Goal: Communication & Community: Answer question/provide support

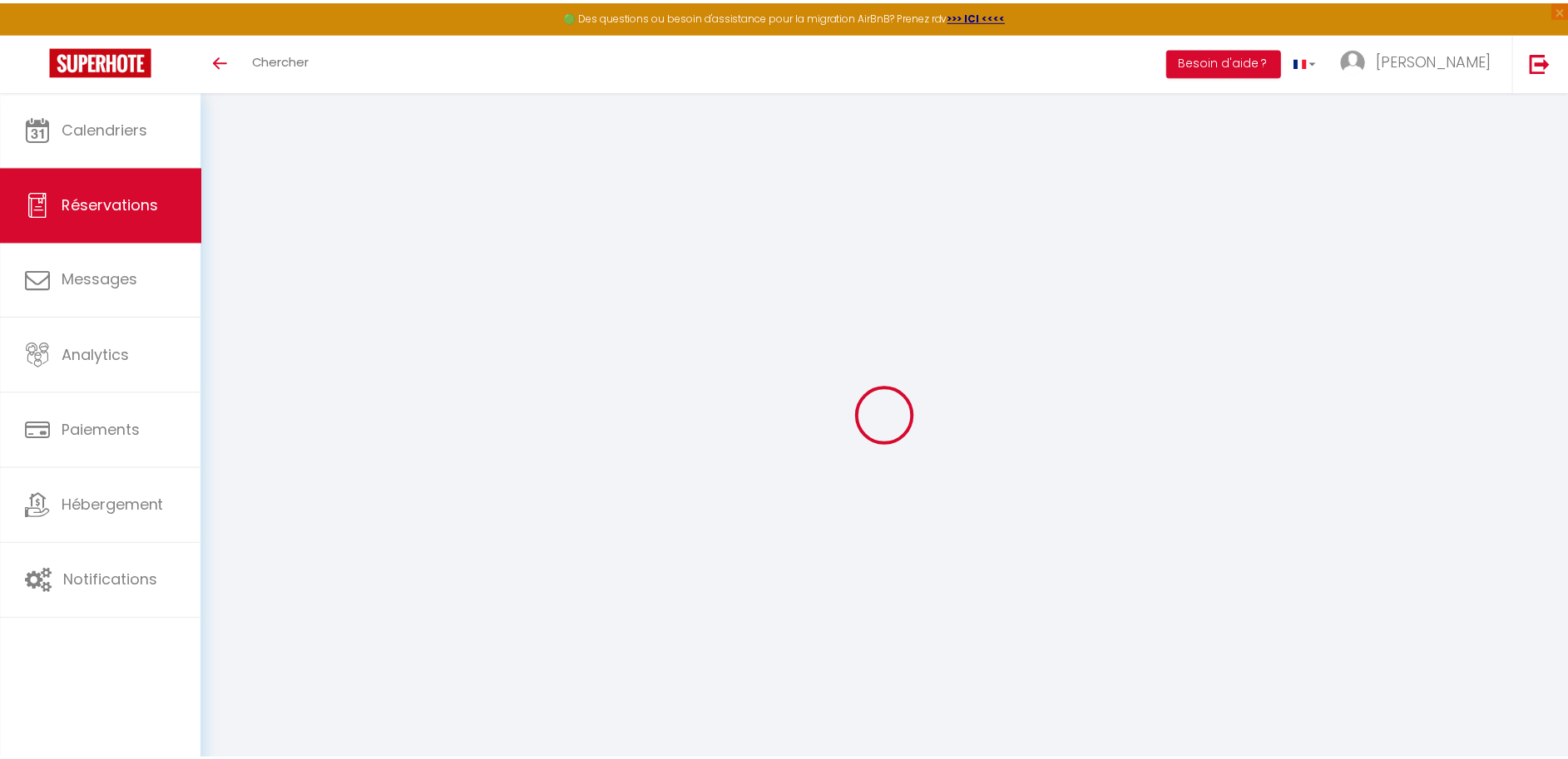
scroll to position [91, 0]
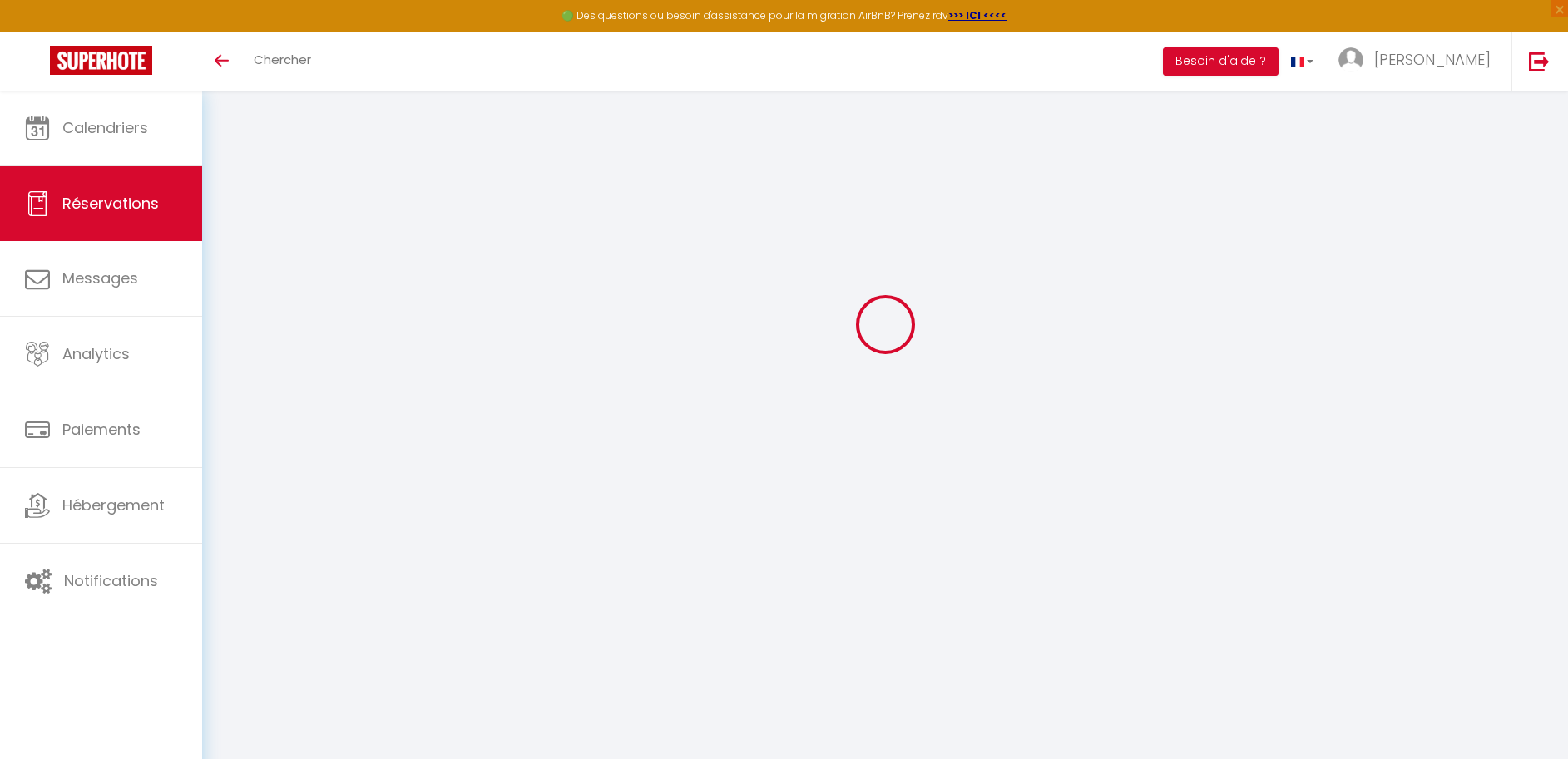
select select
checkbox input "false"
select select
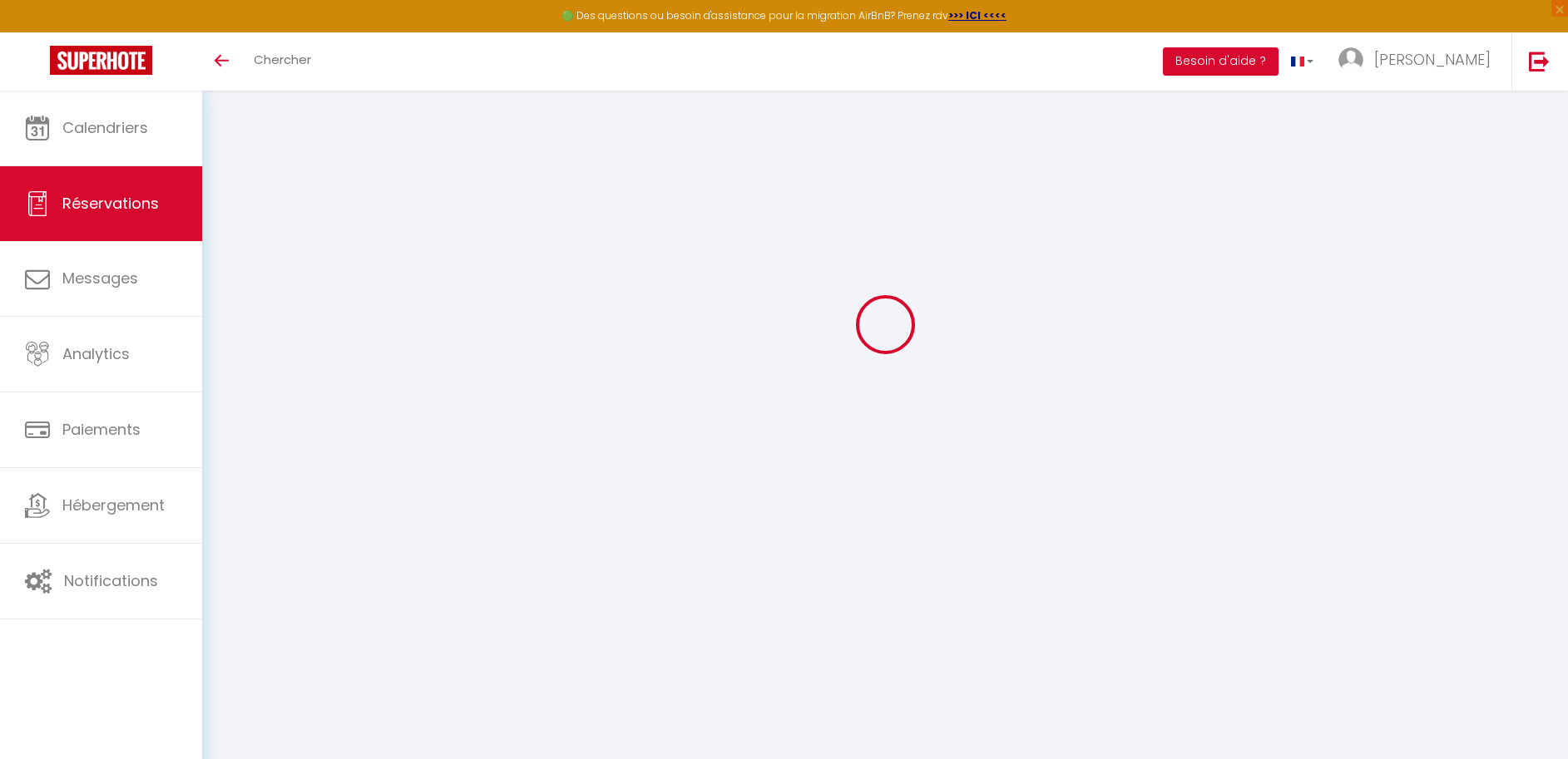
select select
checkbox input "false"
type textarea "Merci pour votre location"
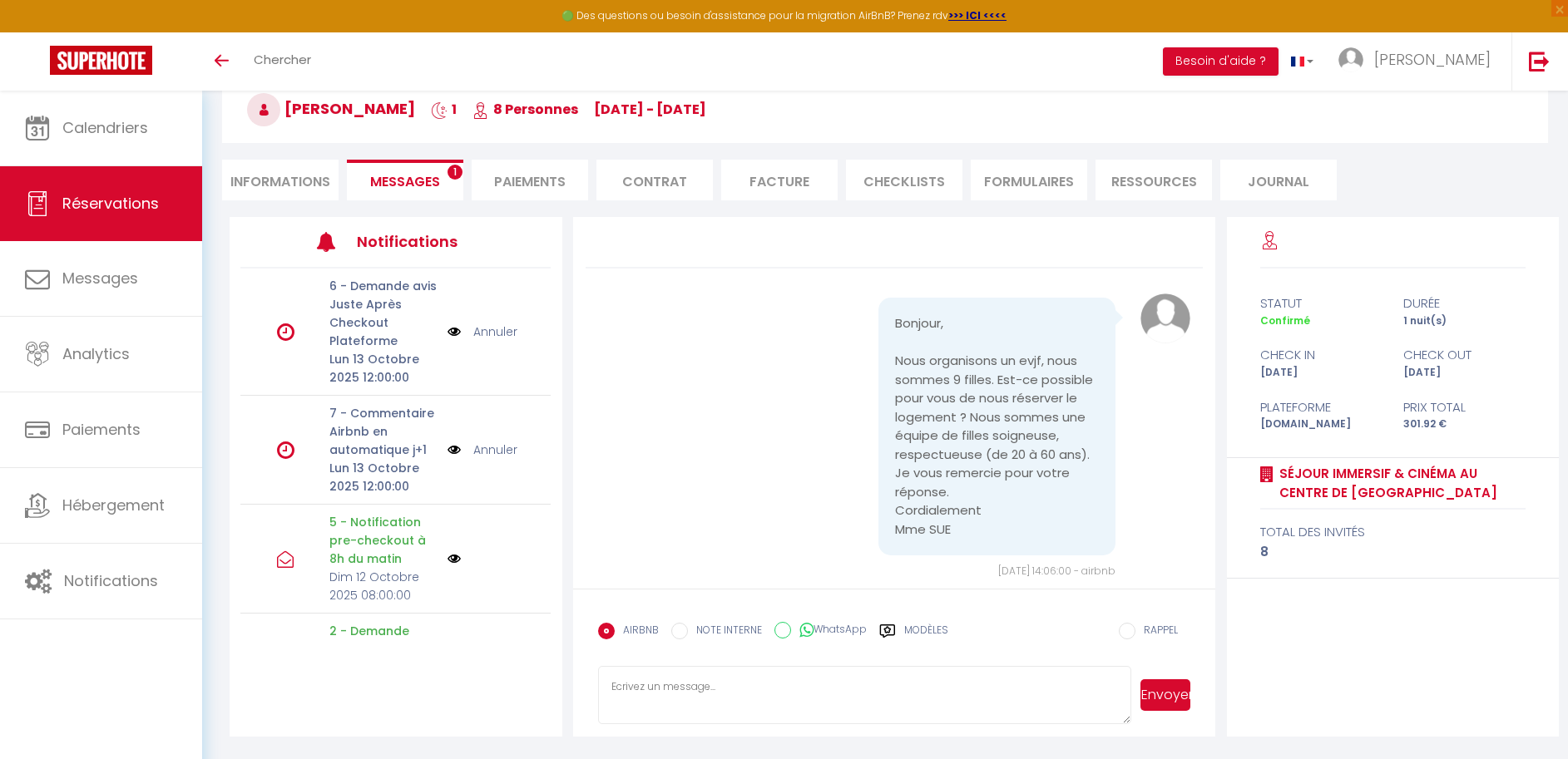
scroll to position [5341, 0]
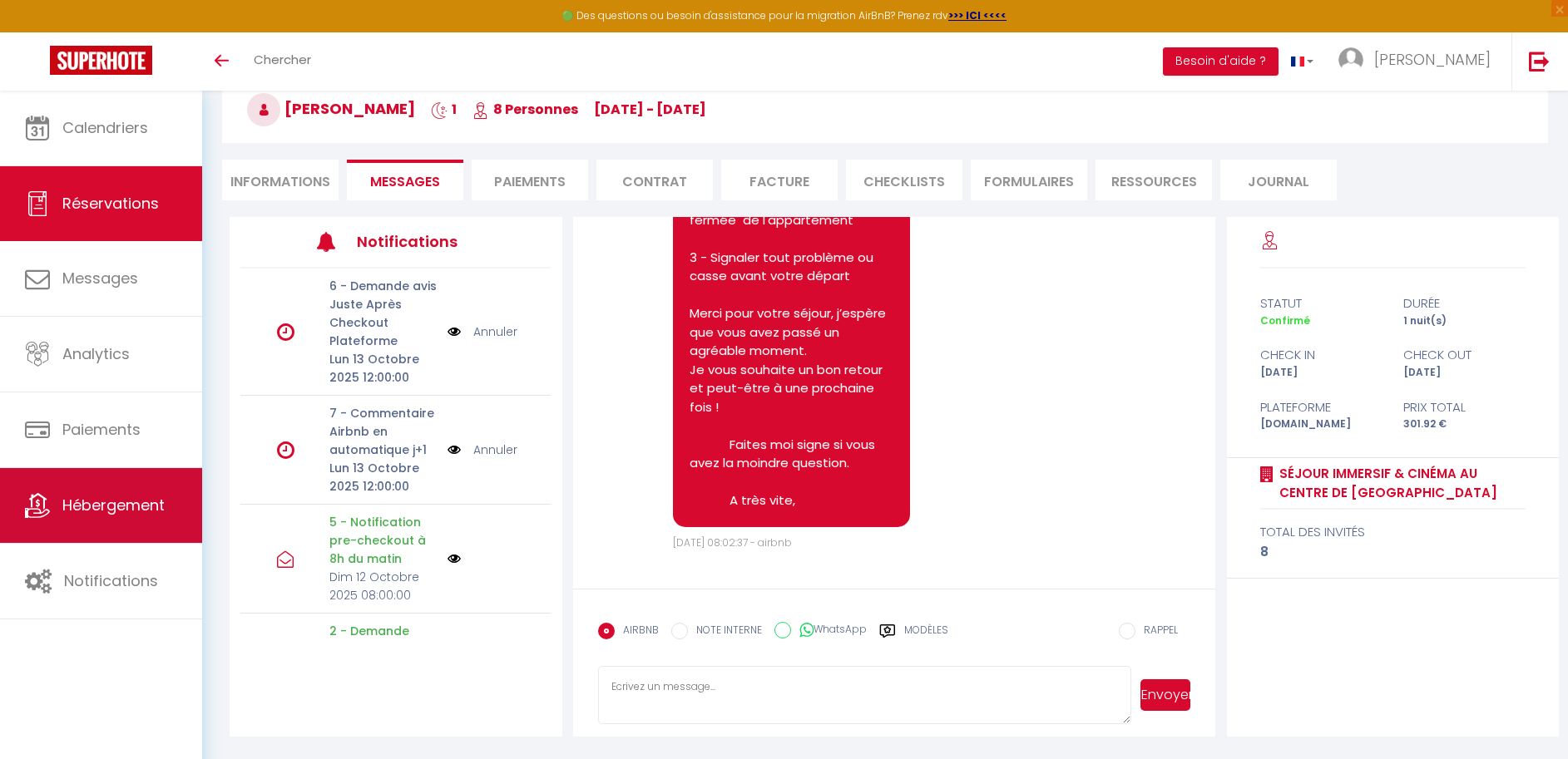
click at [123, 513] on span "Hébergement" at bounding box center [113, 505] width 102 height 21
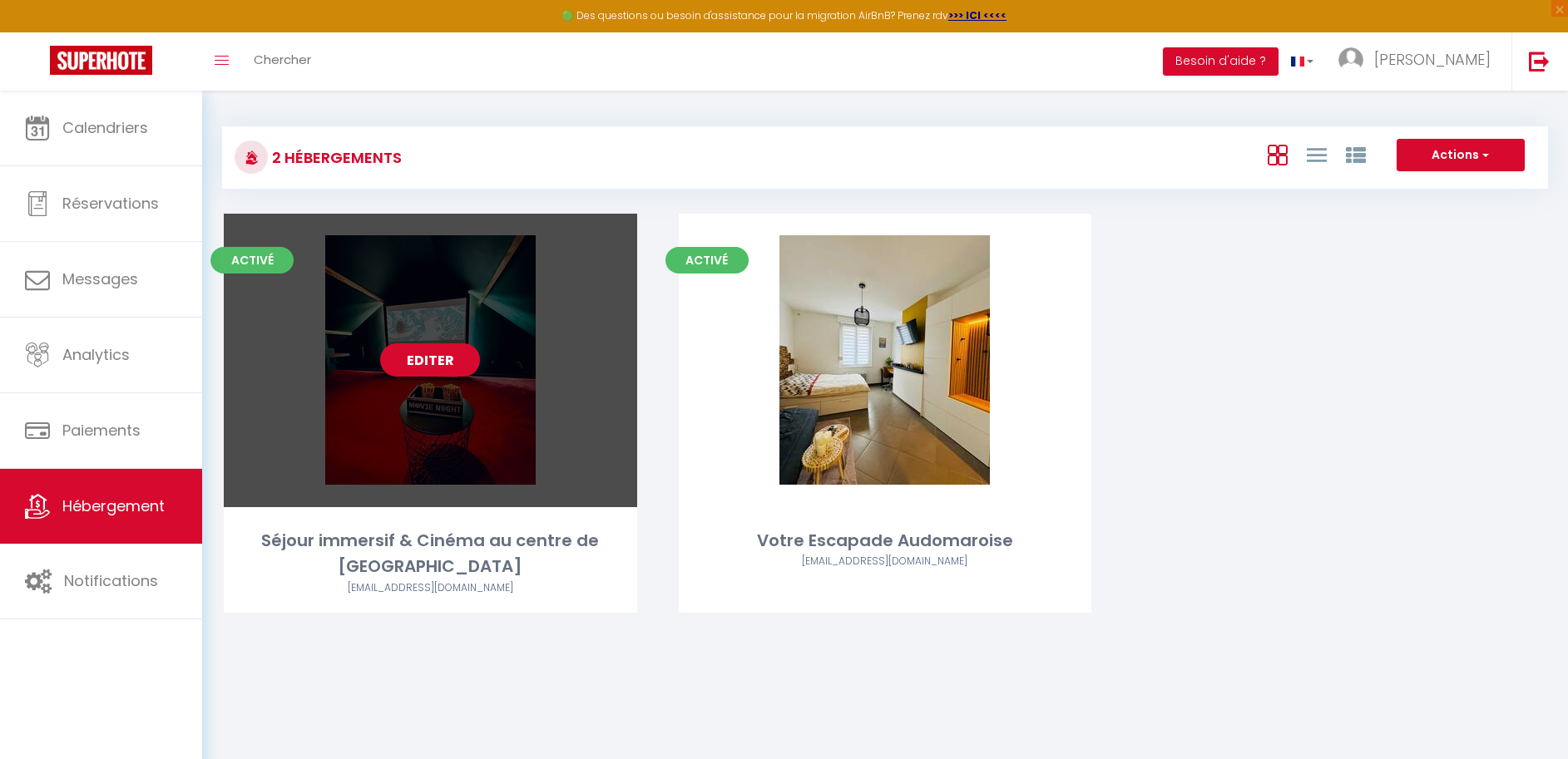
click at [432, 365] on link "Editer" at bounding box center [430, 360] width 99 height 33
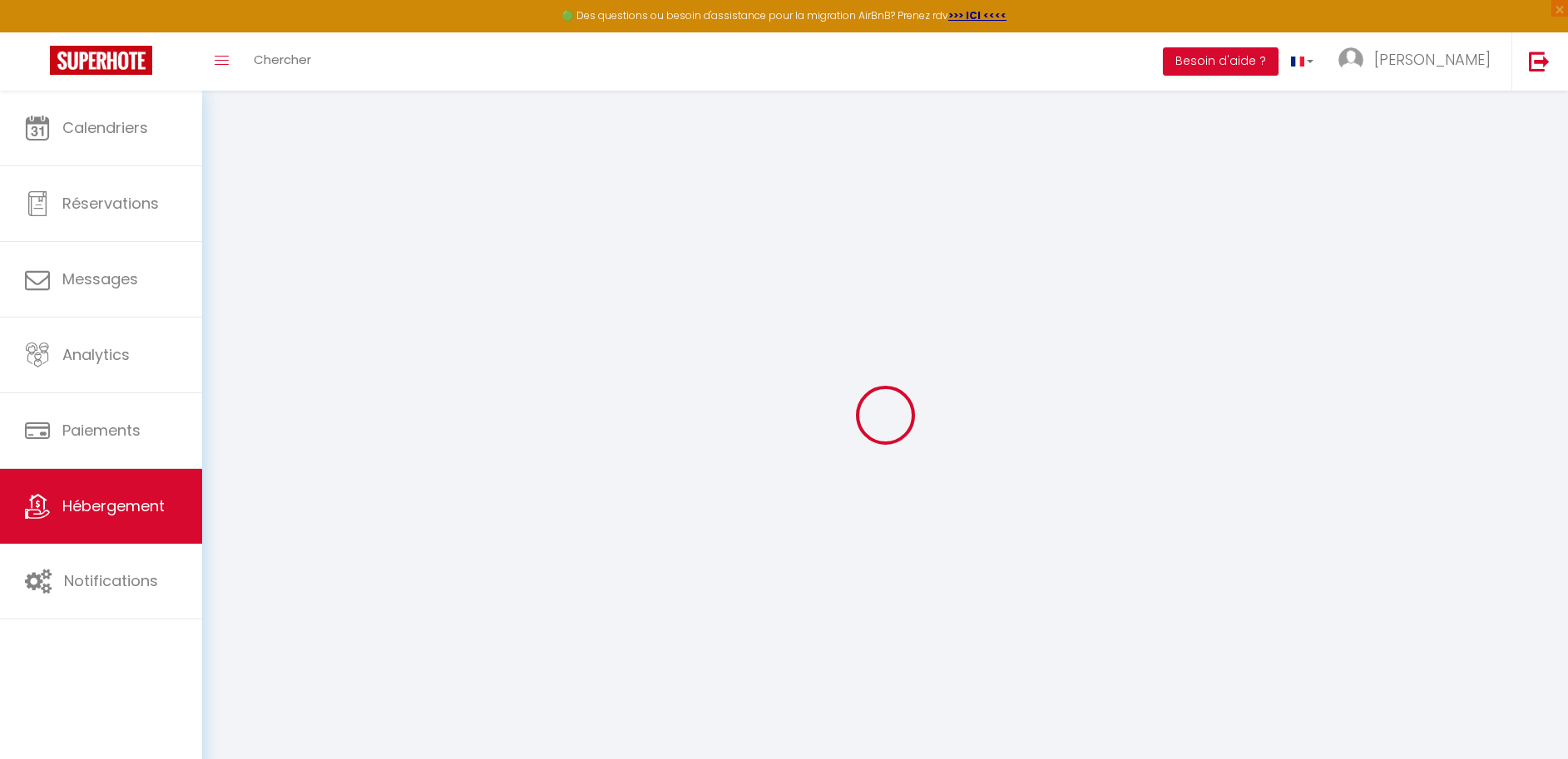
select select
checkbox input "false"
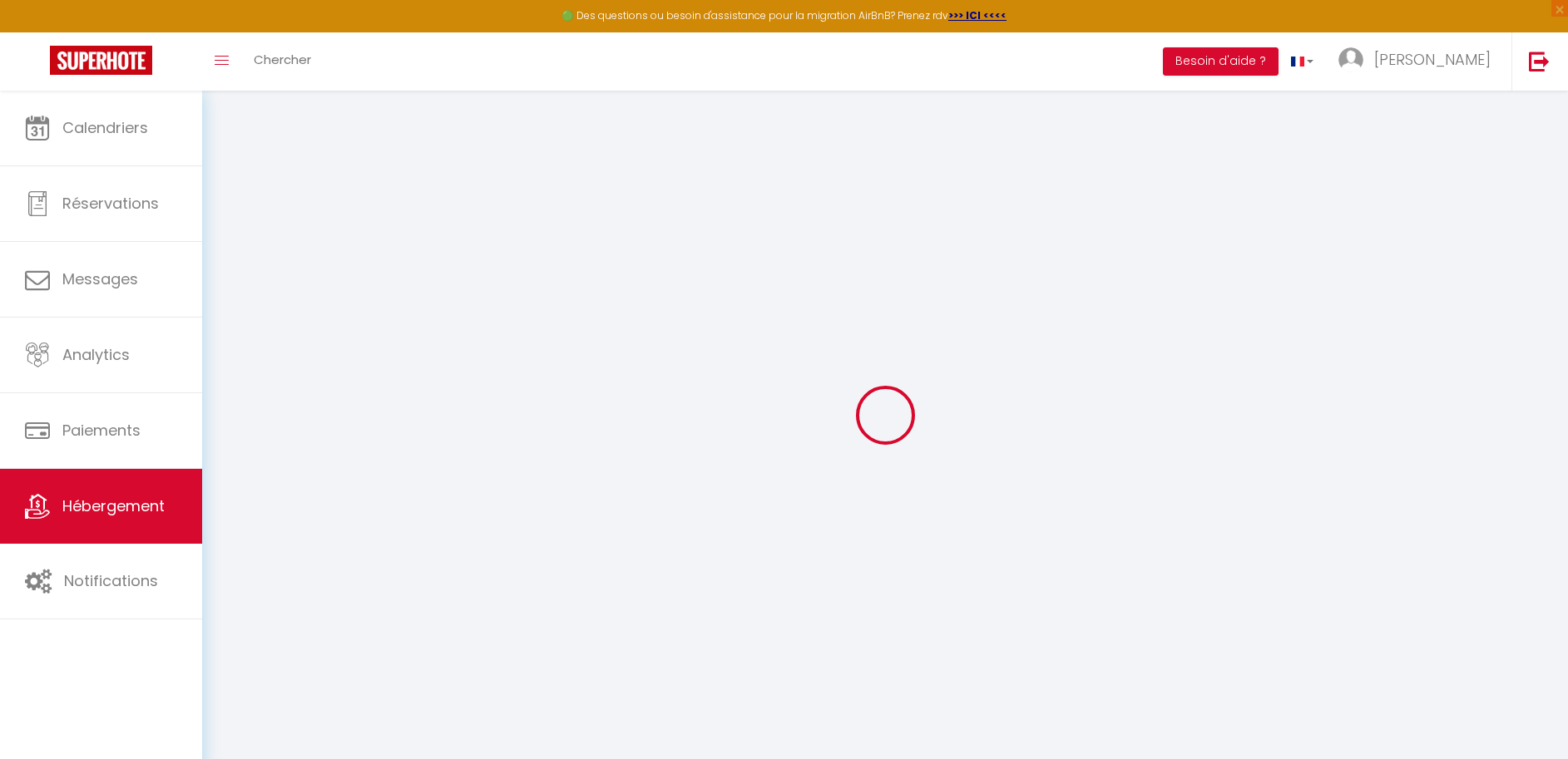
select select "16:00"
select select "23:45"
select select "11:00"
select select "30"
select select "120"
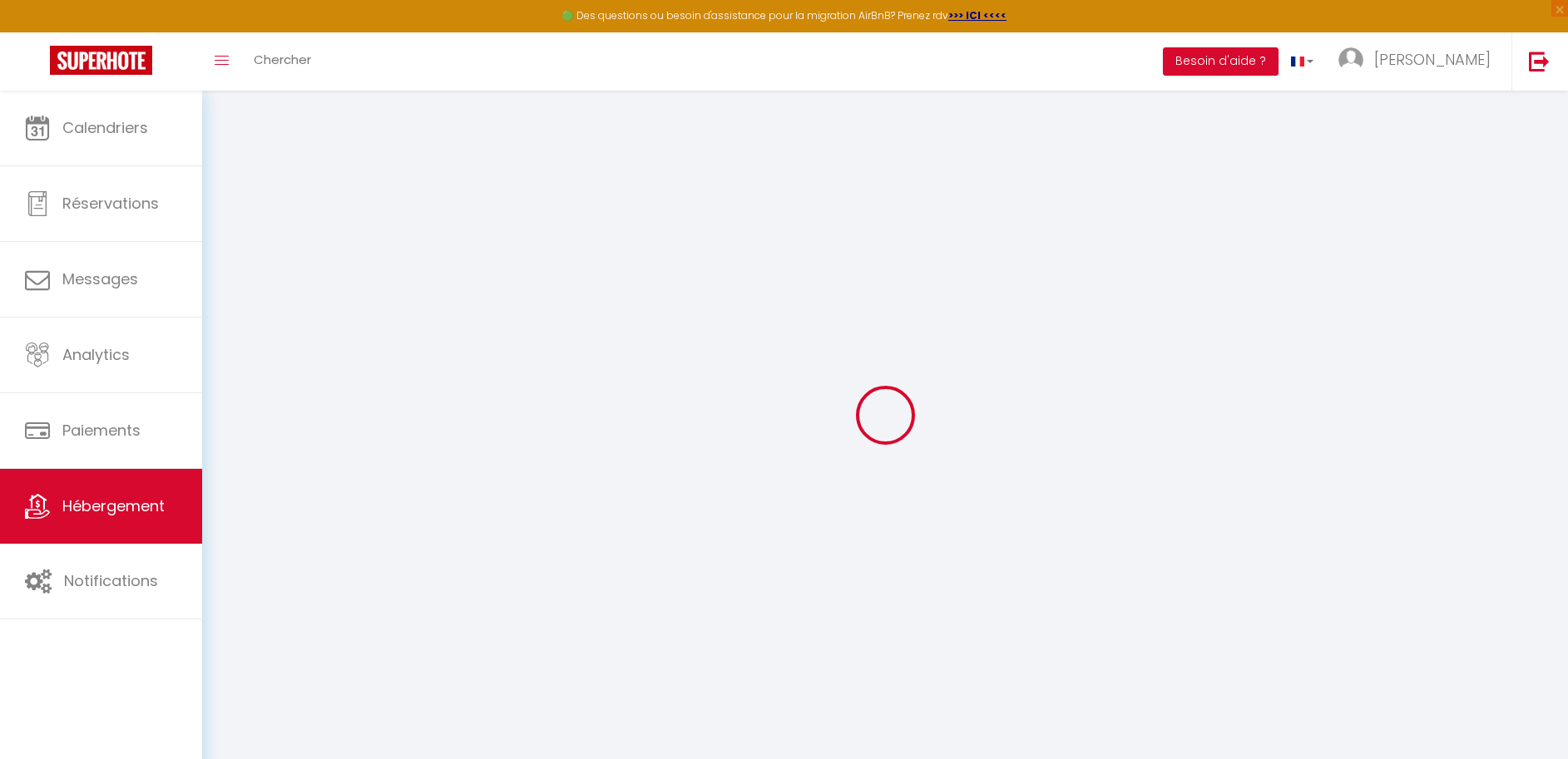
select select
checkbox input "false"
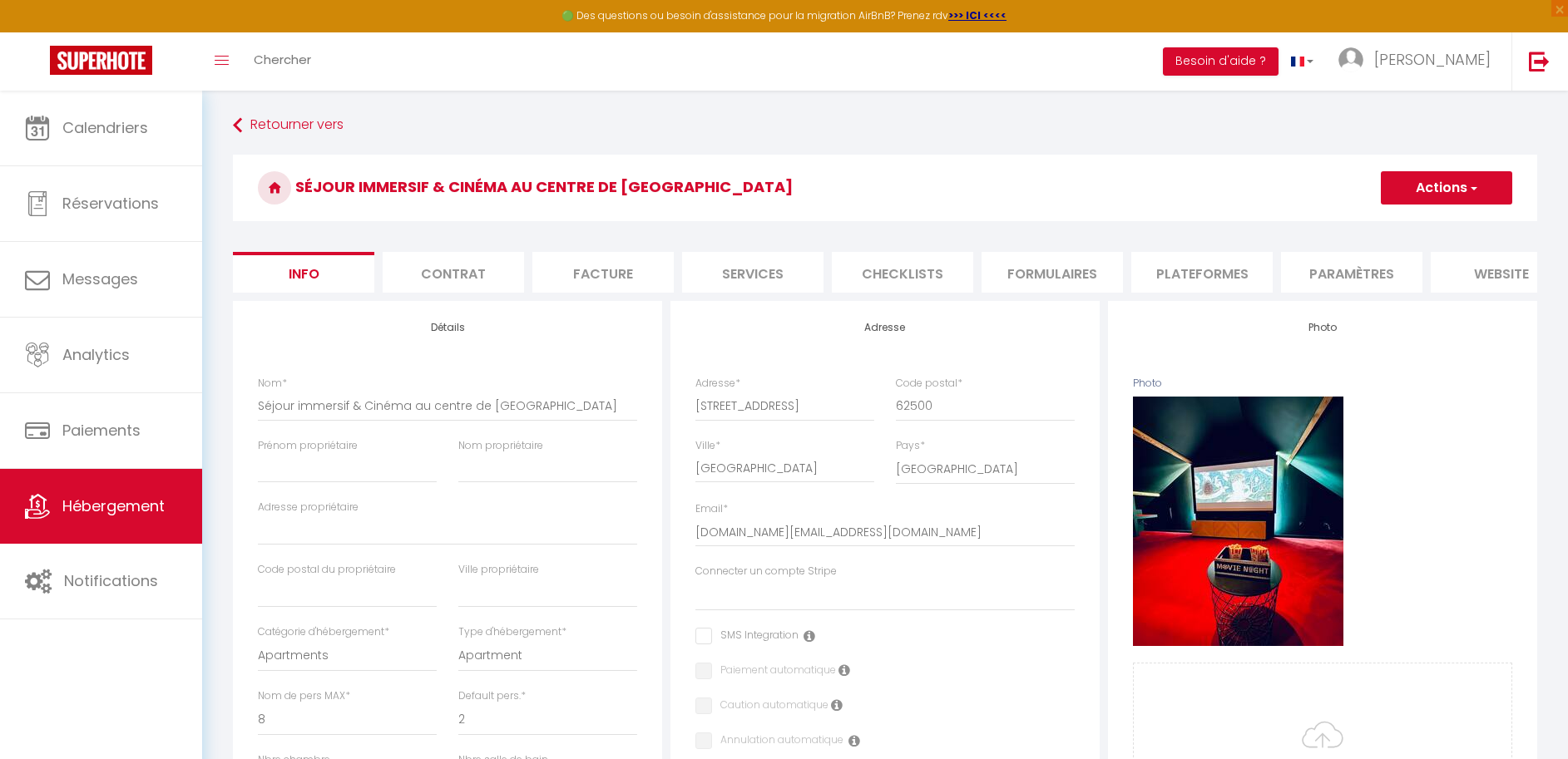
select select
checkbox input "false"
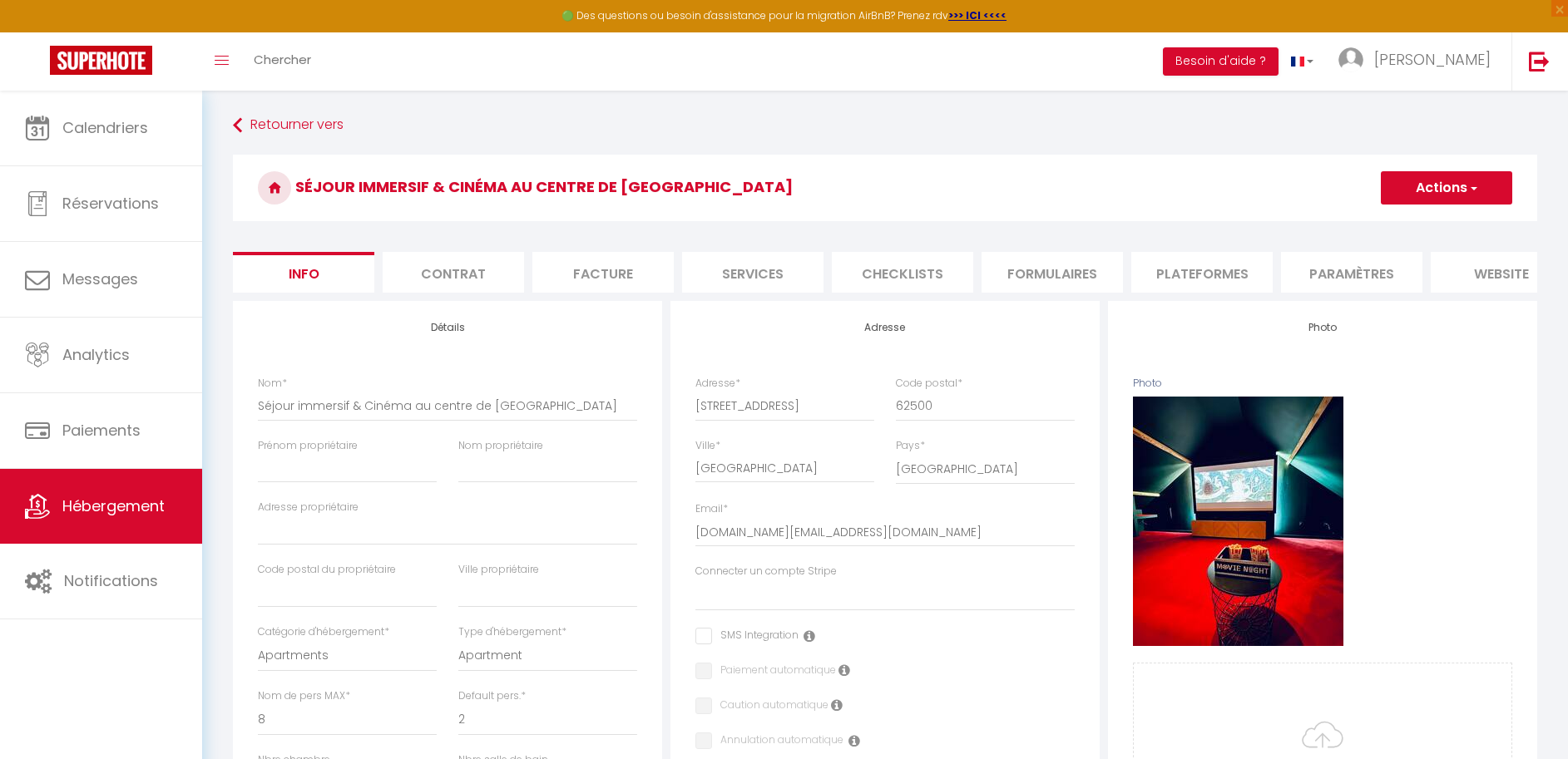
click at [1173, 281] on li "Plateformes" at bounding box center [1202, 271] width 142 height 41
select select
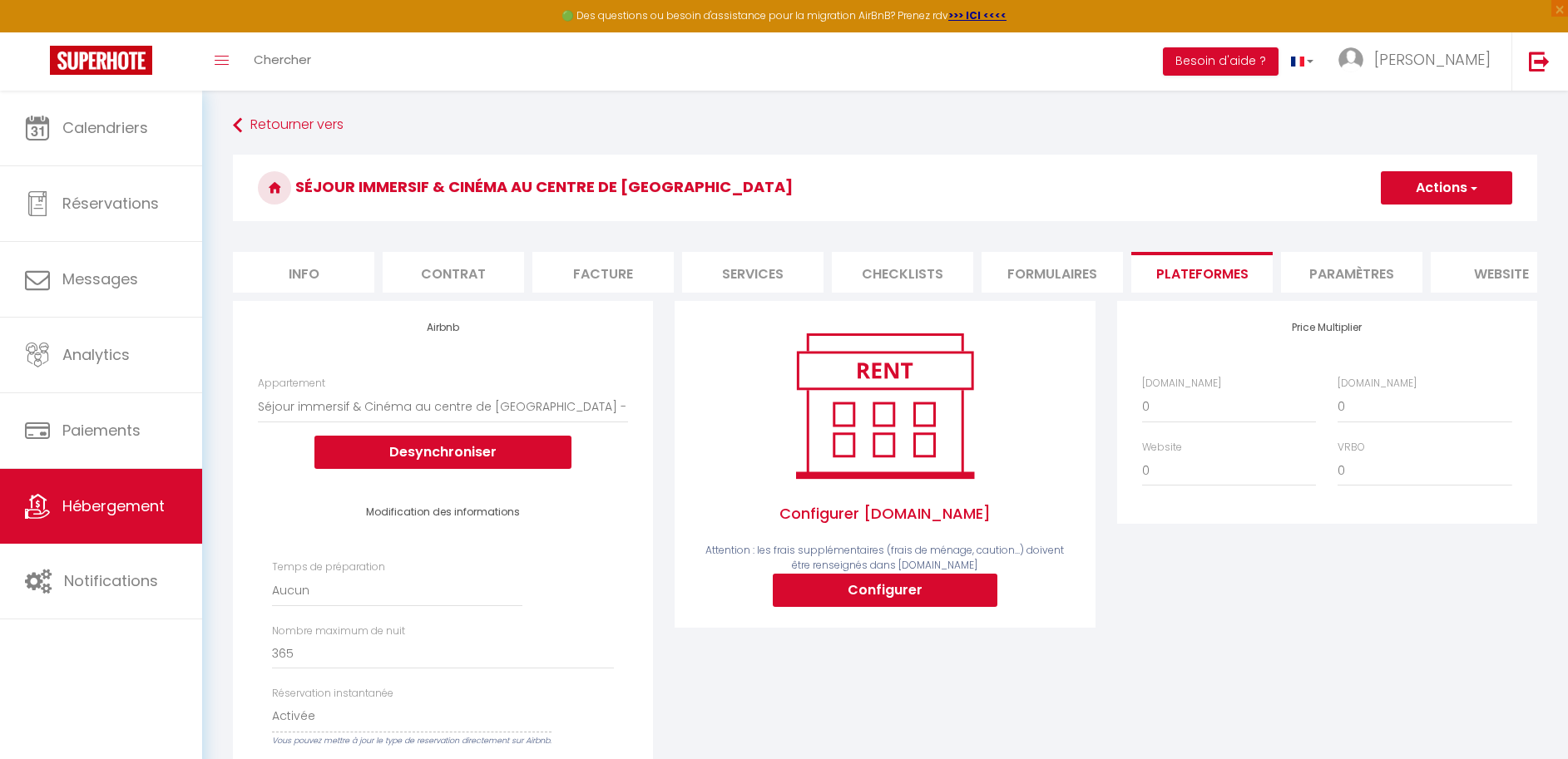
click at [1332, 275] on li "Paramètres" at bounding box center [1352, 271] width 142 height 41
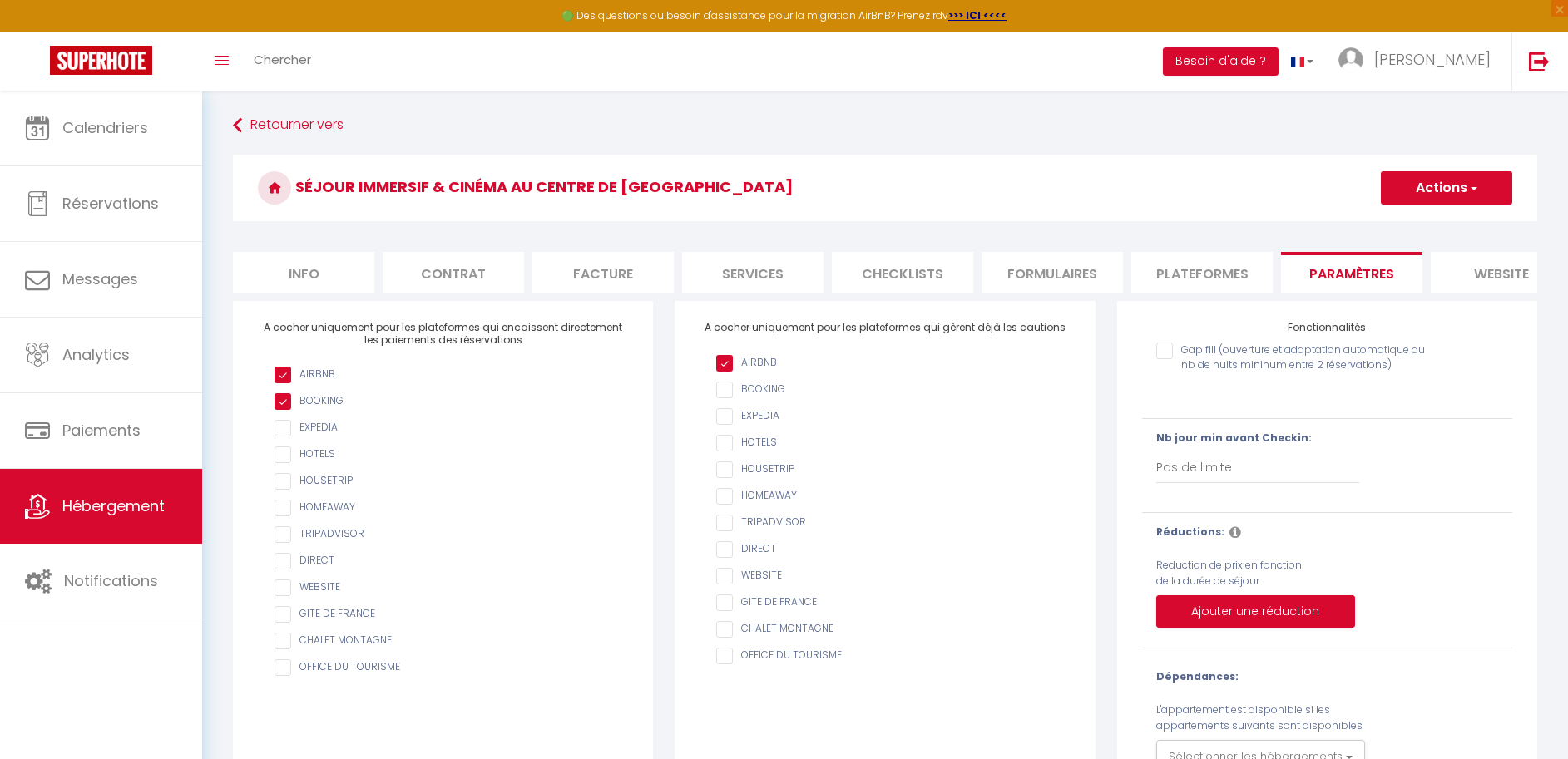
scroll to position [91, 0]
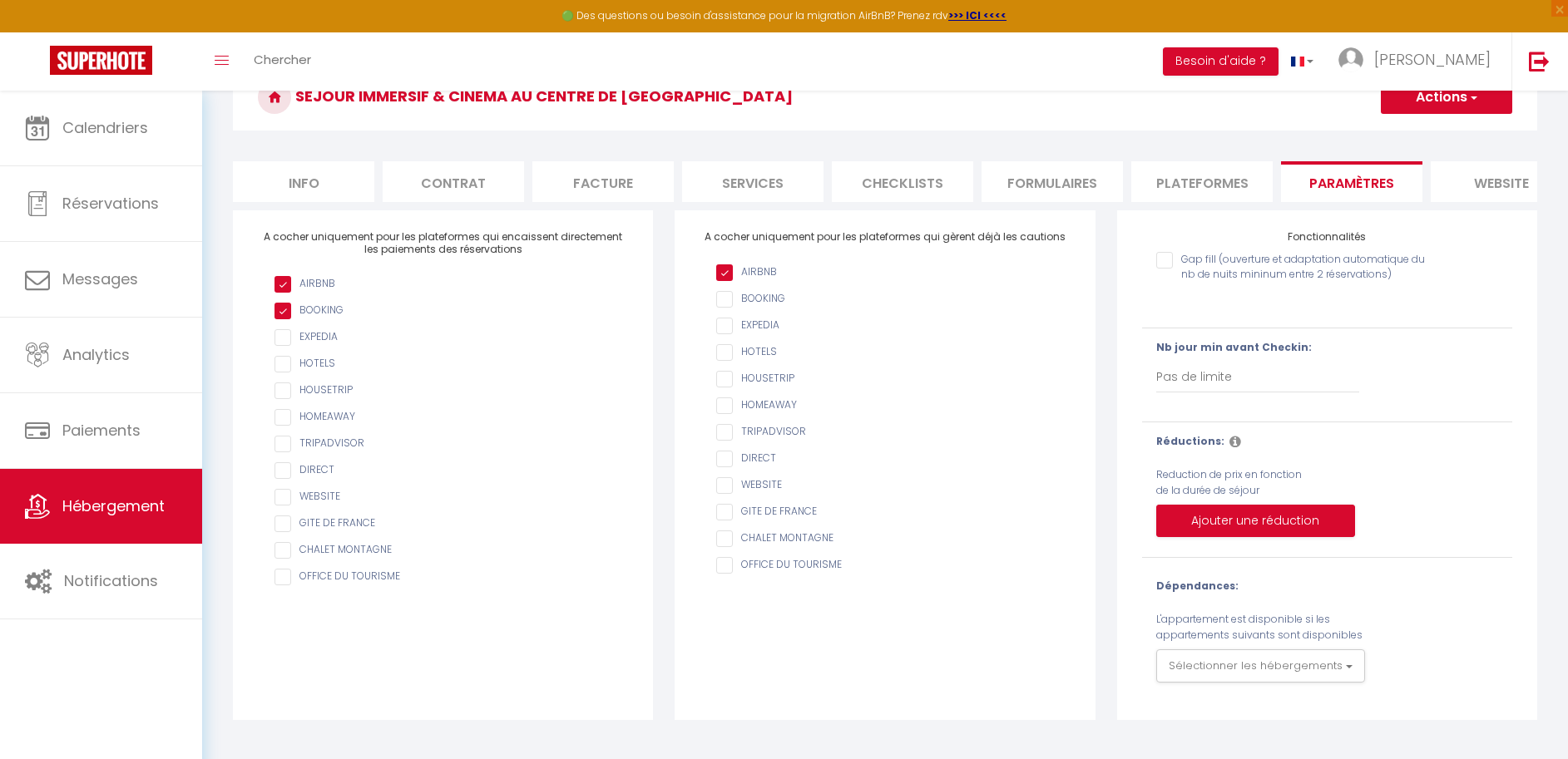
click at [1474, 182] on li "website" at bounding box center [1501, 182] width 142 height 41
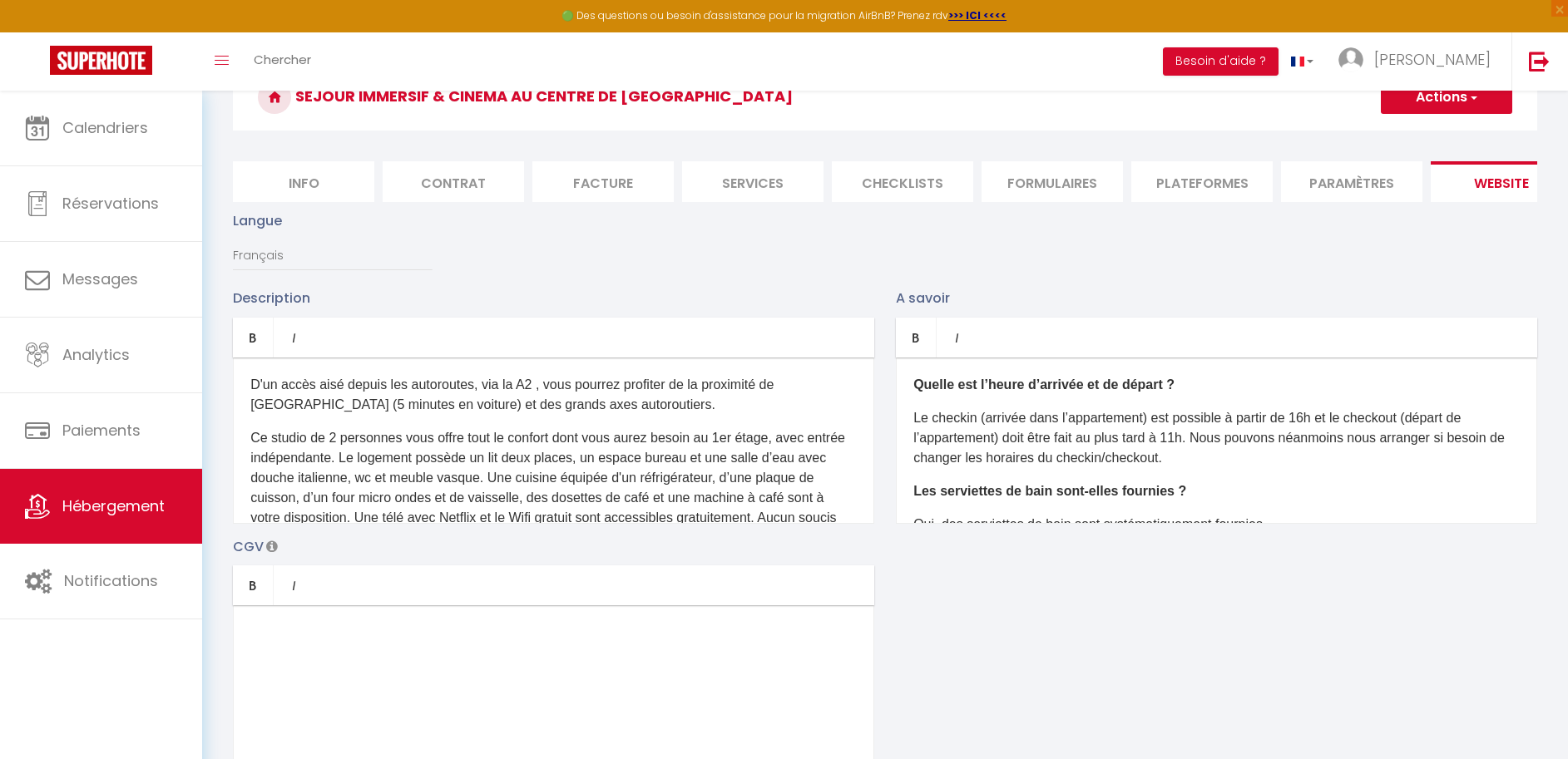
click at [899, 176] on li "Checklists" at bounding box center [903, 182] width 142 height 41
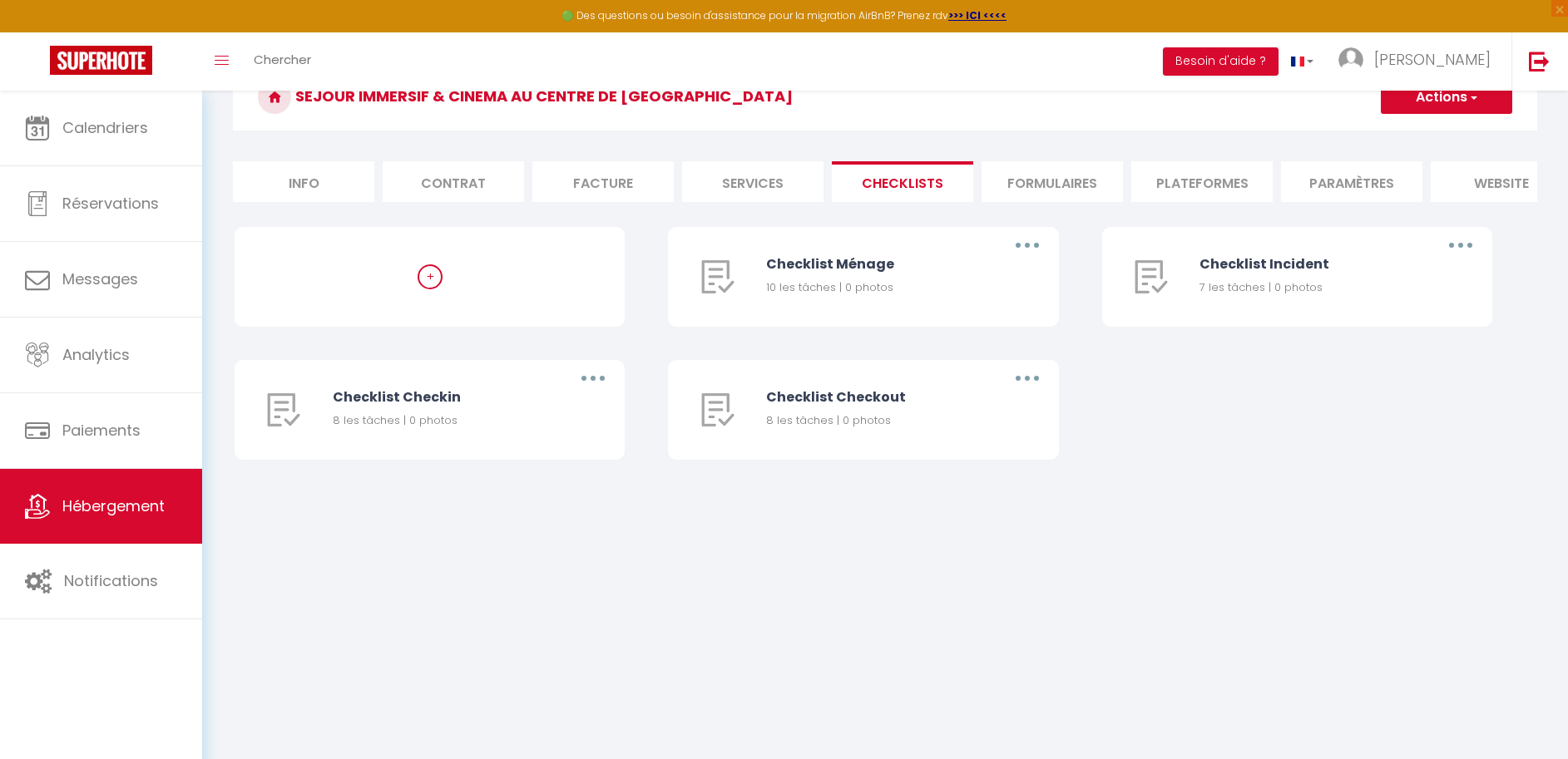
click at [710, 176] on li "Services" at bounding box center [753, 182] width 142 height 41
checkbox input "true"
checkbox input "false"
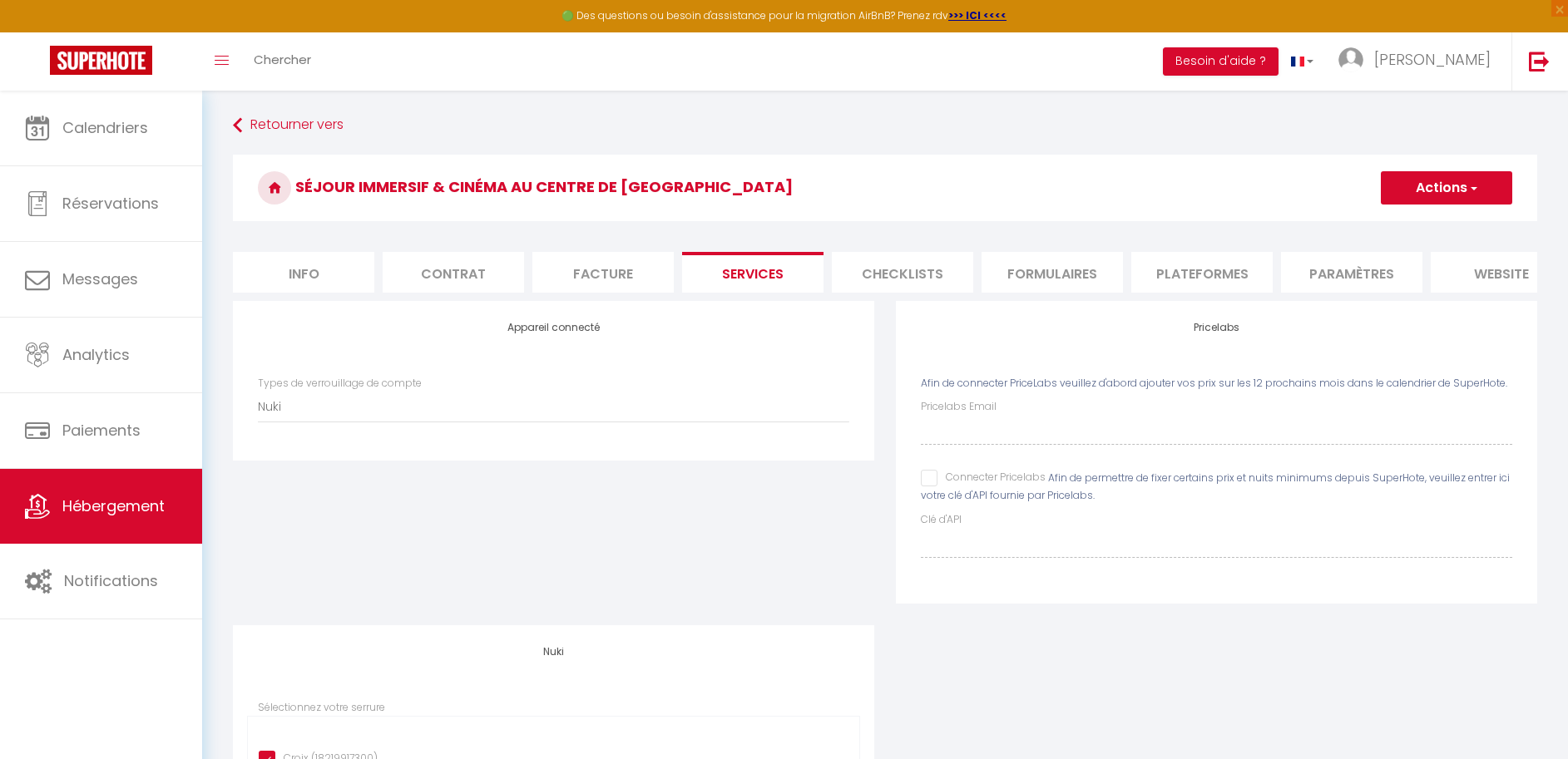
scroll to position [230, 0]
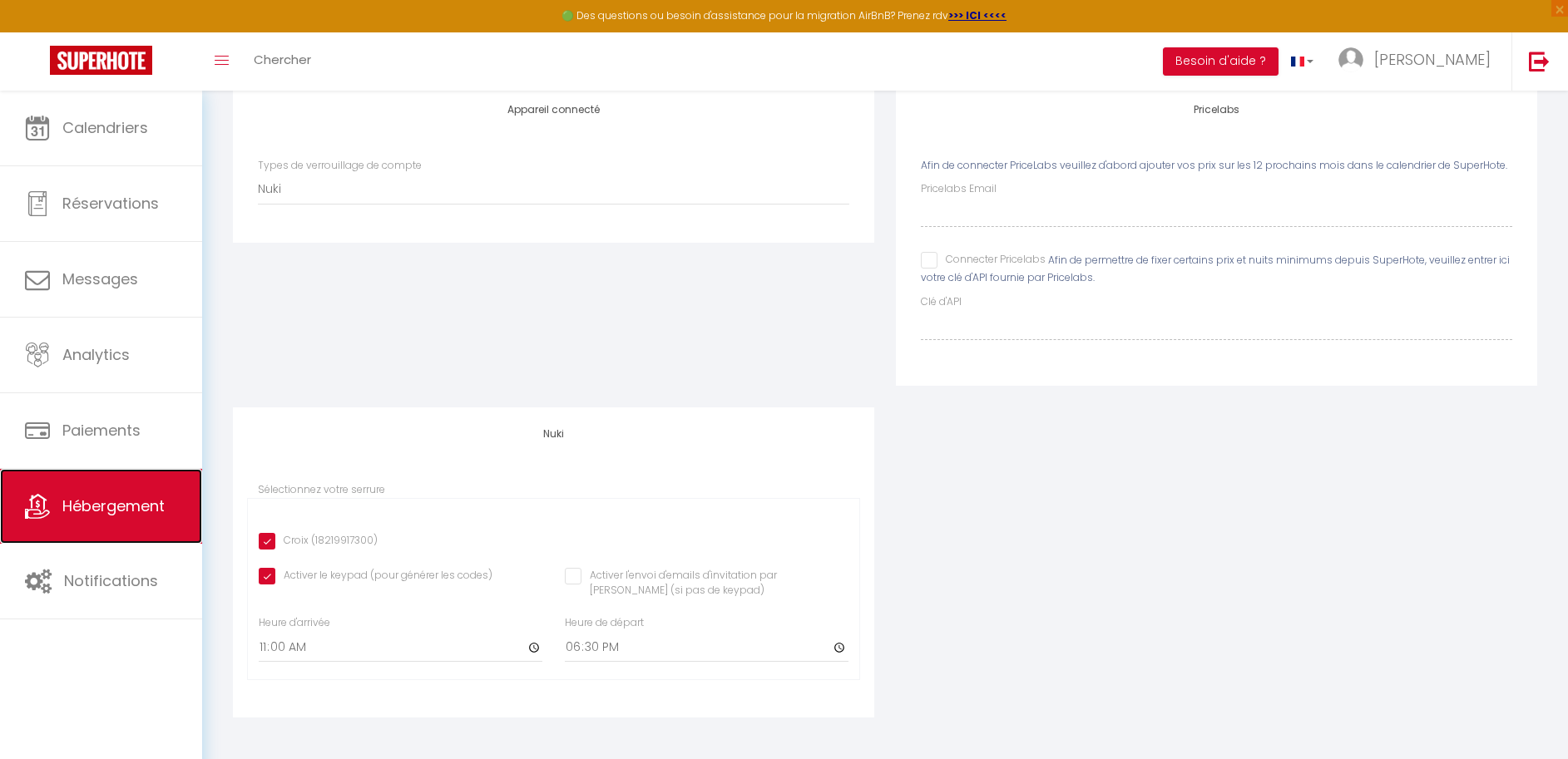
click at [119, 511] on span "Hébergement" at bounding box center [113, 506] width 102 height 21
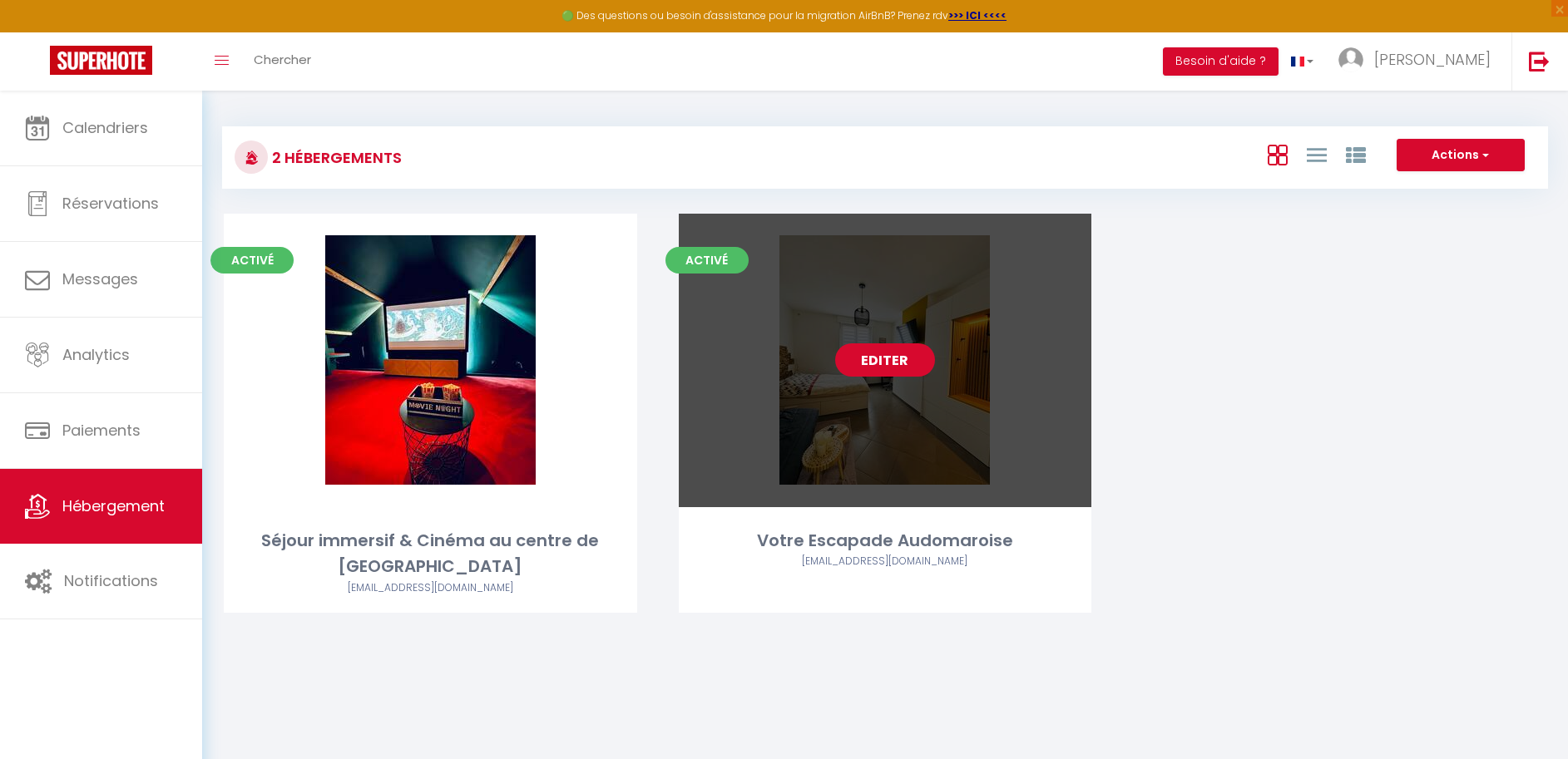
click at [879, 374] on link "Editer" at bounding box center [885, 360] width 99 height 33
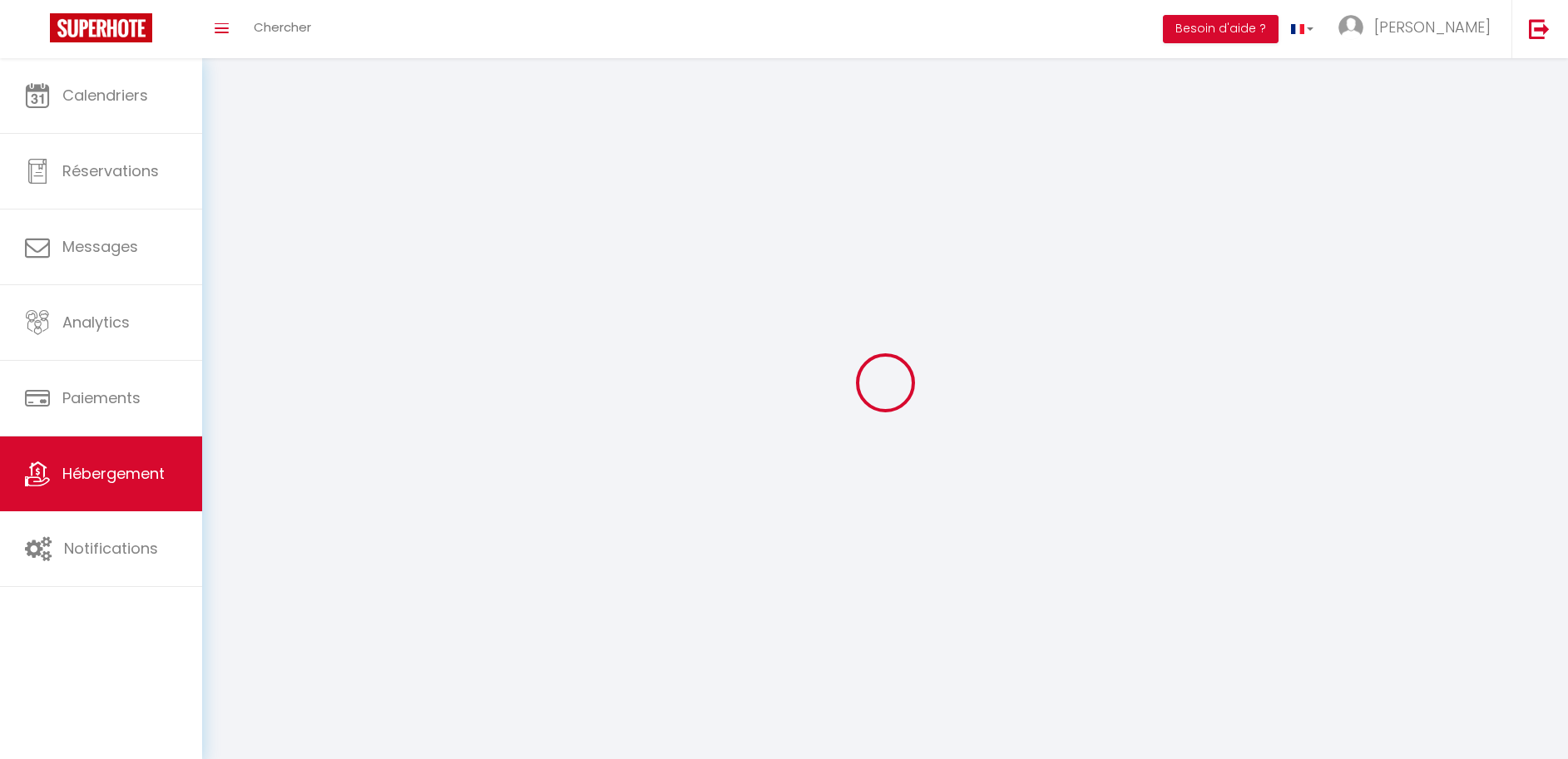
select select
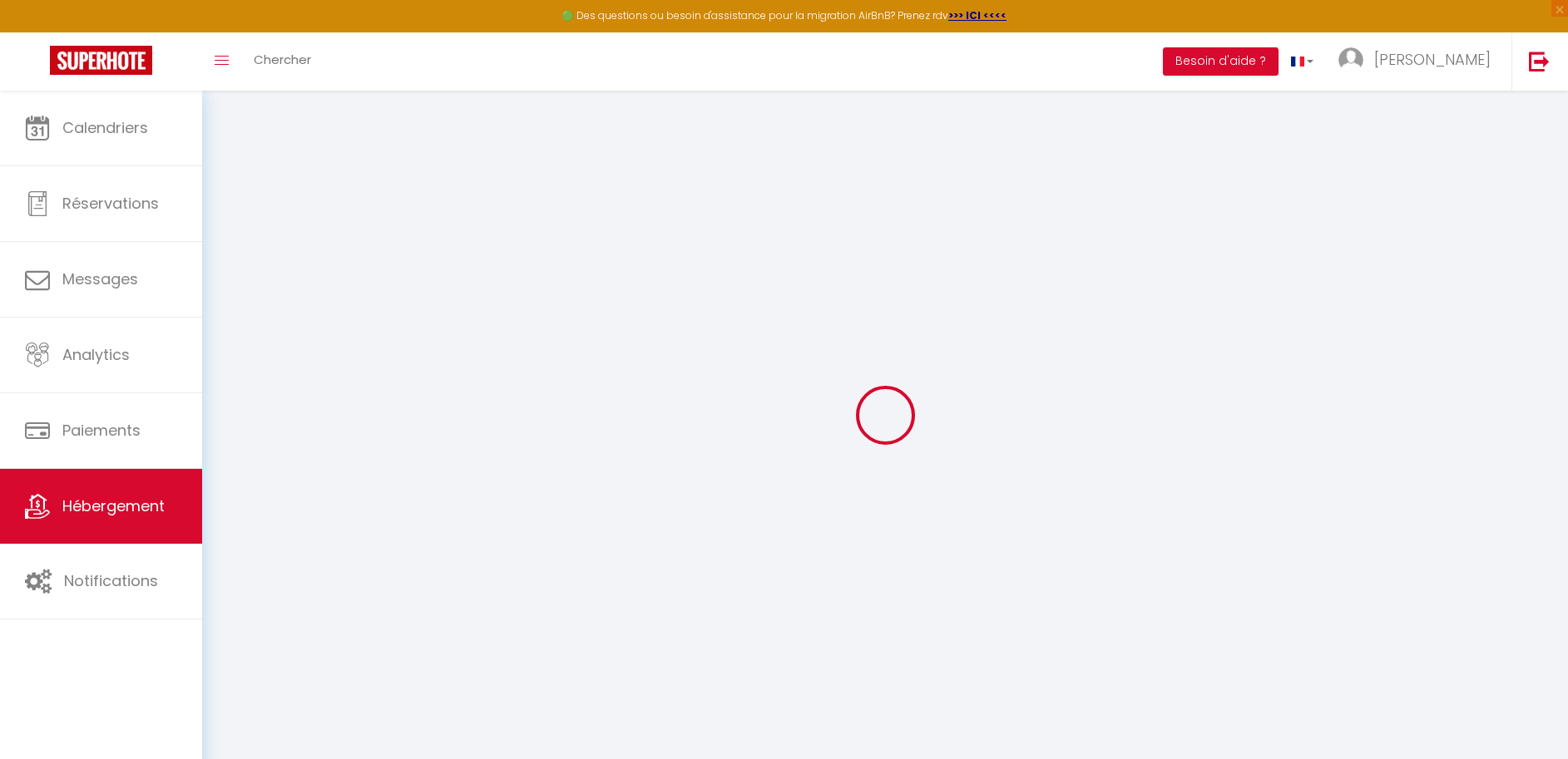
select select
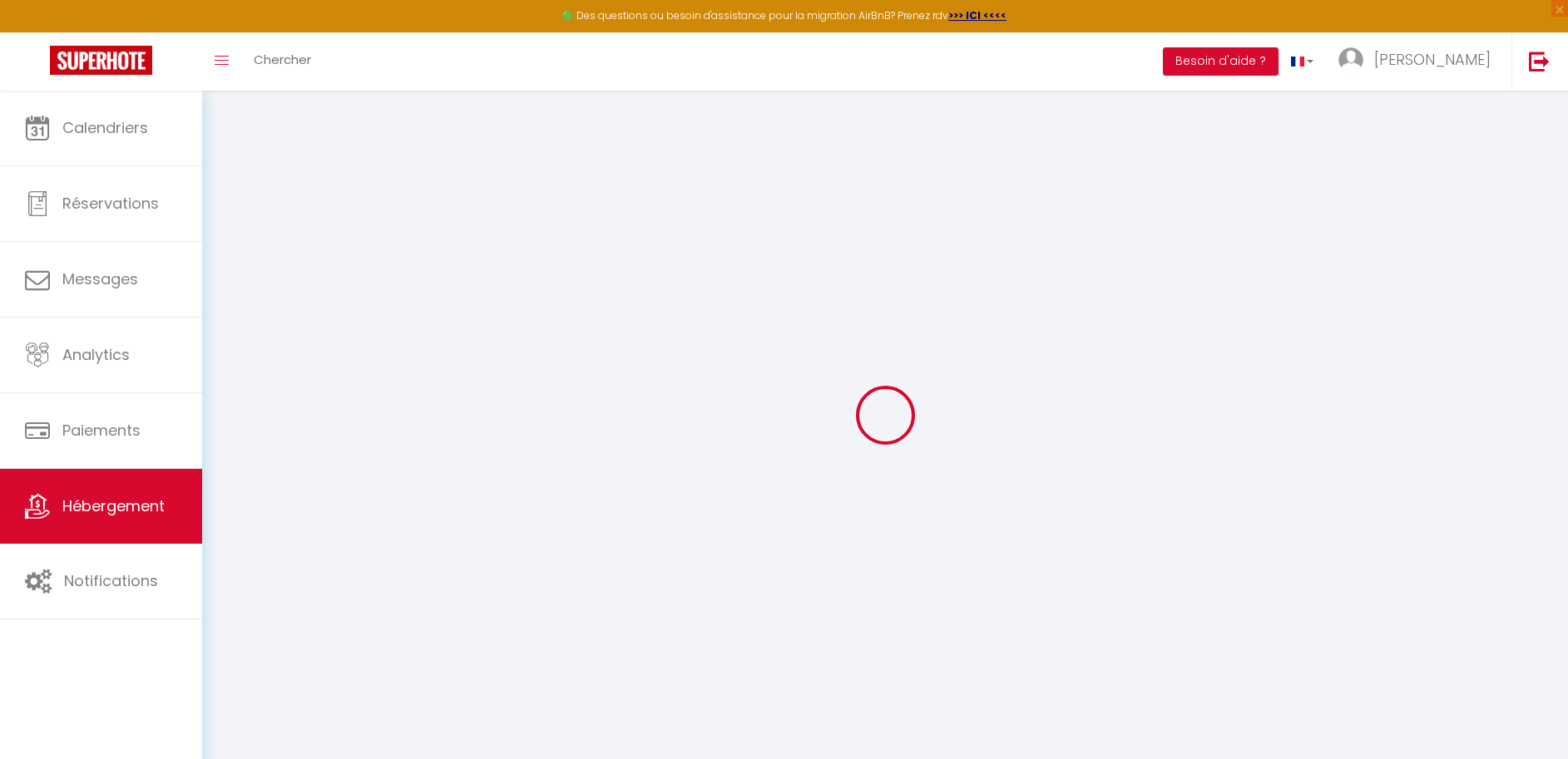
select select
checkbox input "false"
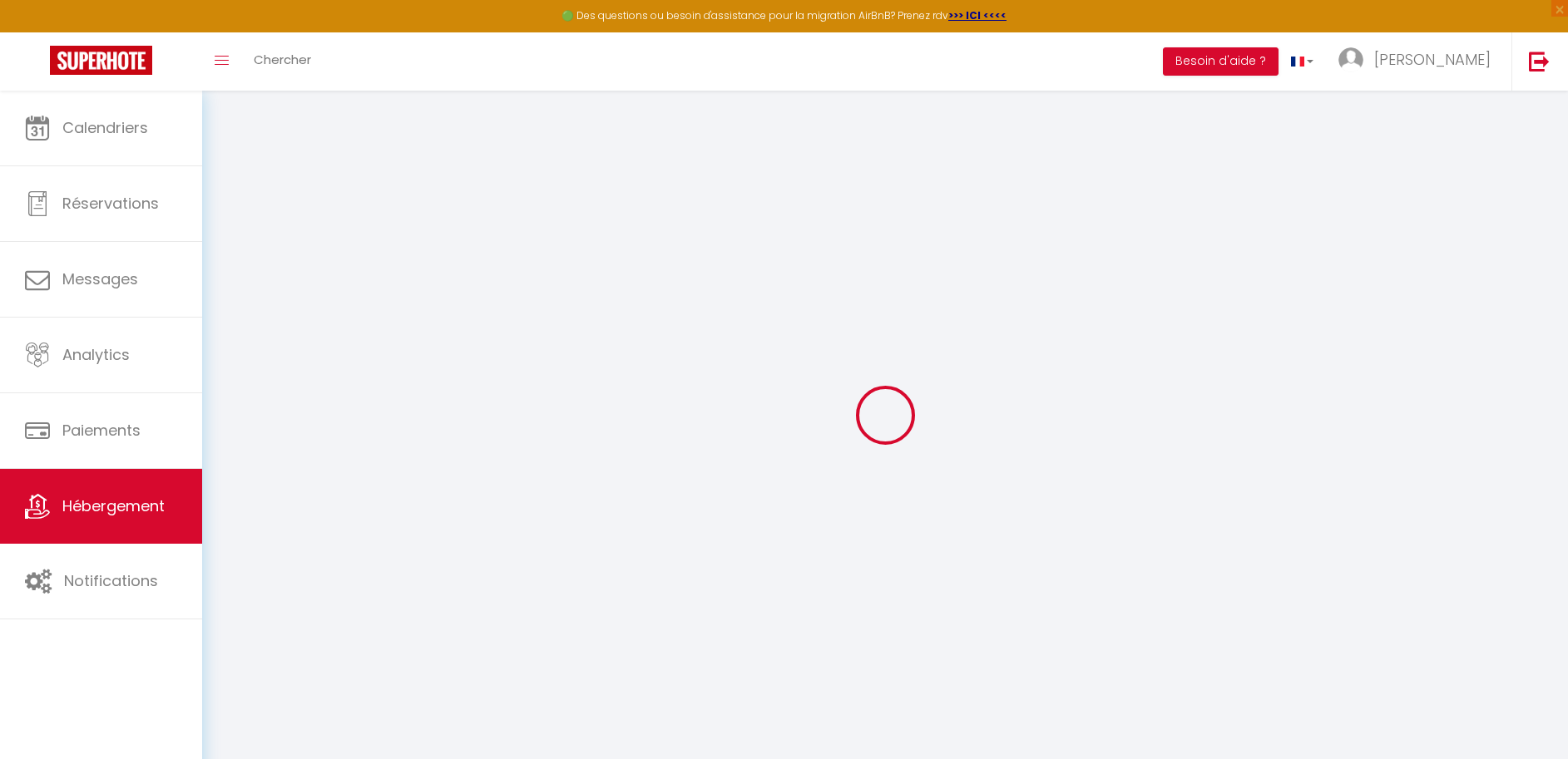
select select
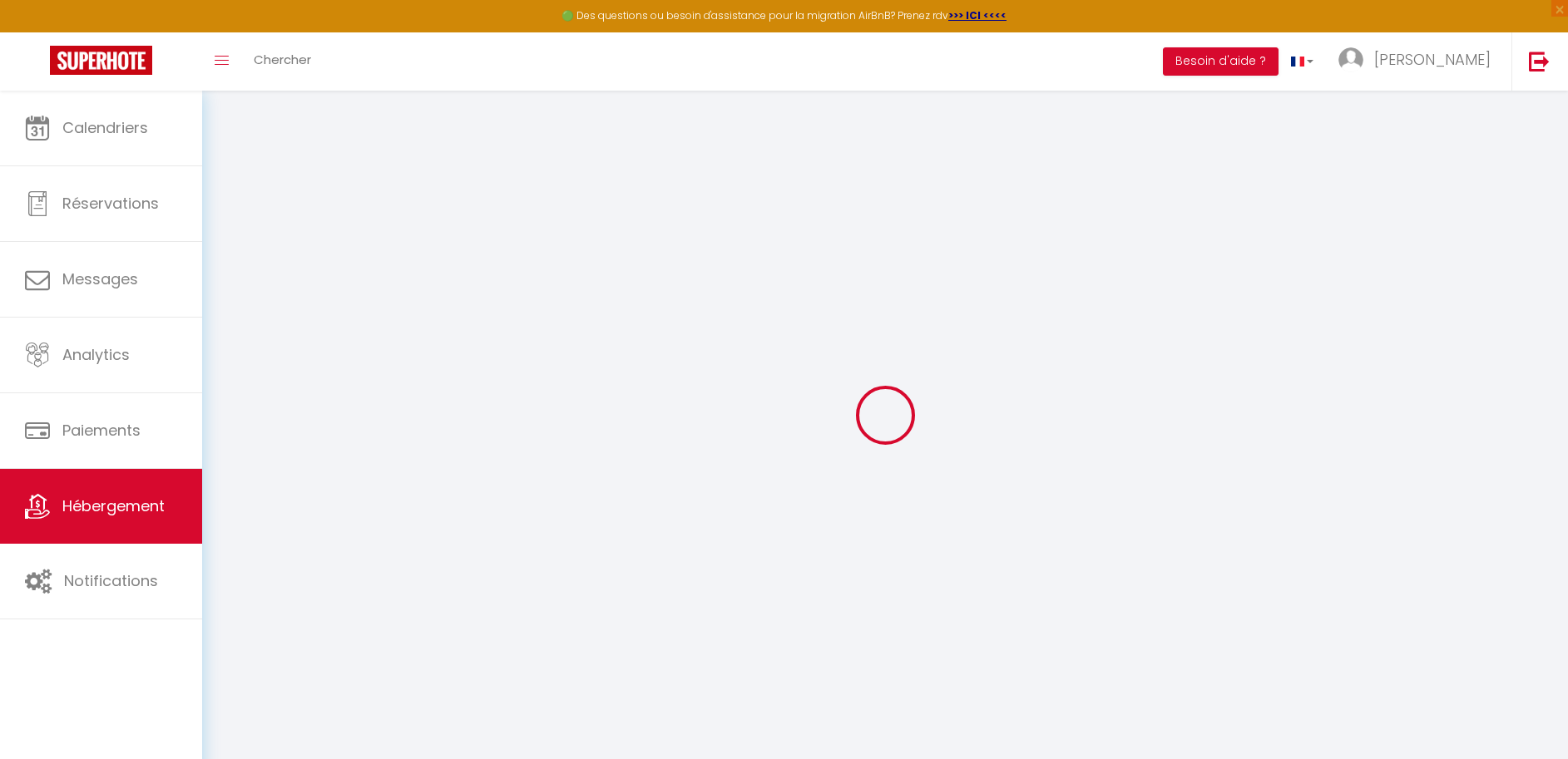
select select
checkbox input "false"
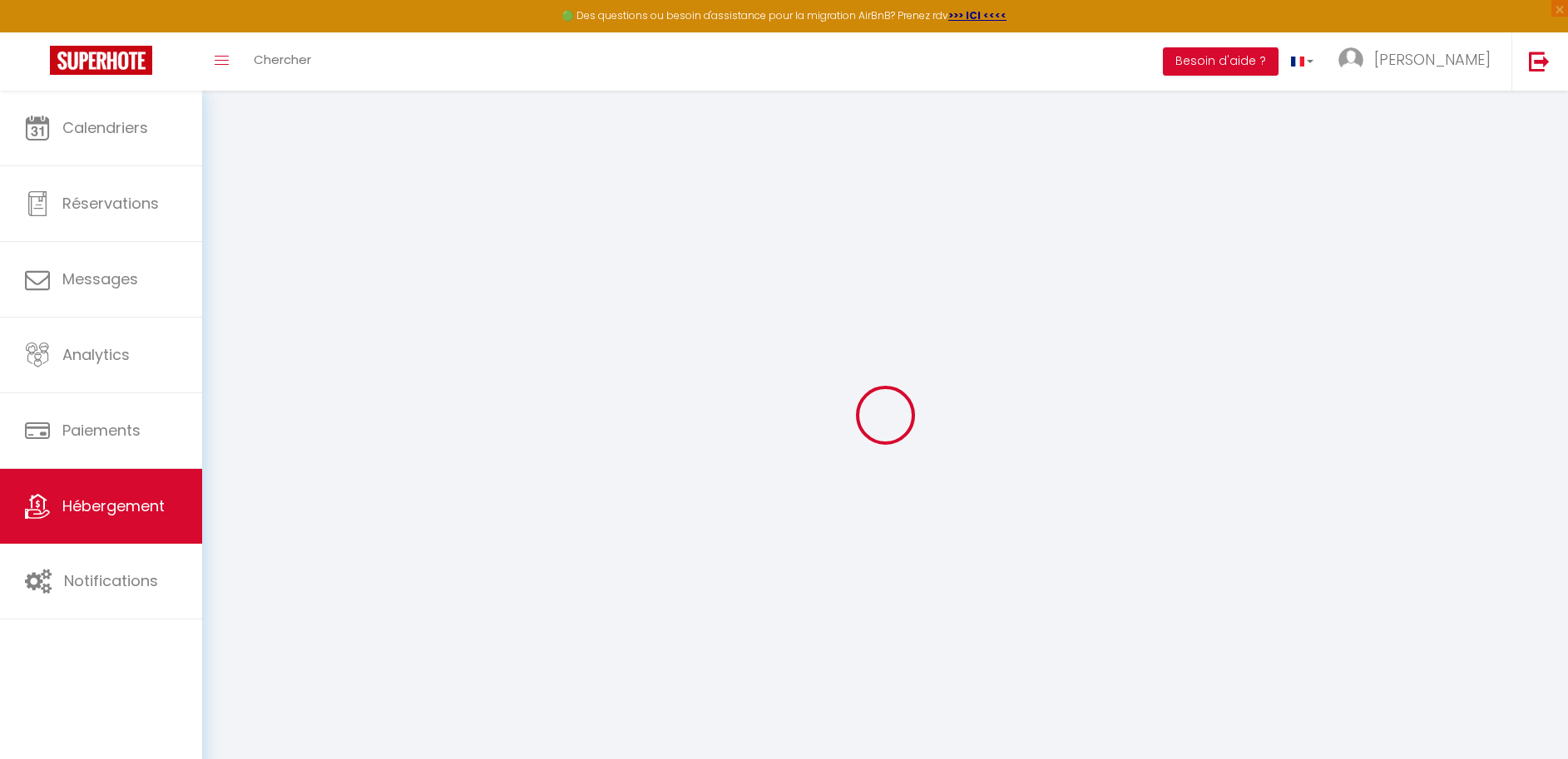
checkbox input "false"
select select
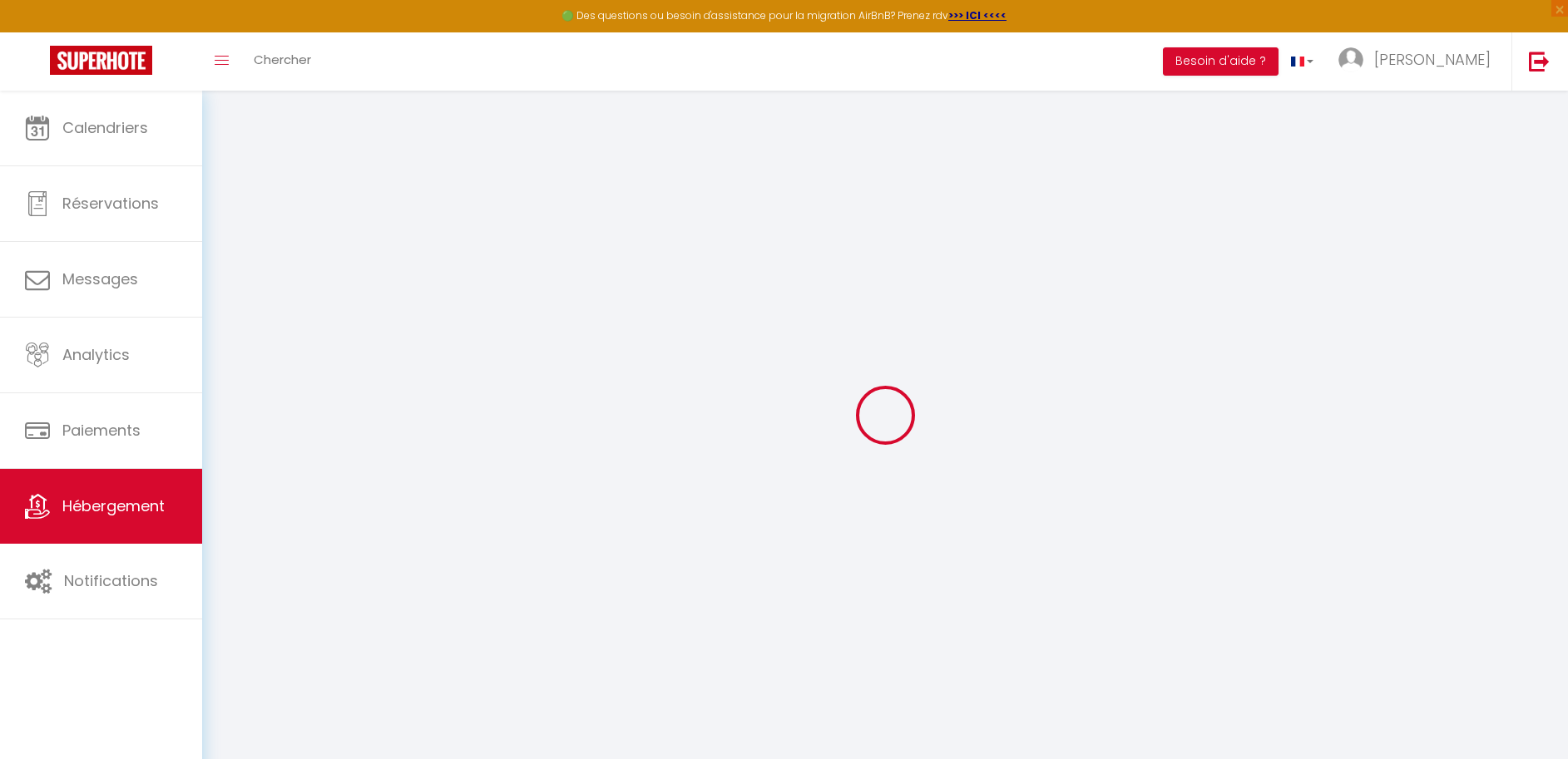
select select
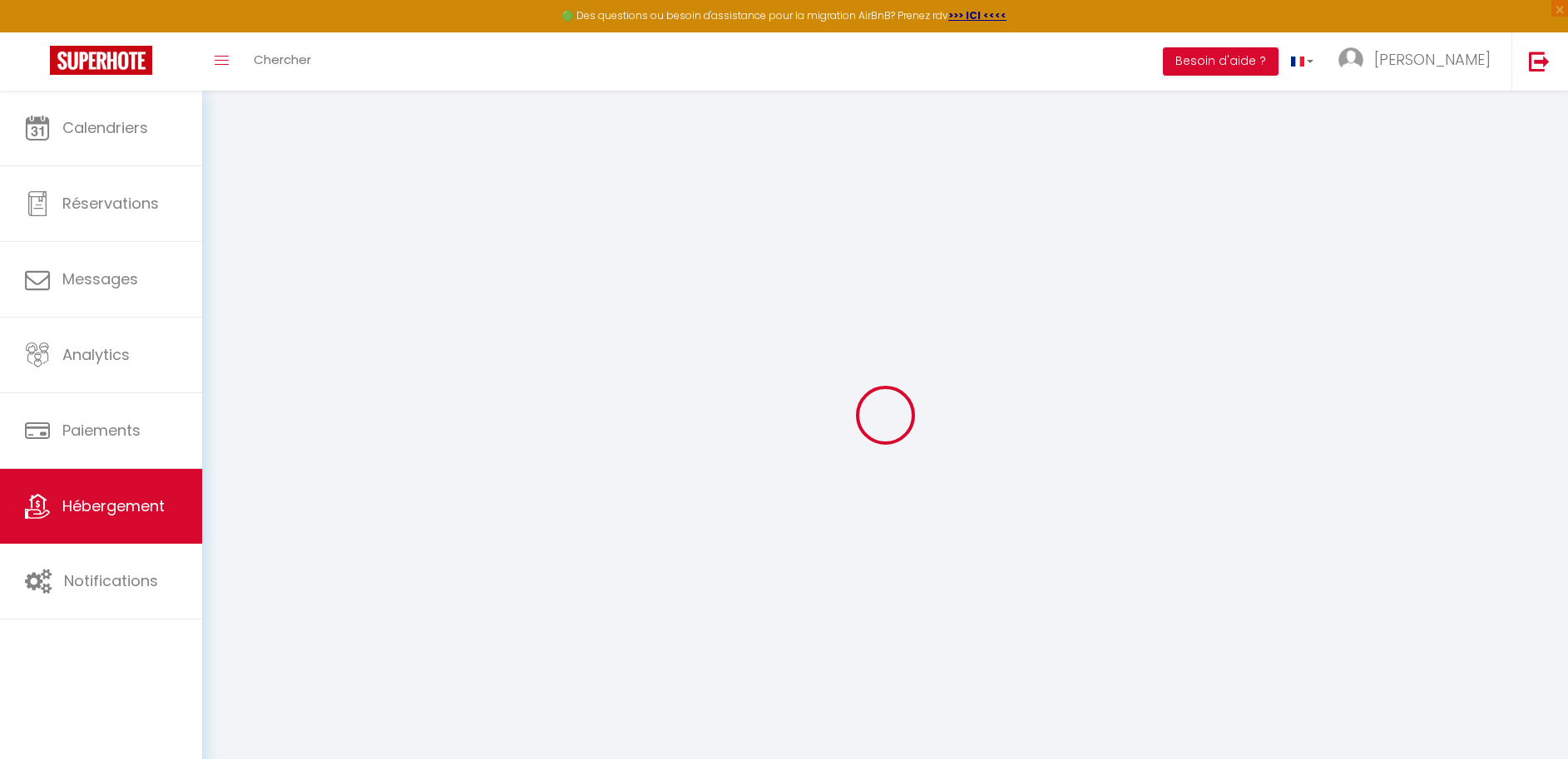
checkbox input "false"
select select
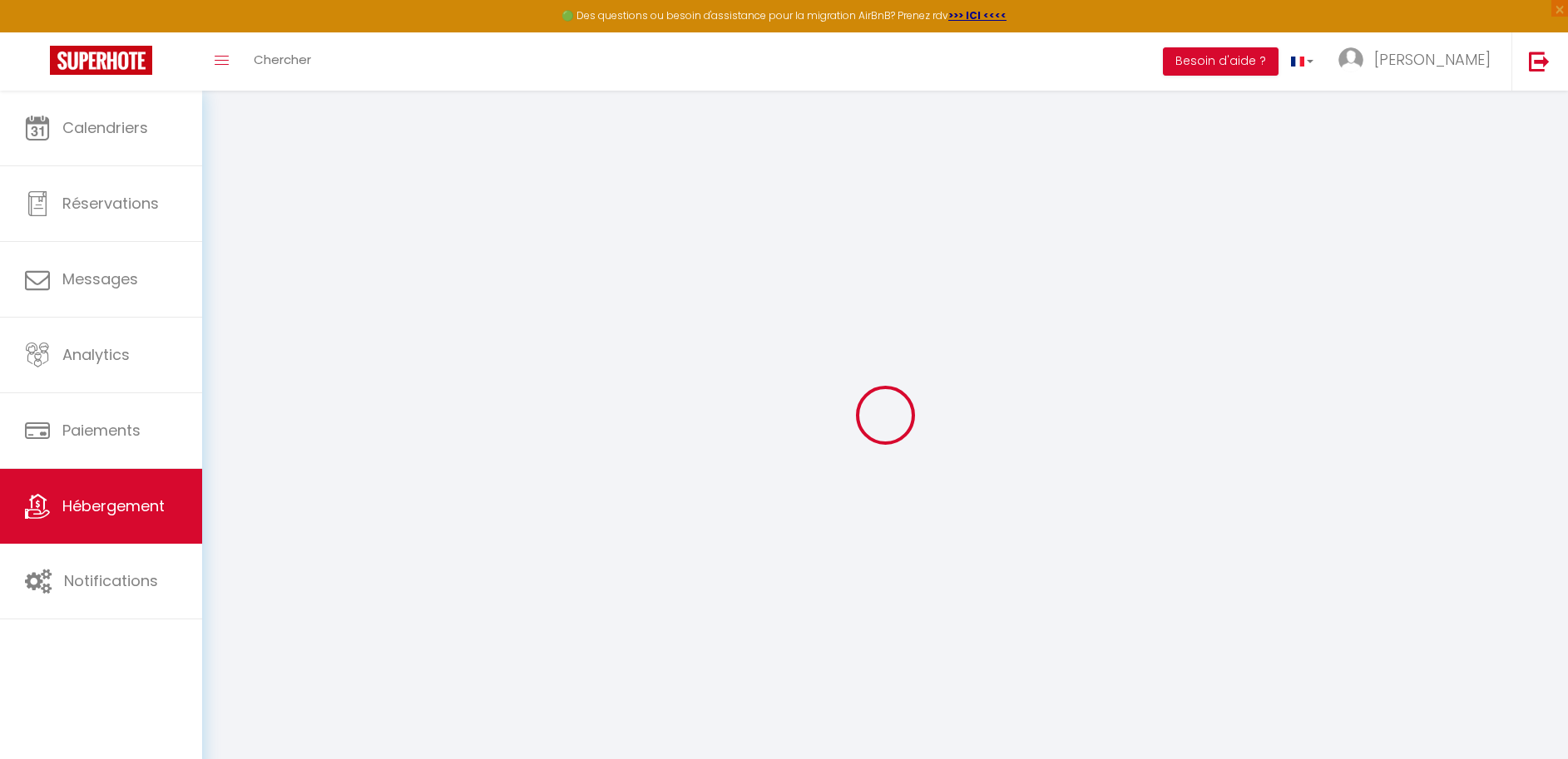
select select
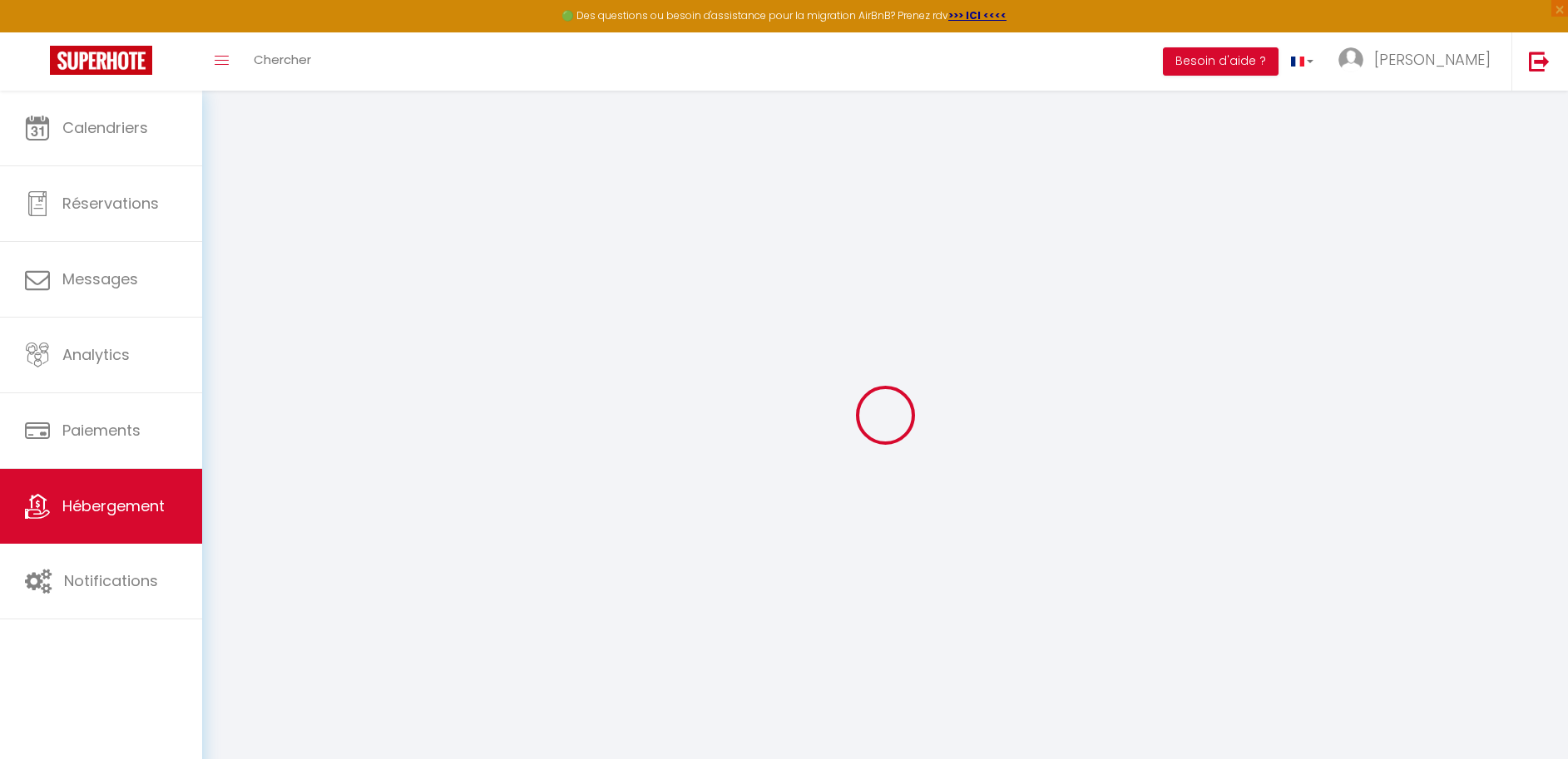
select select
checkbox input "false"
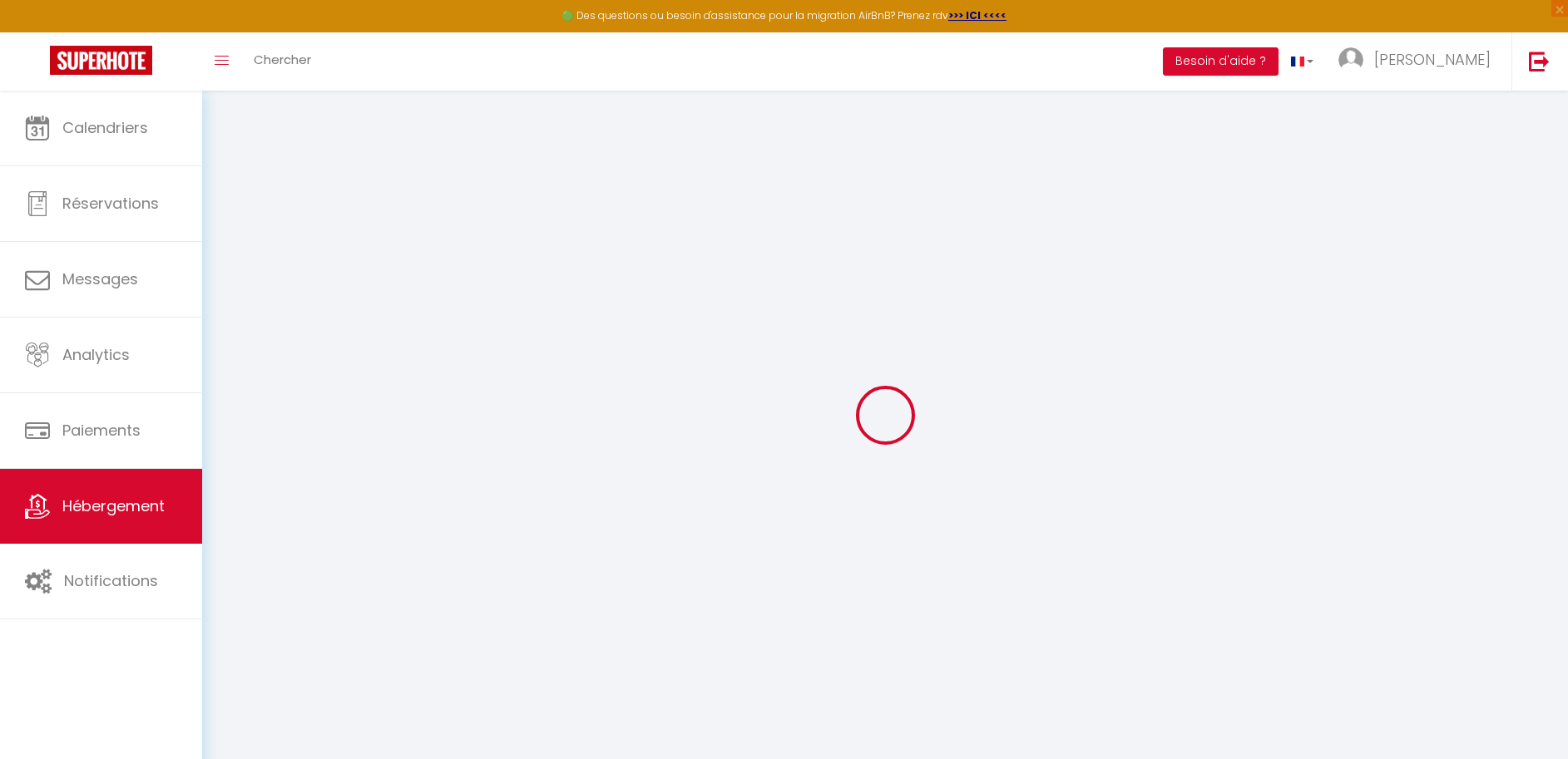
checkbox input "false"
select select
type input "Votre Escapade Audomaroise"
type input "[PERSON_NAME]"
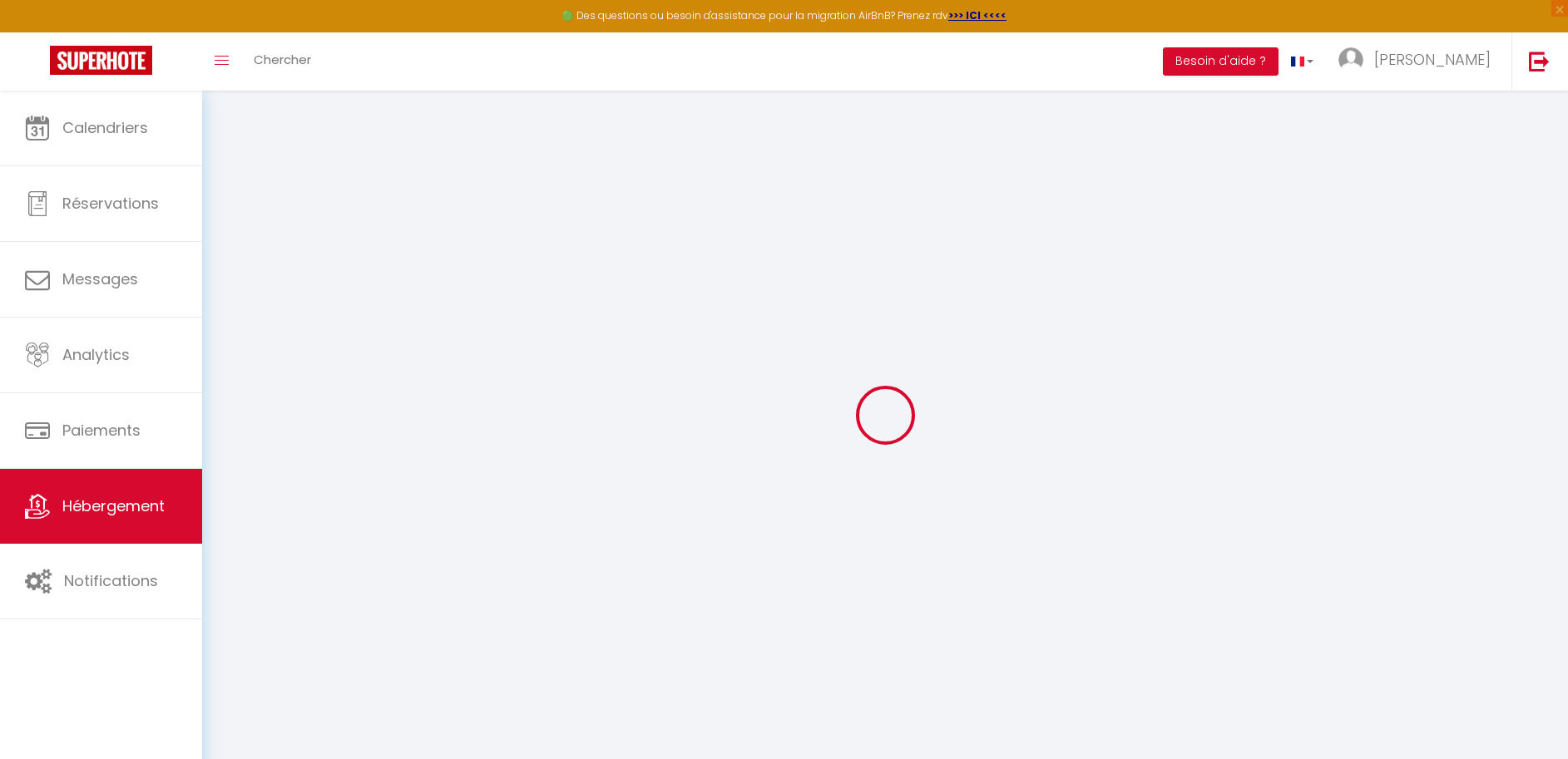
type input "feron"
type input "8 rue omer pley"
type input "62500"
type input "Saint-Omer"
select select "0"
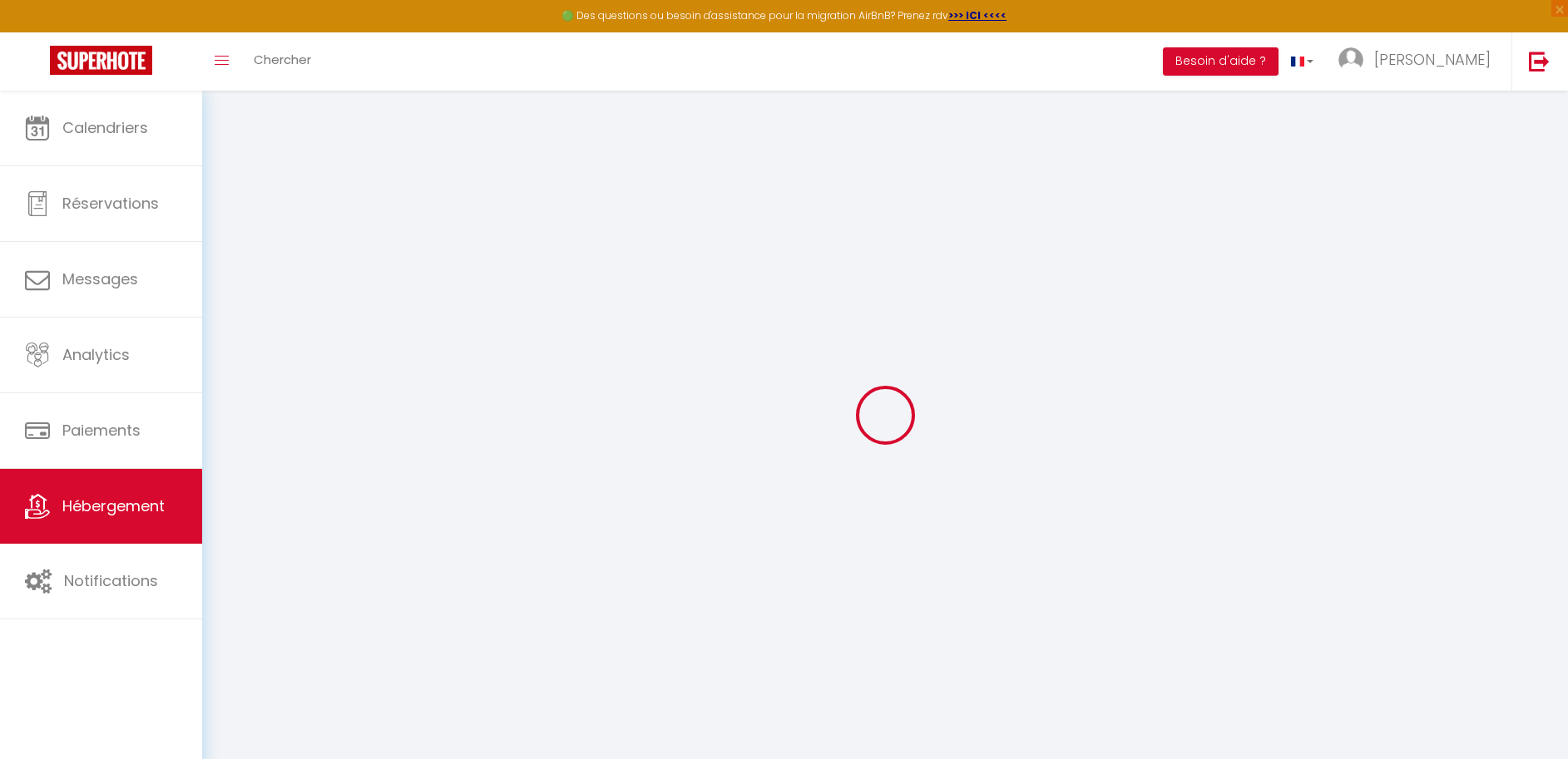
type input "60"
type input "18"
type input "300"
select select
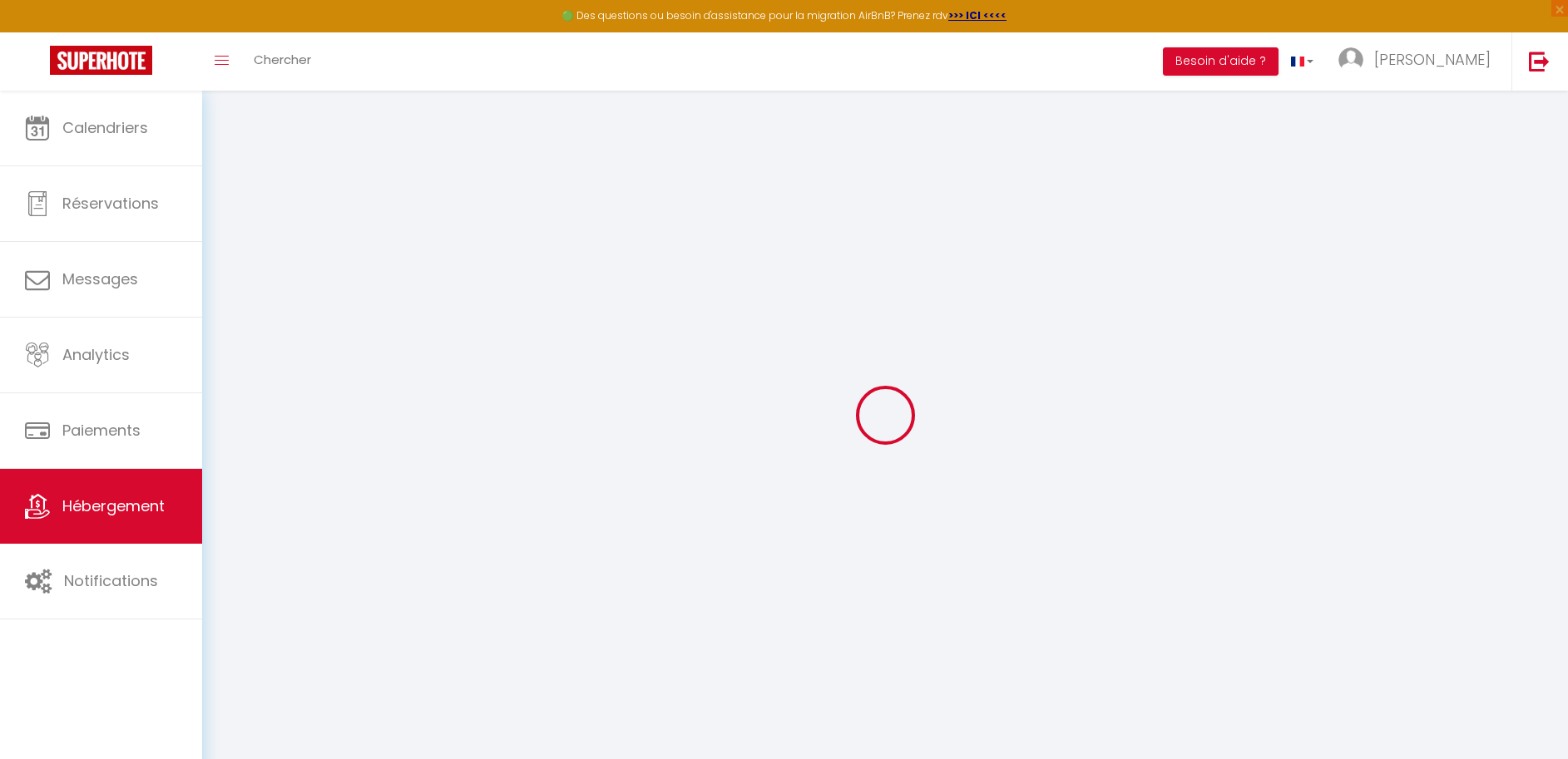
select select
type input "1 Rue de l'Anguille"
type input "62500"
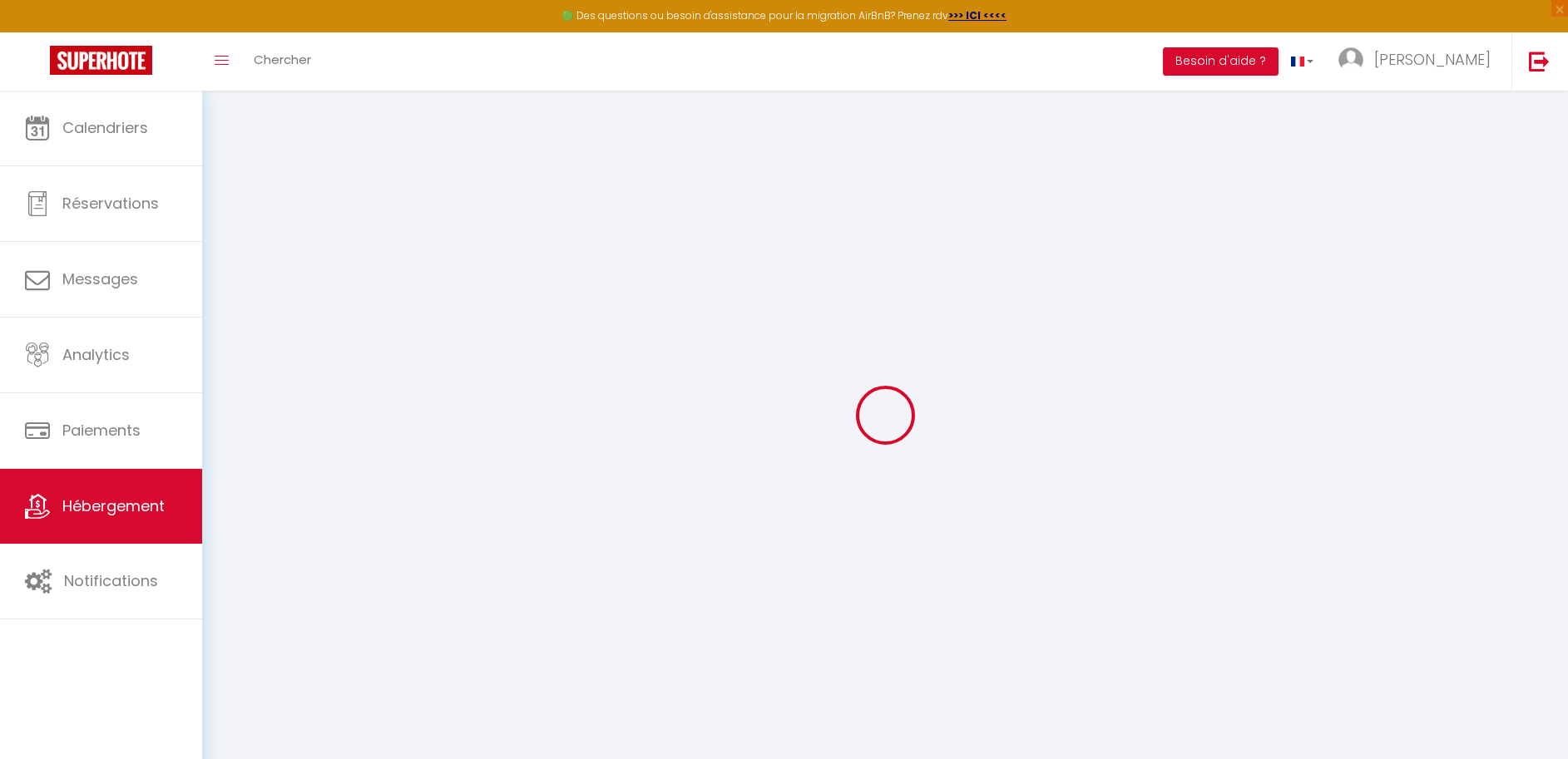
type input "Saint-Omer"
type input "[DOMAIN_NAME][EMAIL_ADDRESS][DOMAIN_NAME]"
select select "15552"
checkbox input "true"
checkbox input "false"
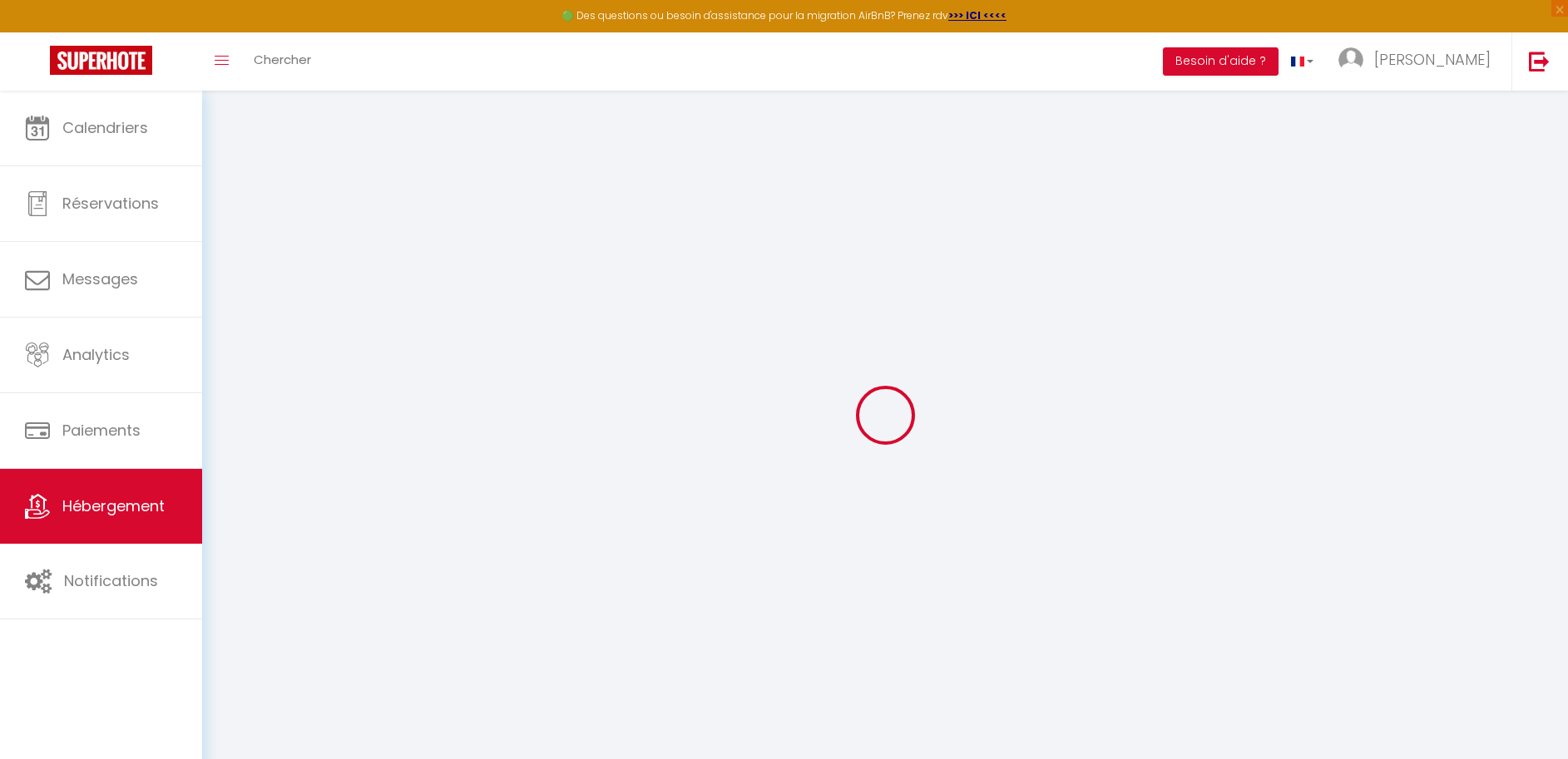
checkbox input "true"
checkbox input "false"
type input "0"
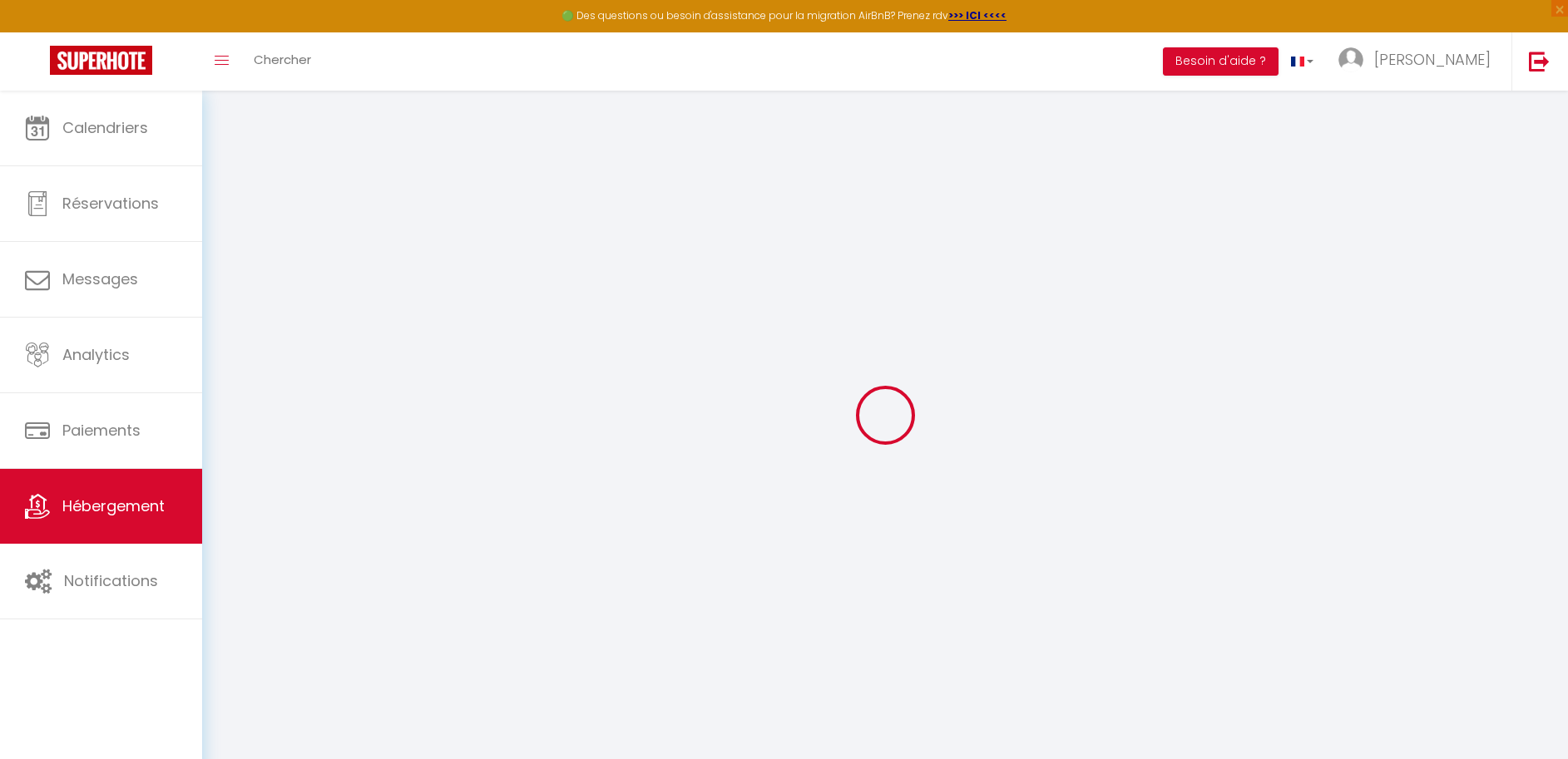
type input "0"
select select
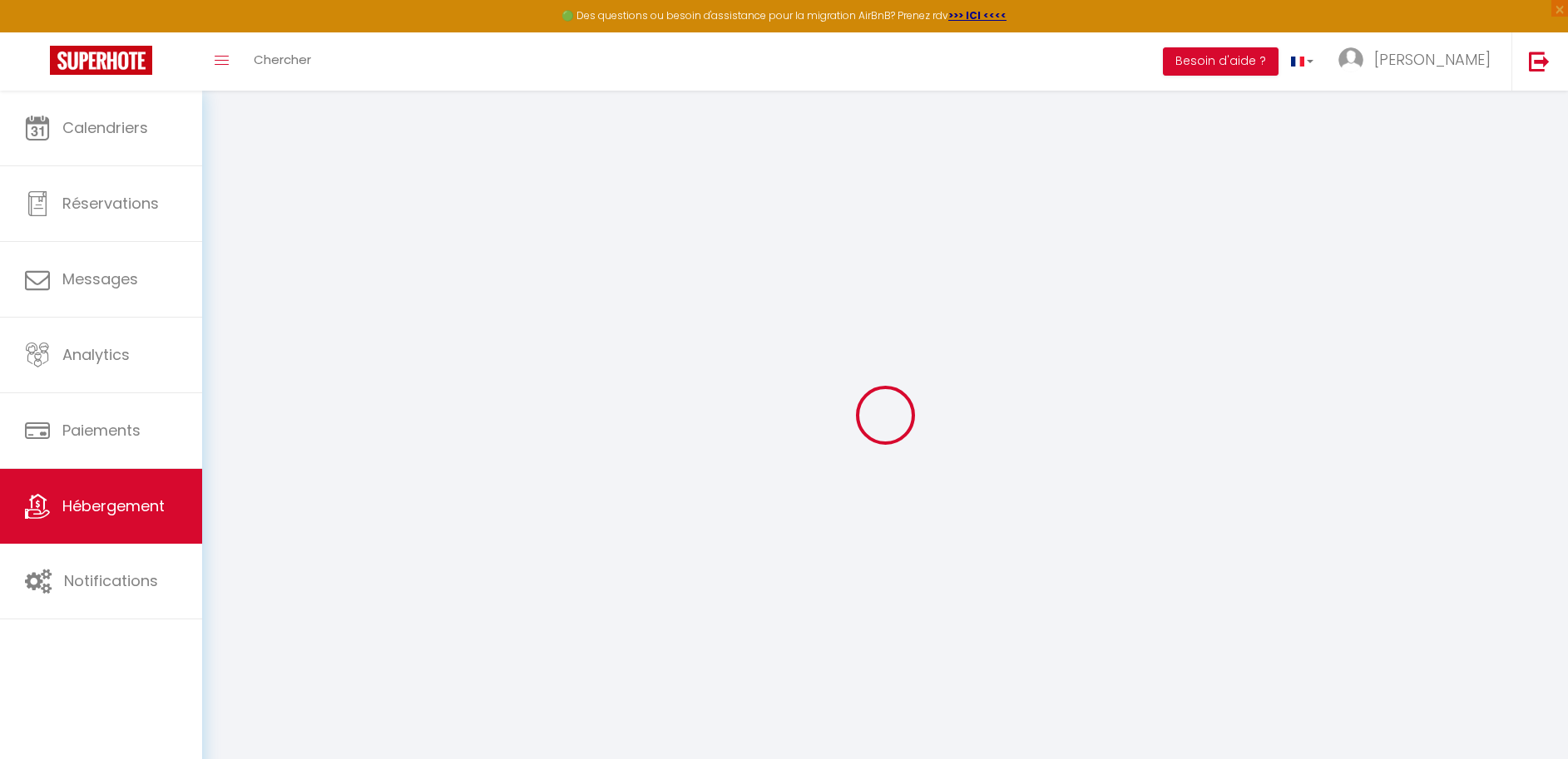
select select
checkbox input "true"
checkbox input "false"
checkbox input "true"
checkbox input "false"
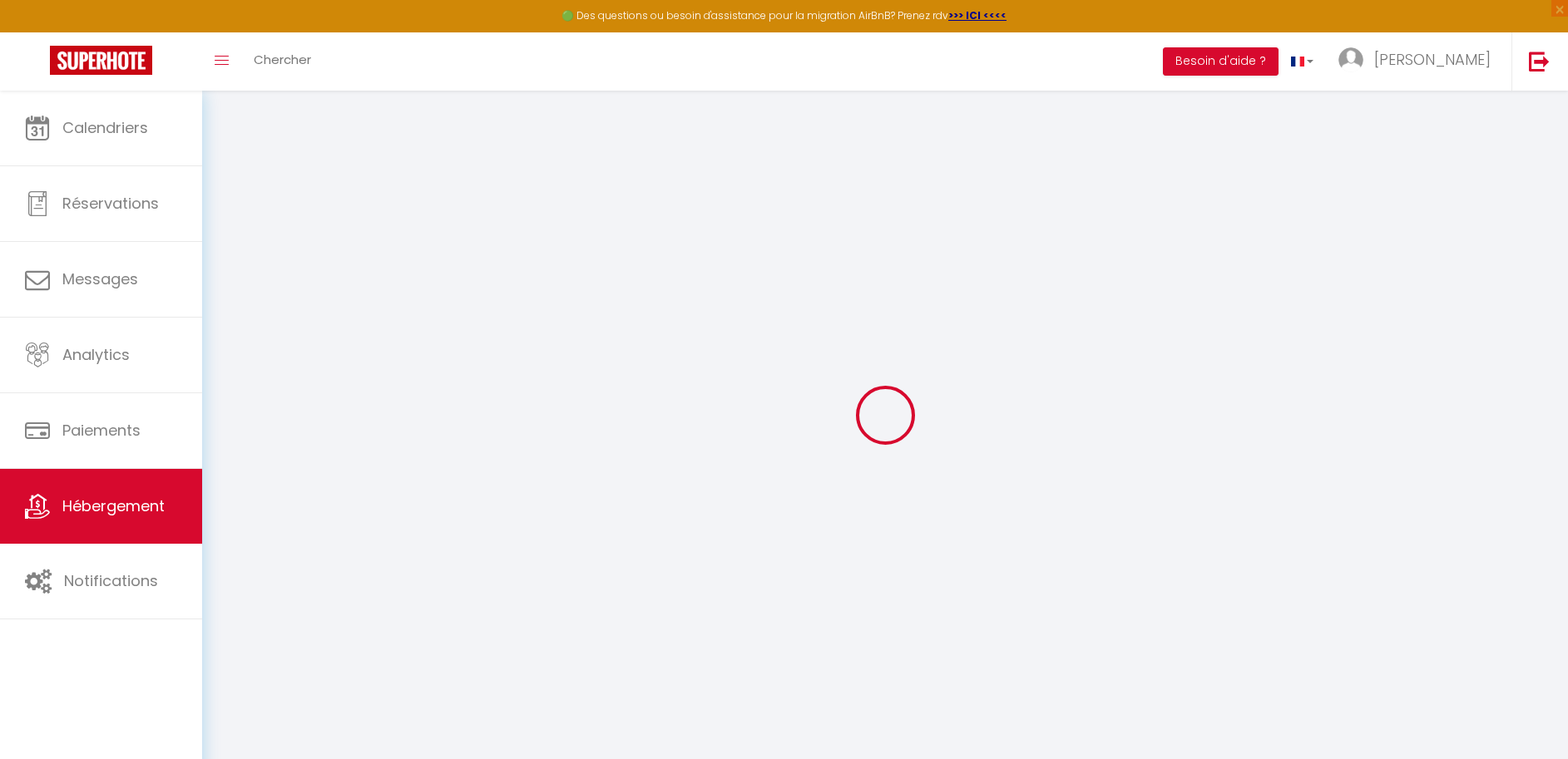
checkbox input "true"
checkbox input "false"
checkbox input "true"
checkbox input "false"
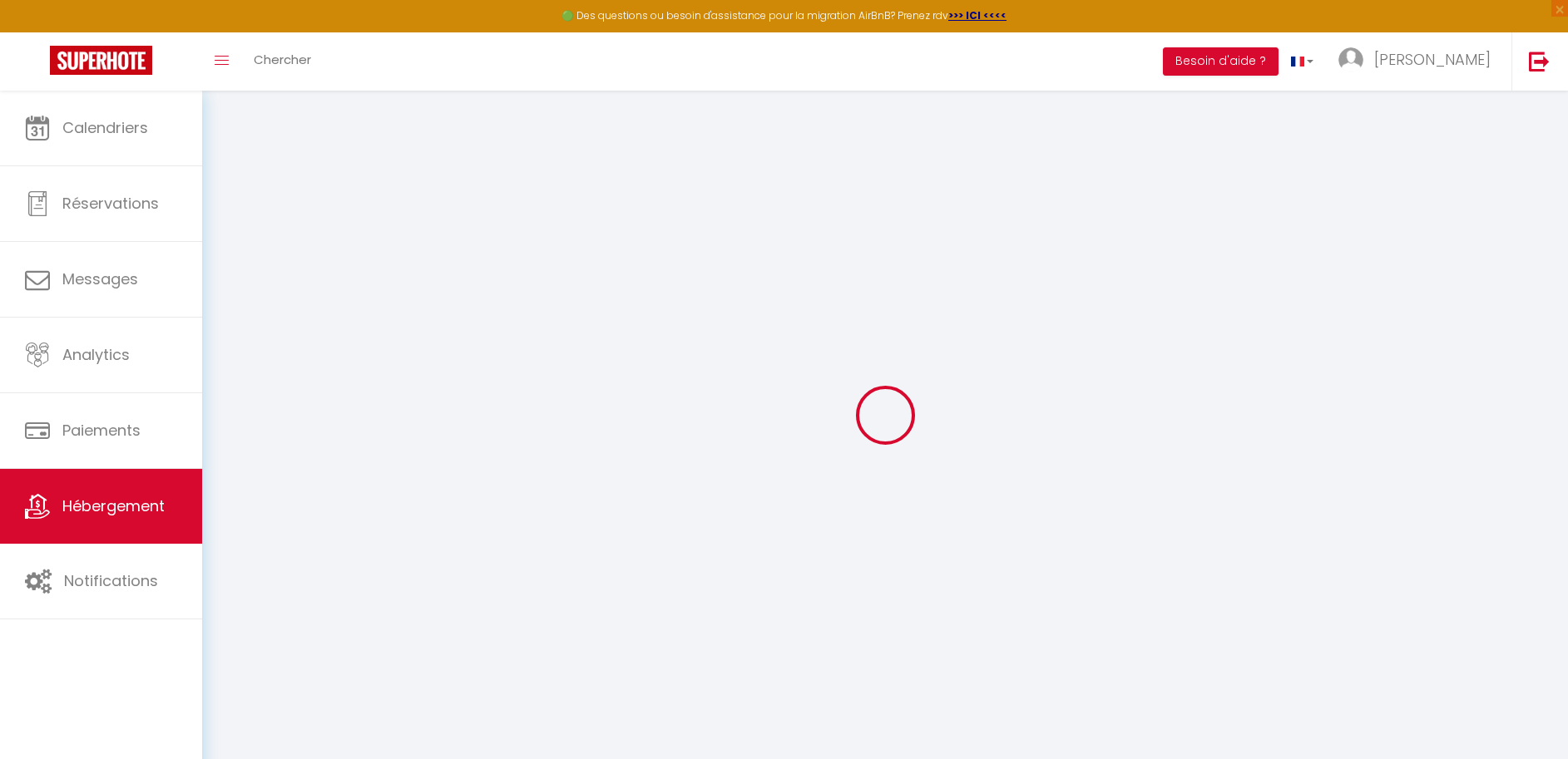
checkbox input "true"
checkbox input "false"
select select "16:00"
select select "23:45"
select select "11:00"
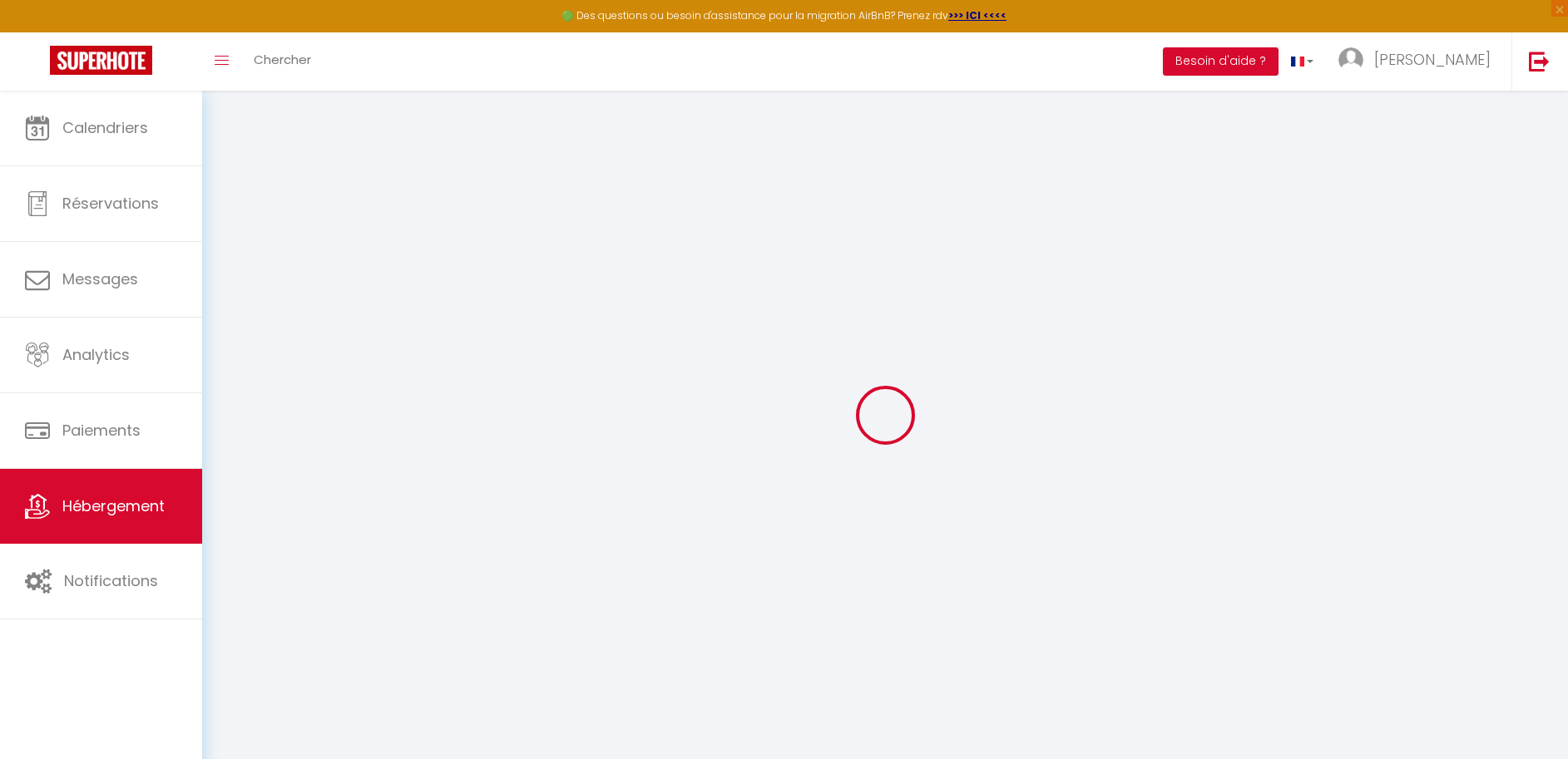
select select "30"
select select "120"
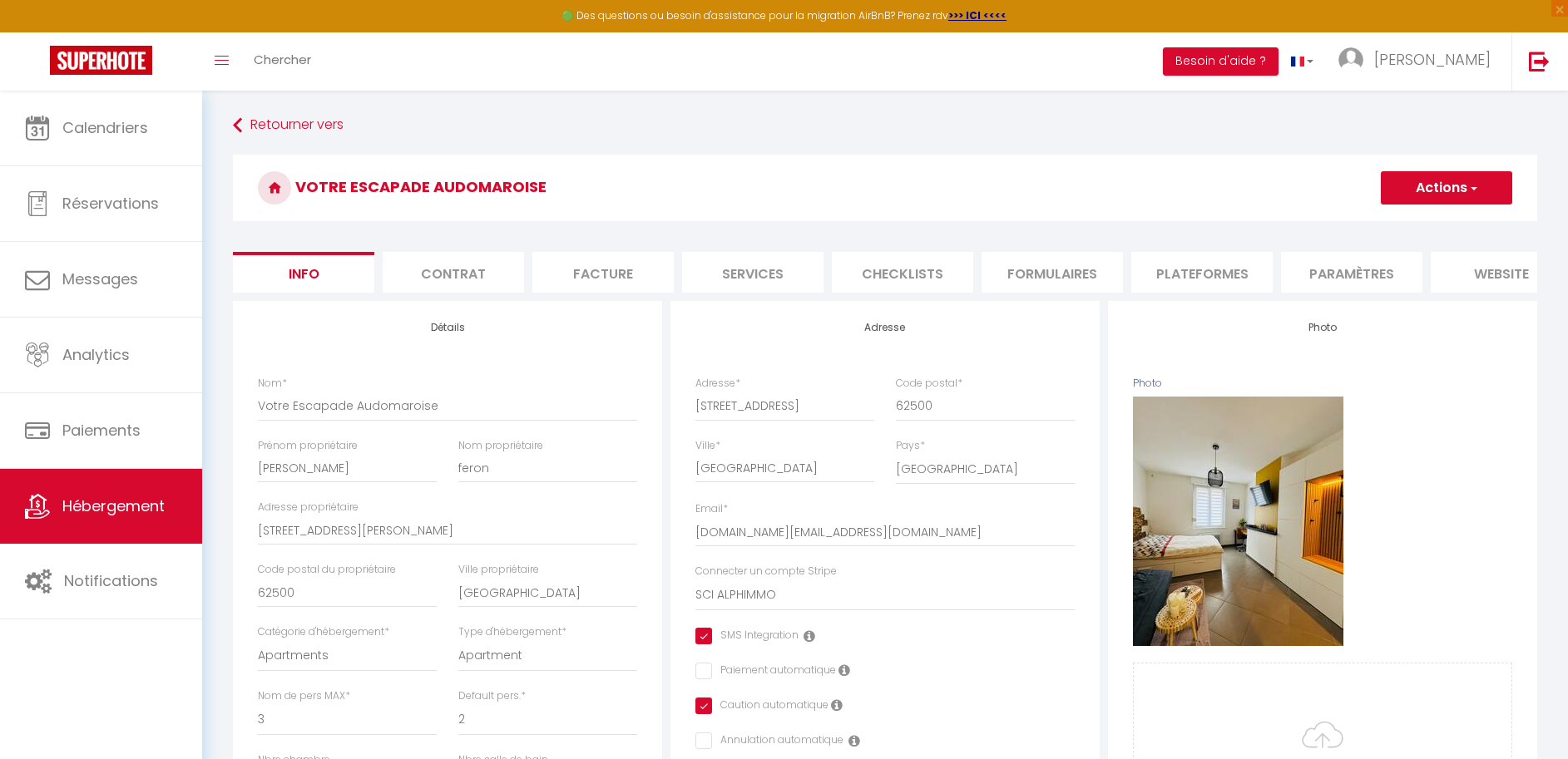
click at [1160, 275] on li "Plateformes" at bounding box center [1202, 271] width 142 height 41
checkbox input "true"
checkbox input "false"
select select
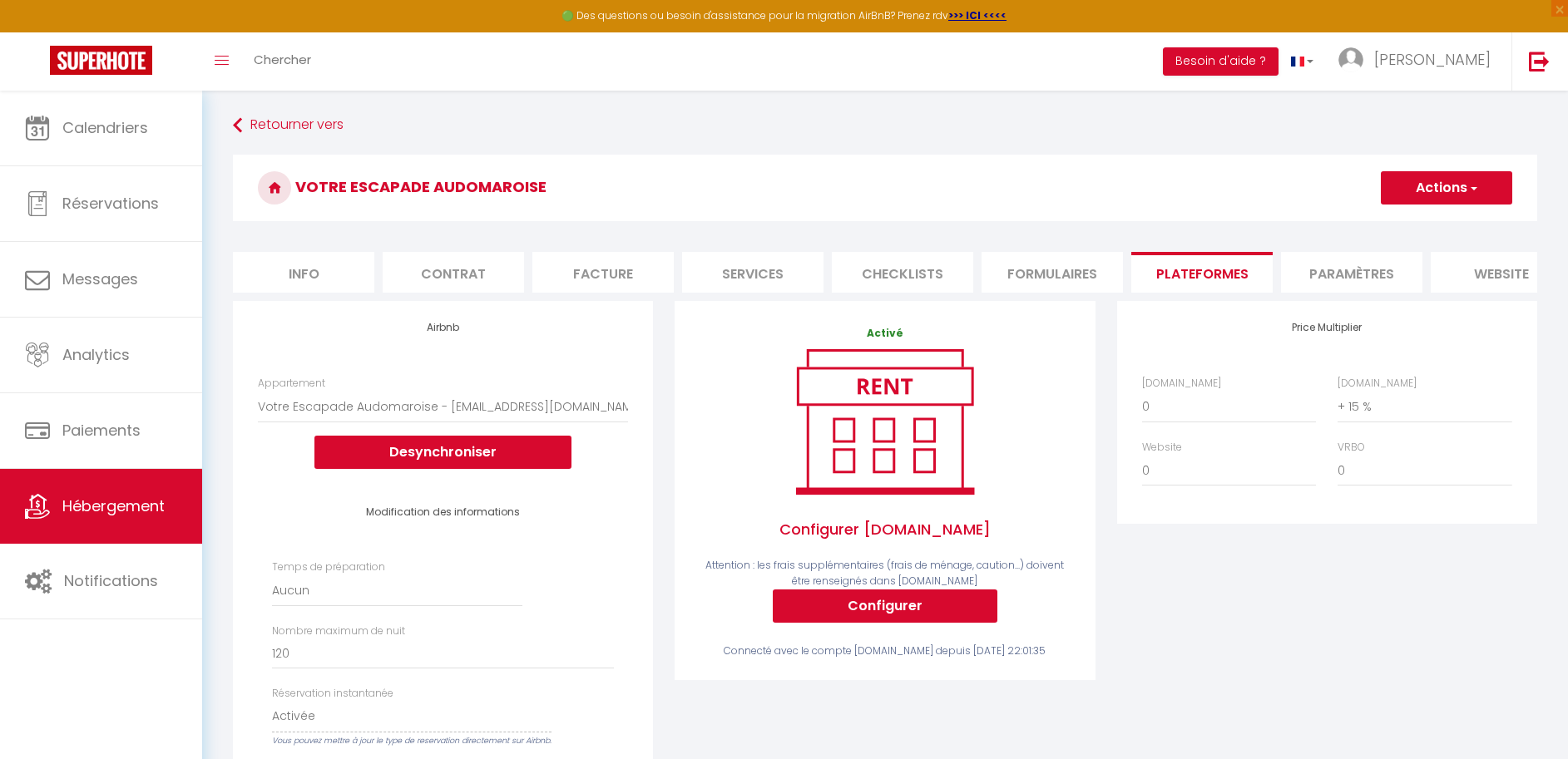
click at [758, 276] on li "Services" at bounding box center [753, 271] width 142 height 41
checkbox input "true"
checkbox input "false"
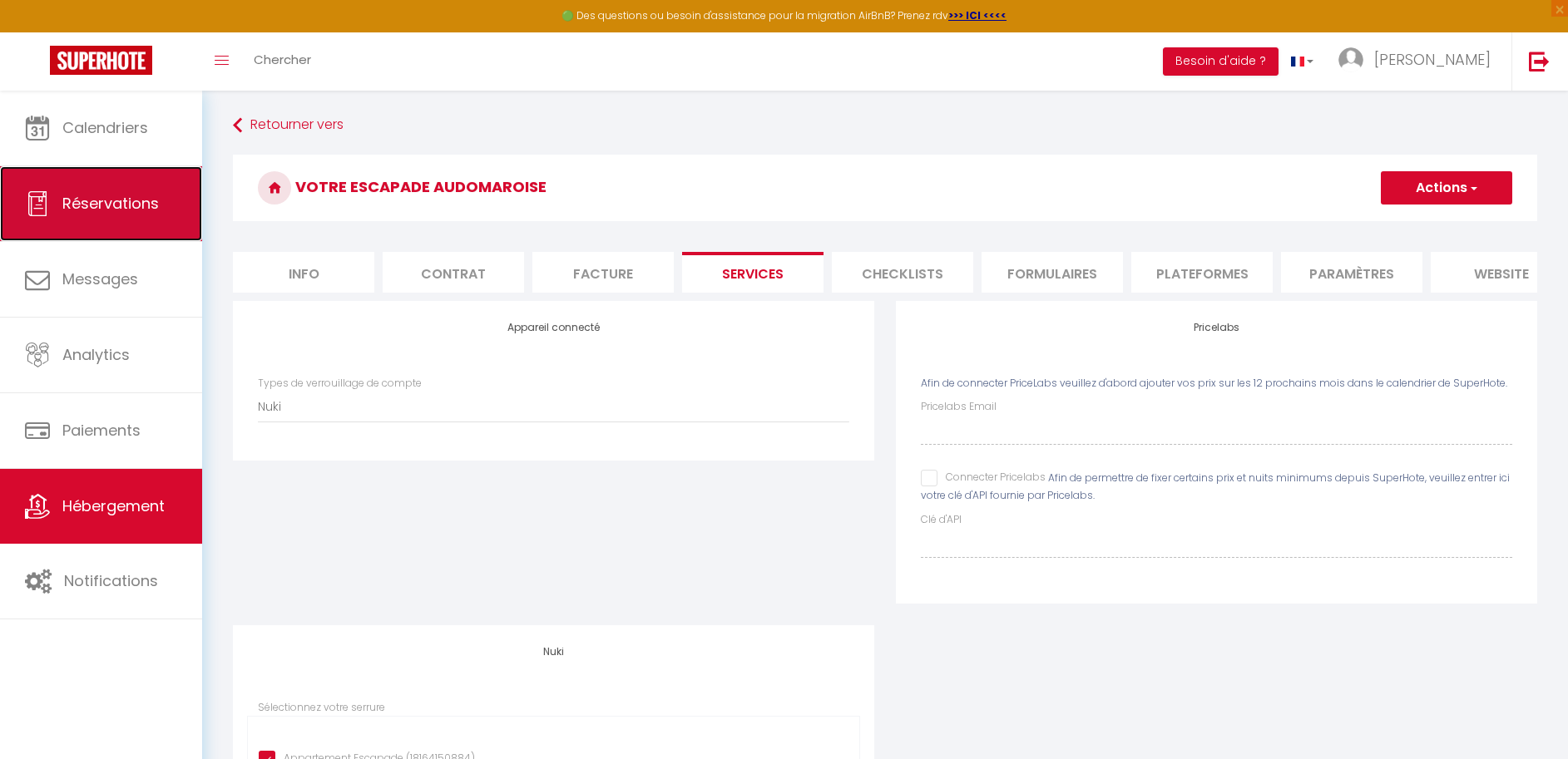
click at [131, 210] on span "Réservations" at bounding box center [111, 203] width 97 height 21
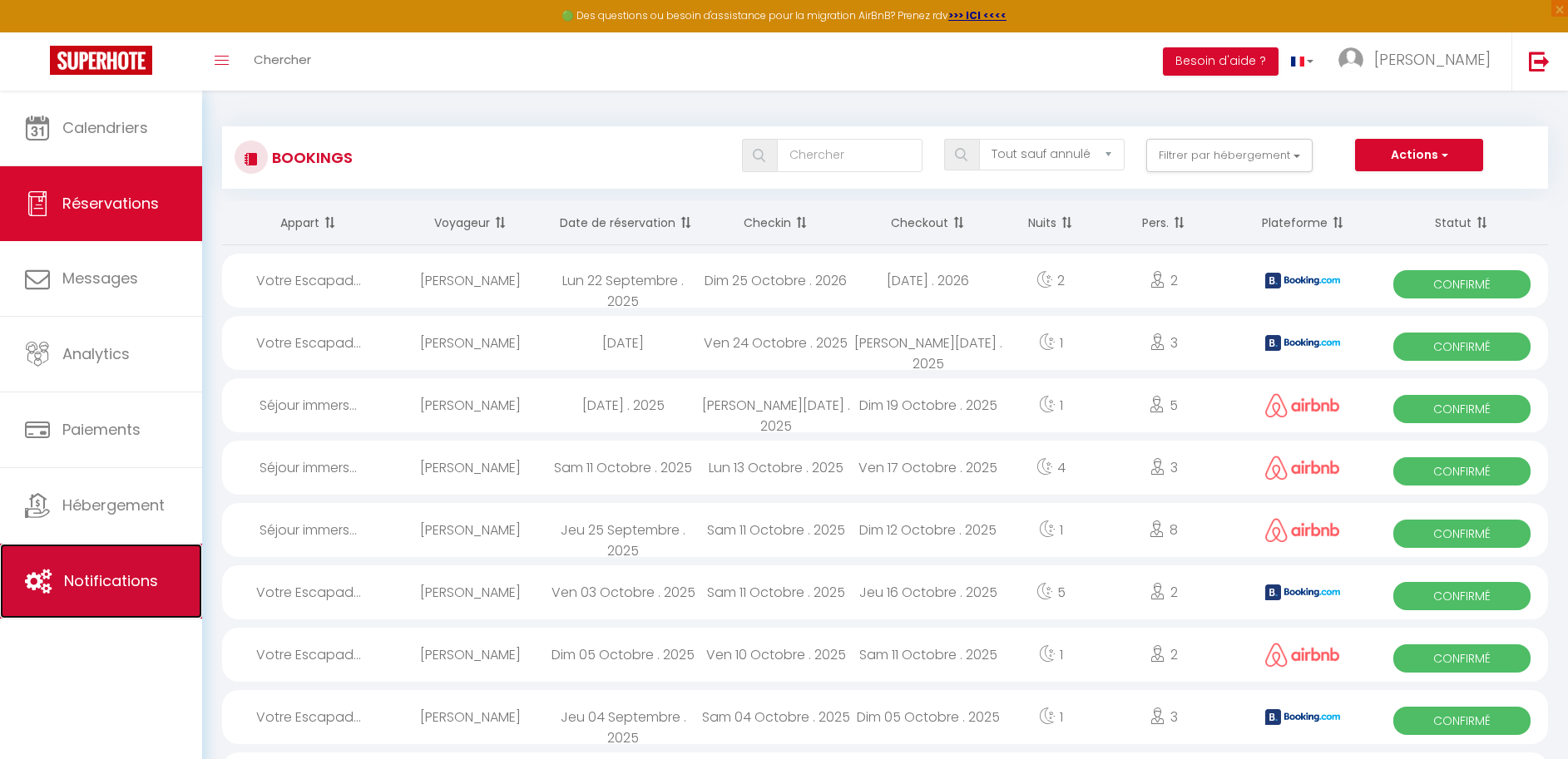
click at [120, 571] on span "Notifications" at bounding box center [111, 581] width 94 height 21
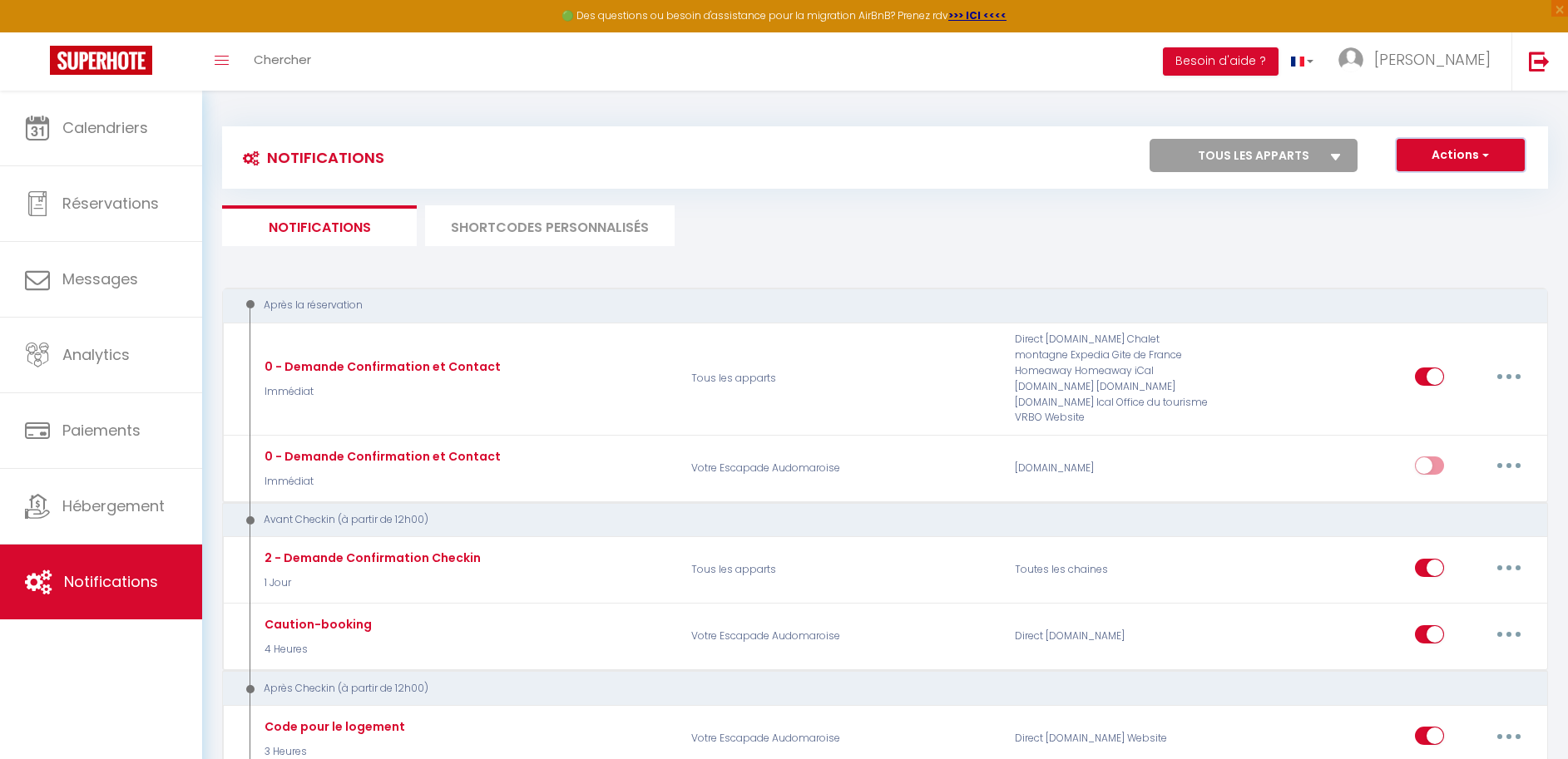
click at [1452, 151] on button "Actions" at bounding box center [1461, 156] width 128 height 33
click at [1440, 194] on link "Nouvelle Notification" at bounding box center [1437, 191] width 173 height 22
select select "Immédiat"
select select
checkbox input "false"
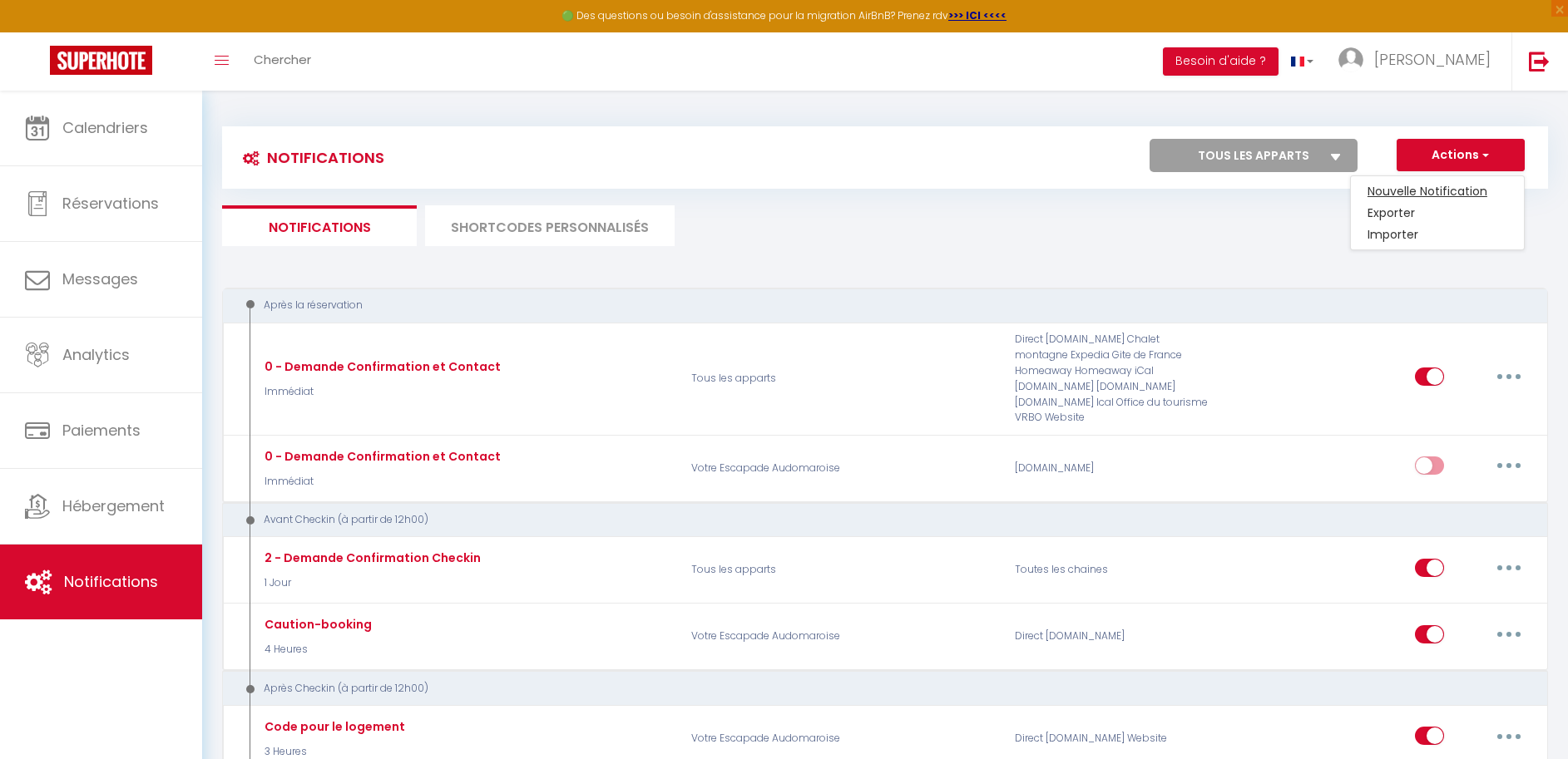
checkbox input "false"
radio input "true"
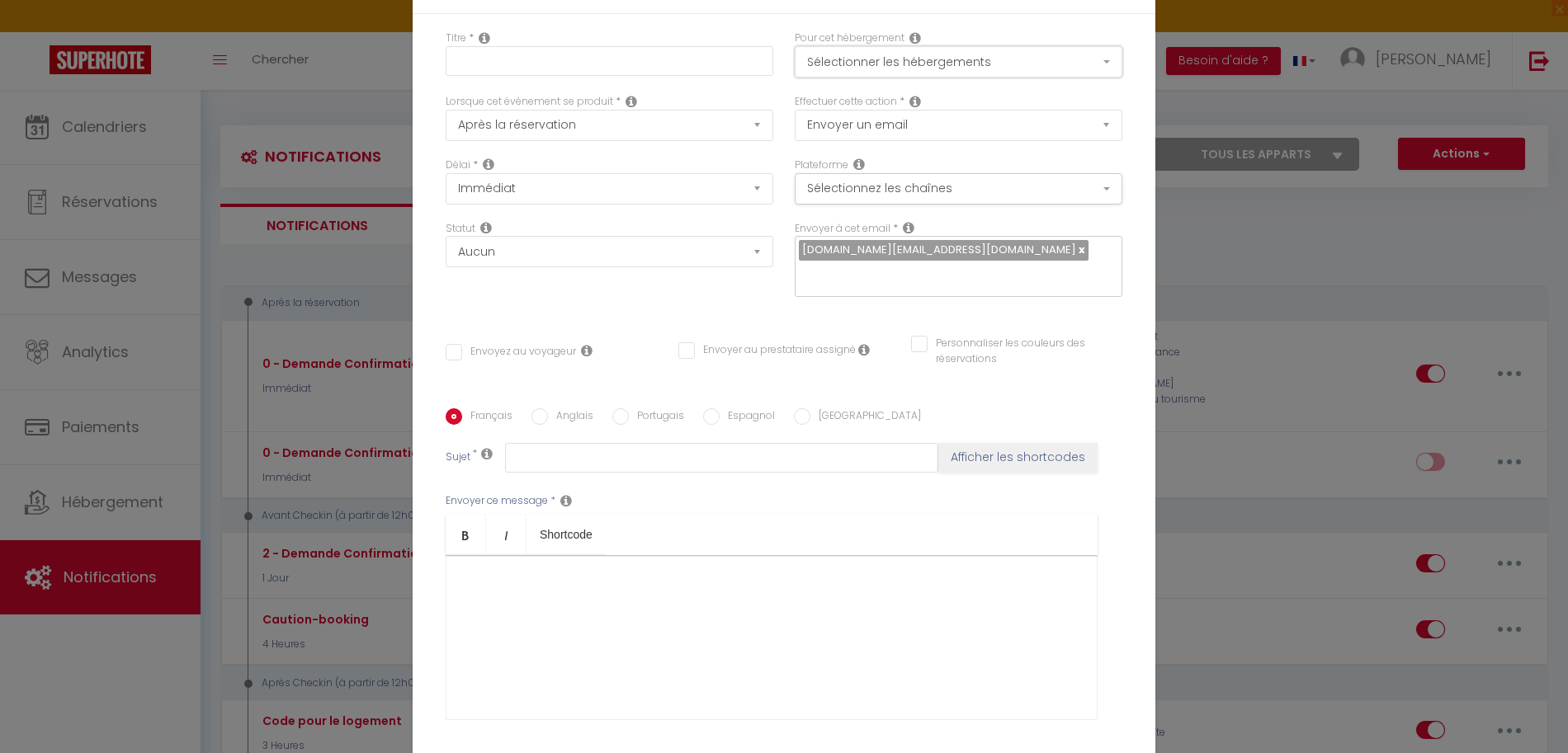
click at [913, 77] on button "Sélectionner les hébergements" at bounding box center [958, 62] width 328 height 32
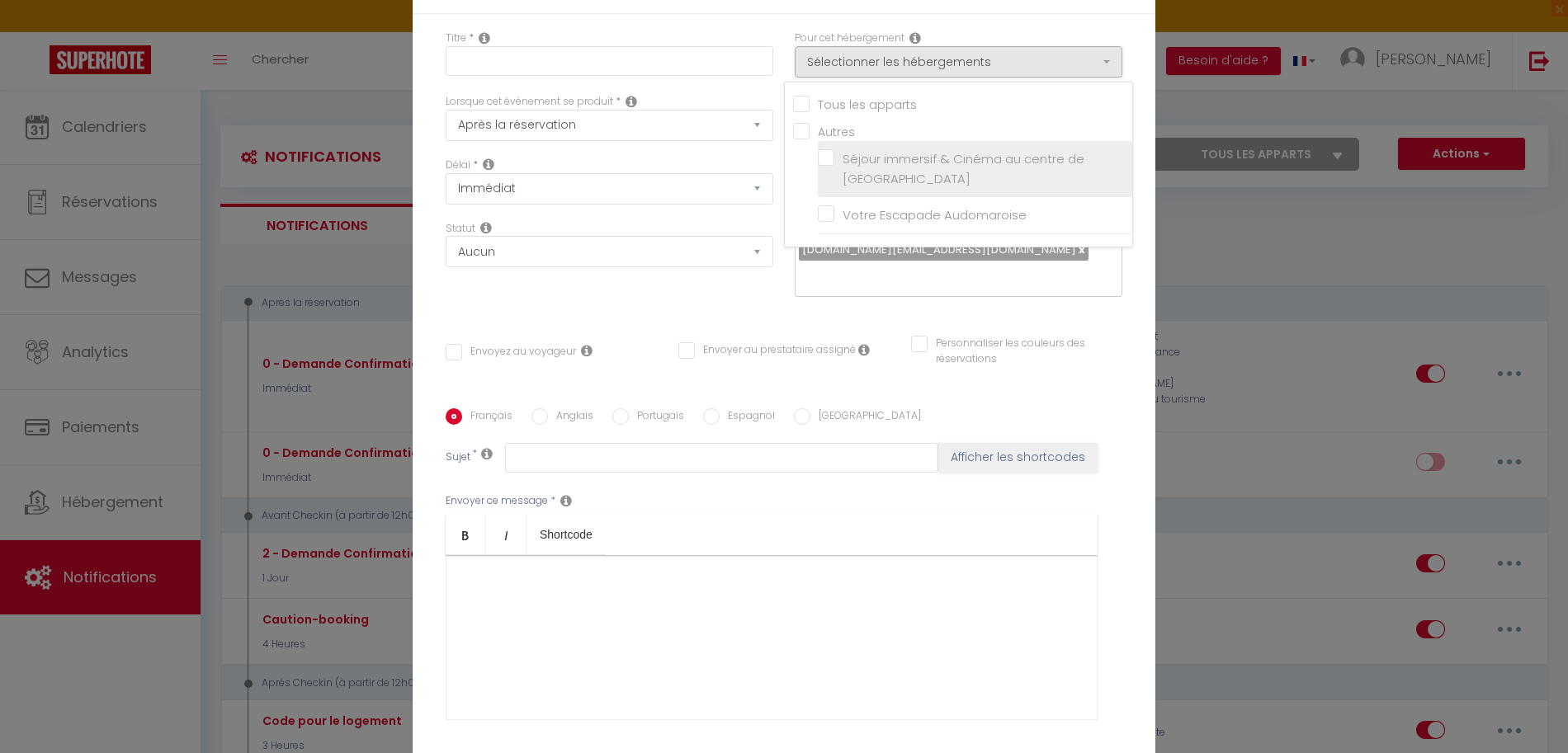
click at [831, 172] on input "Séjour immersif & Cinéma au centre de [GEOGRAPHIC_DATA]" at bounding box center [974, 169] width 314 height 16
checkbox input "true"
checkbox input "false"
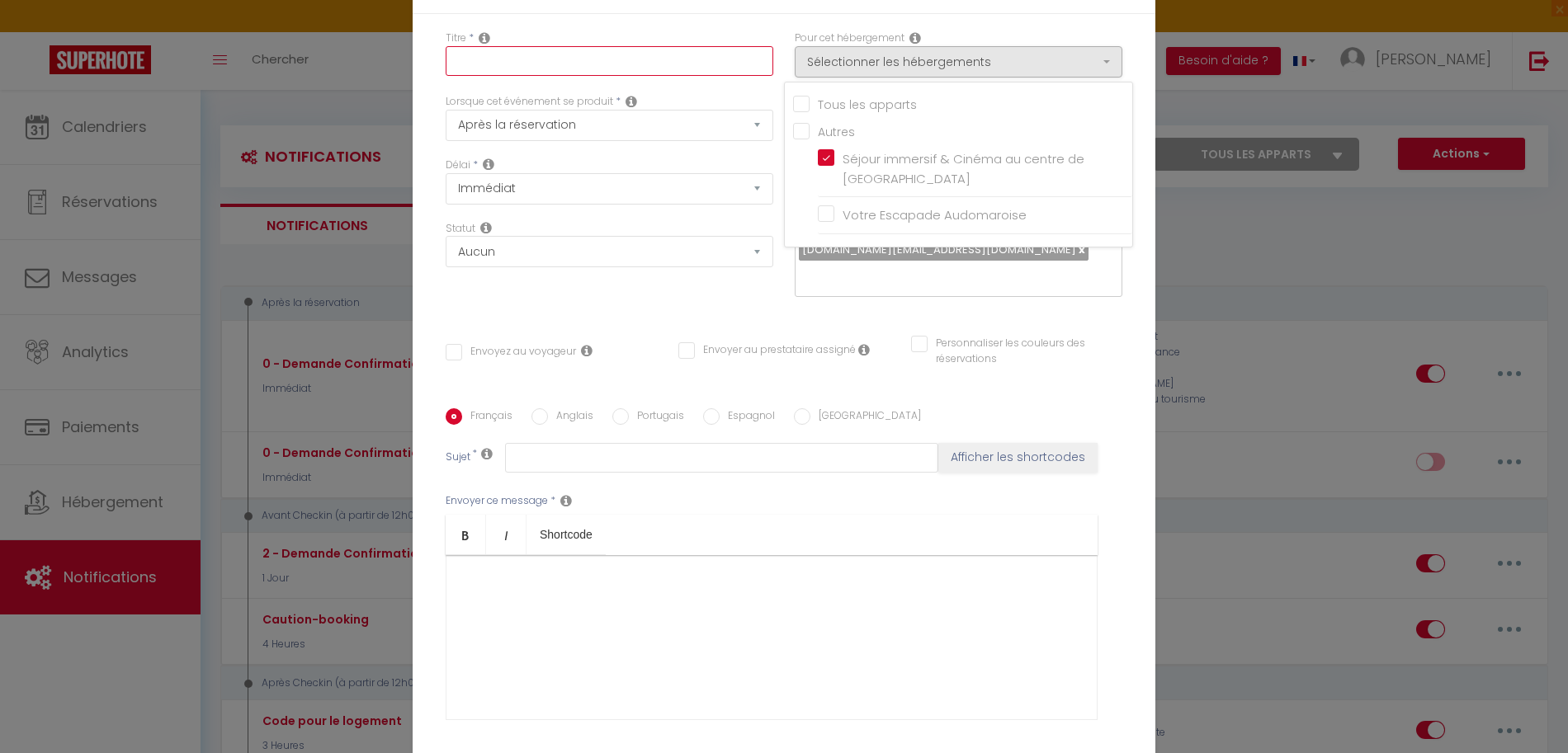
click at [757, 75] on input "text" at bounding box center [609, 61] width 328 height 30
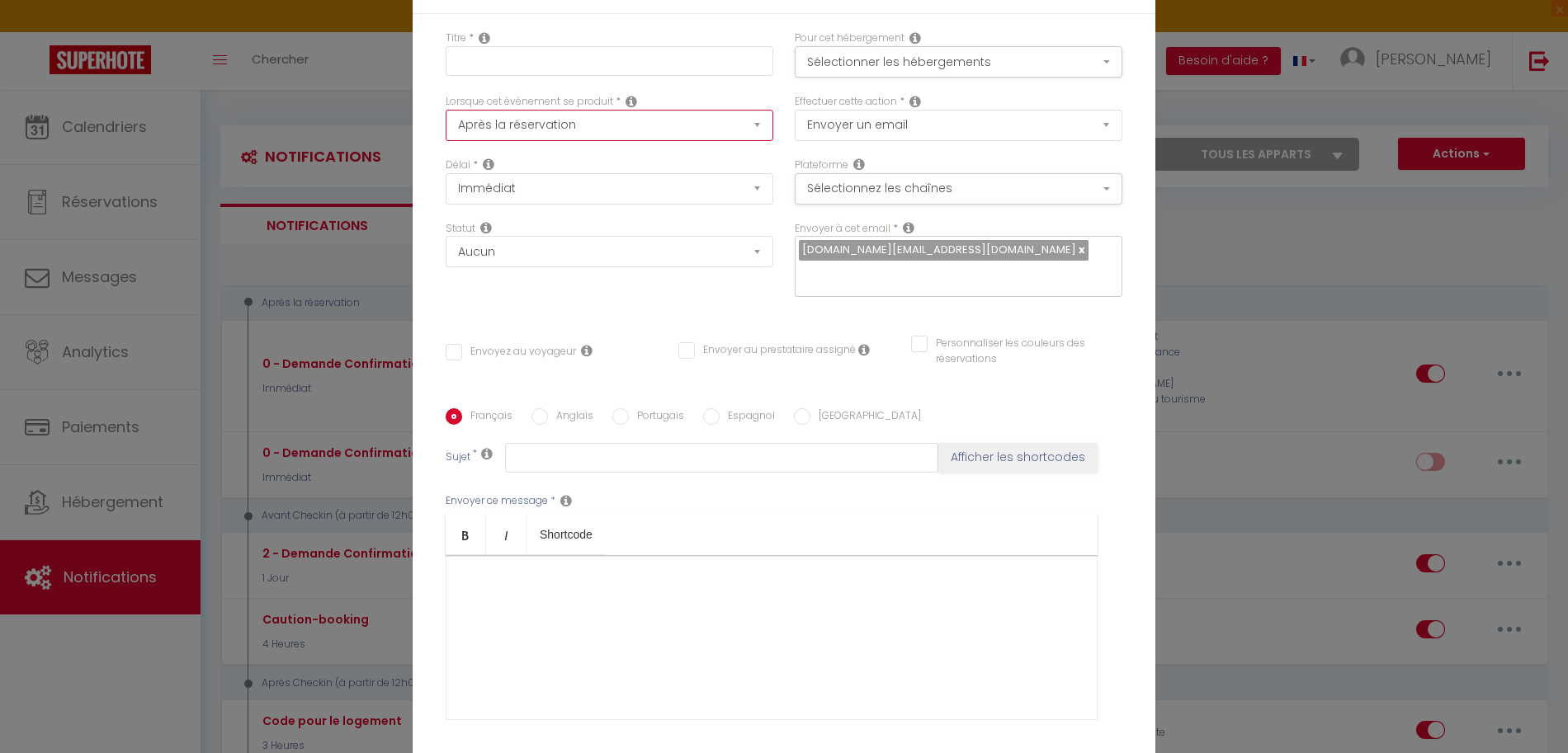
click at [654, 125] on select "Après la réservation Avant Checkin (à partir de 12h00) Après Checkin (à partir …" at bounding box center [609, 125] width 328 height 32
click at [999, 447] on button "Afficher les shortcodes" at bounding box center [1018, 458] width 160 height 30
checkbox input "false"
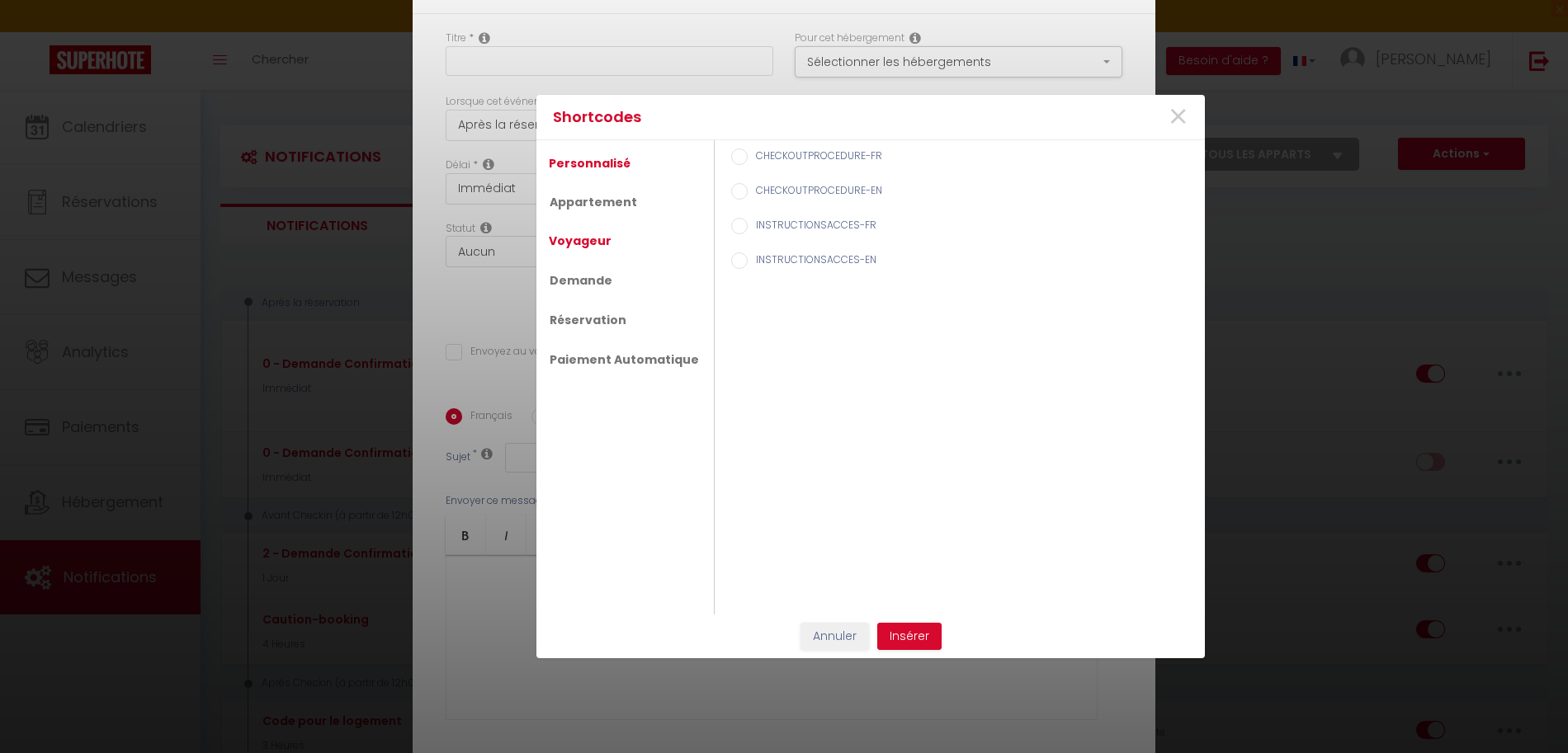
click at [586, 242] on link "Voyageur" at bounding box center [580, 241] width 79 height 30
click at [595, 276] on link "Demande" at bounding box center [580, 281] width 79 height 30
click at [782, 328] on label "Nb d'adultes" at bounding box center [781, 330] width 69 height 18
click at [747, 328] on input "Nb d'adultes" at bounding box center [739, 329] width 16 height 16
radio input "true"
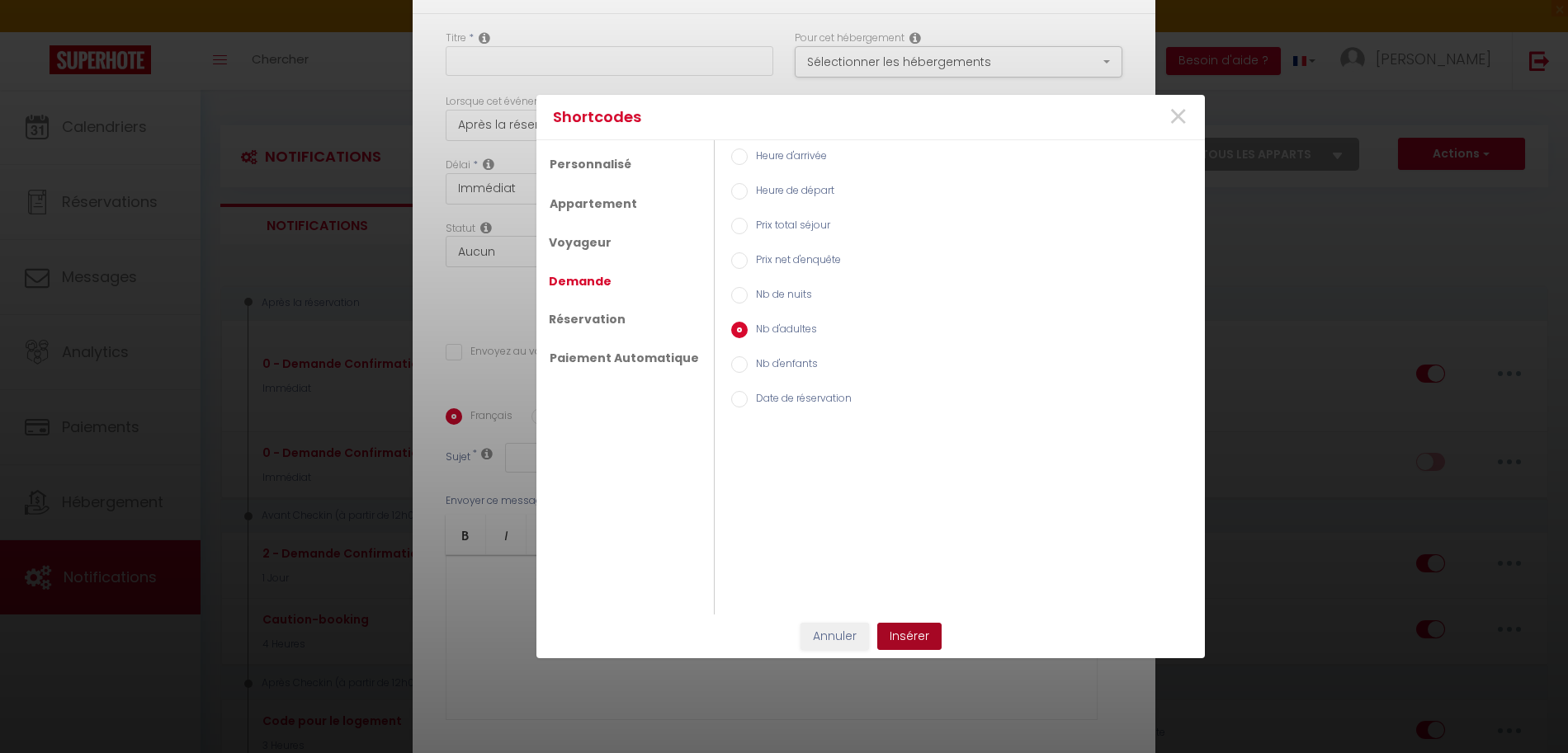
click at [928, 635] on button "Insérer" at bounding box center [908, 636] width 64 height 28
checkbox input "false"
type input "[INQUIRY:ADULTS]"
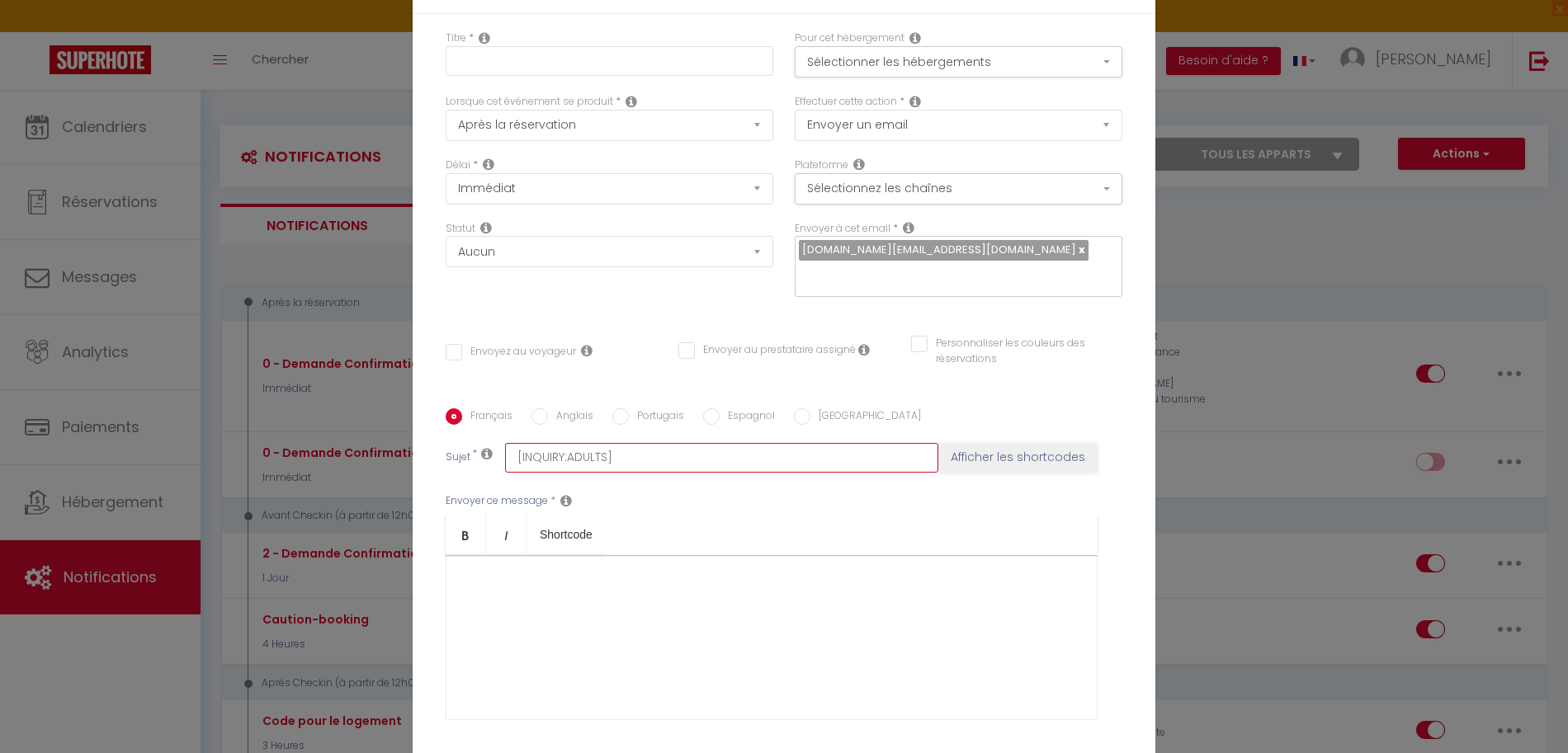
drag, startPoint x: 675, startPoint y: 443, endPoint x: 465, endPoint y: 427, distance: 210.6
click at [466, 427] on div "Français Anglais Portugais Espagnol Italien Sujet * [INQUIRY:ADULTS] Afficher l…" at bounding box center [784, 575] width 684 height 333
click at [564, 268] on select "Aucun Si la réservation est payée Si réservation non payée Si la caution a été …" at bounding box center [609, 251] width 328 height 32
click at [571, 205] on select "Immédiat + 10 Minutes + 1 Heure + 2 Heures + 3 Heures + 4 Heures + 5 Heures + 6…" at bounding box center [609, 189] width 328 height 32
click at [609, 132] on select "Après la réservation Avant Checkin (à partir de 12h00) Après Checkin (à partir …" at bounding box center [609, 125] width 328 height 32
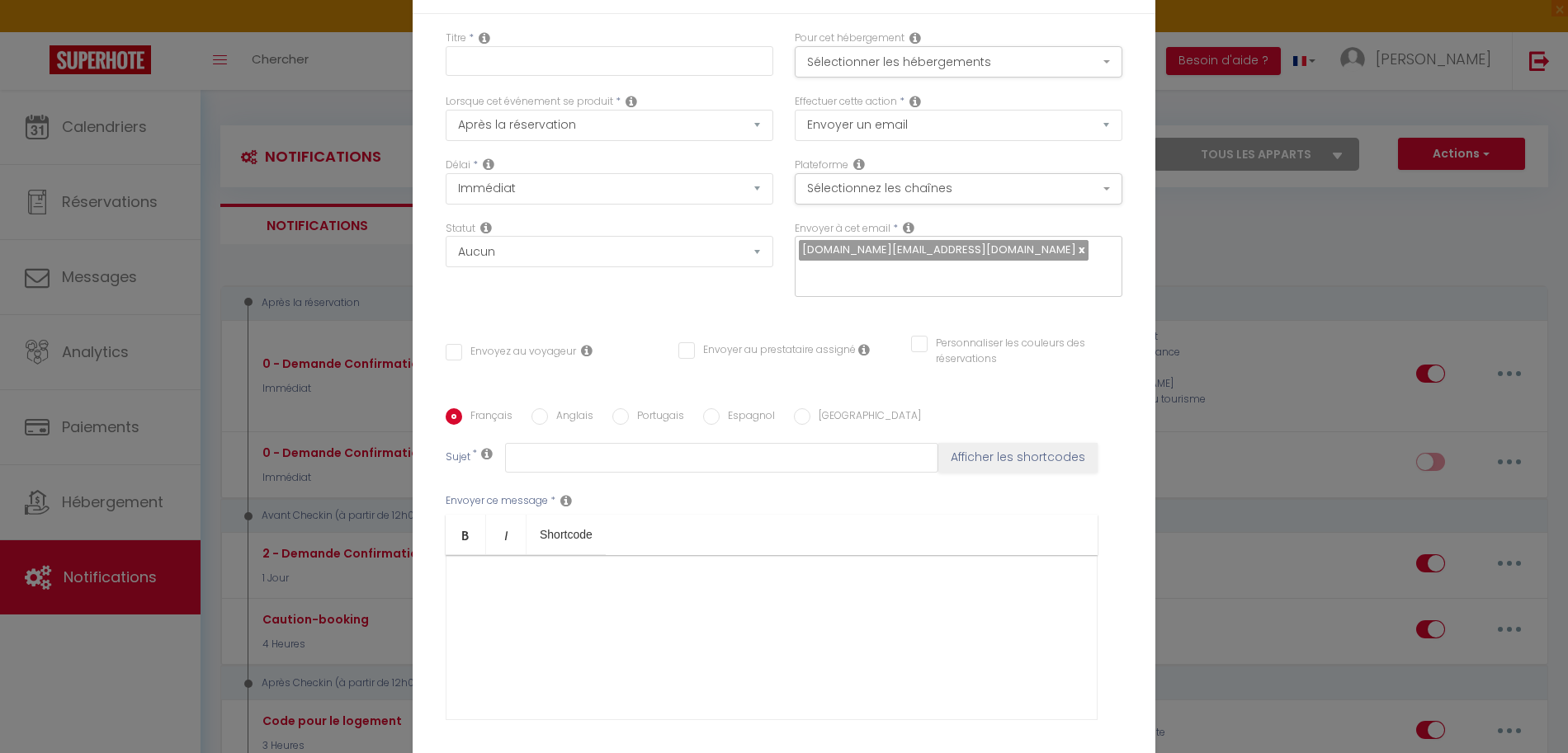
click at [1269, 389] on div "Notification × Titre * Pour cet hébergement Sélectionner les hébergements Tous …" at bounding box center [784, 376] width 1568 height 753
click at [401, 270] on div "Notification × Titre * Pour cet hébergement Sélectionner les hébergements Tous …" at bounding box center [784, 376] width 1568 height 753
click at [581, 344] on icon at bounding box center [586, 350] width 11 height 13
click at [540, 303] on div "Titre * Pour cet hébergement Sélectionner les hébergements Tous les apparts Aut…" at bounding box center [784, 408] width 743 height 789
click at [367, 299] on div "Notification × Titre * Pour cet hébergement Sélectionner les hébergements Tous …" at bounding box center [784, 376] width 1568 height 753
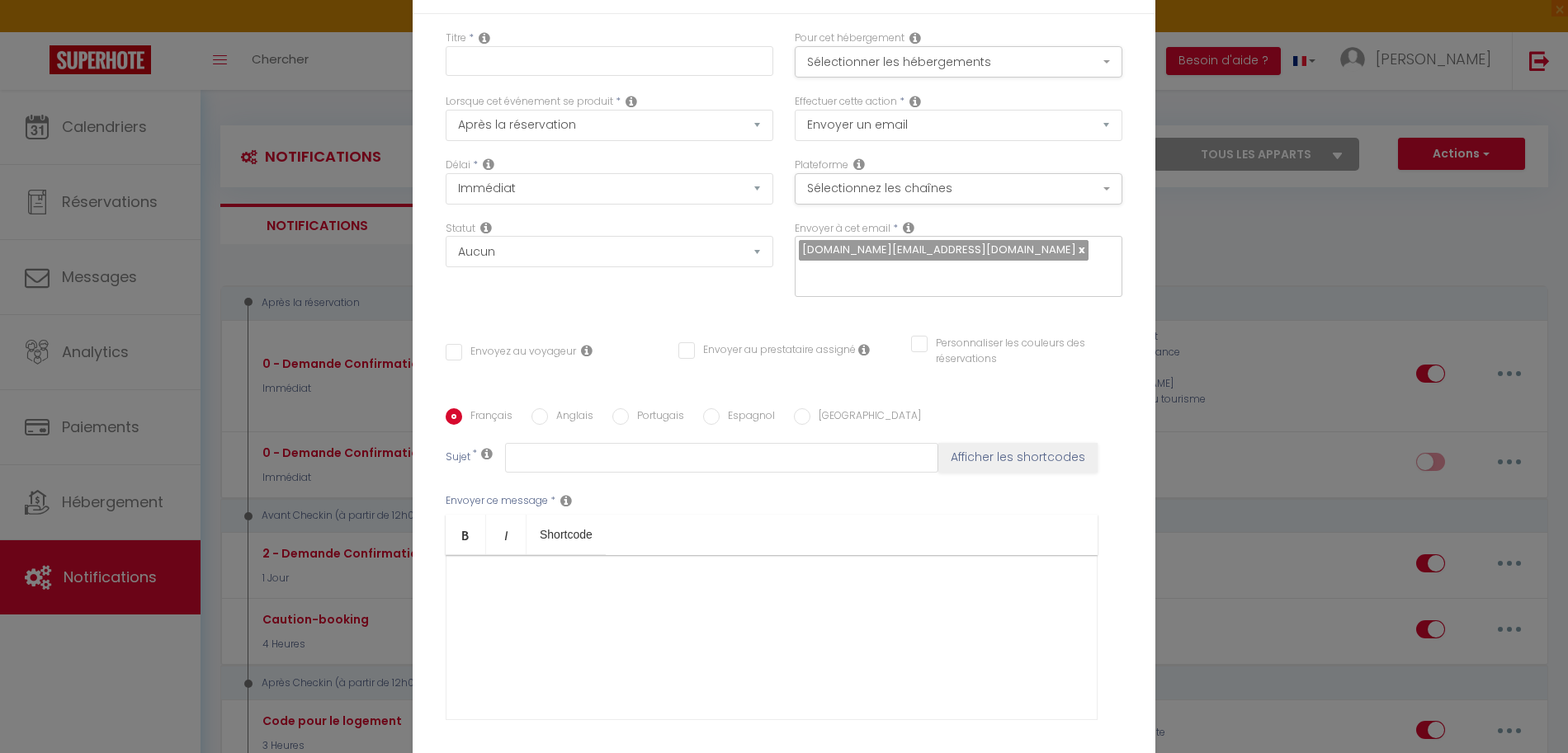
click at [367, 299] on div "Notification × Titre * Pour cet hébergement Sélectionner les hébergements Tous …" at bounding box center [784, 376] width 1568 height 753
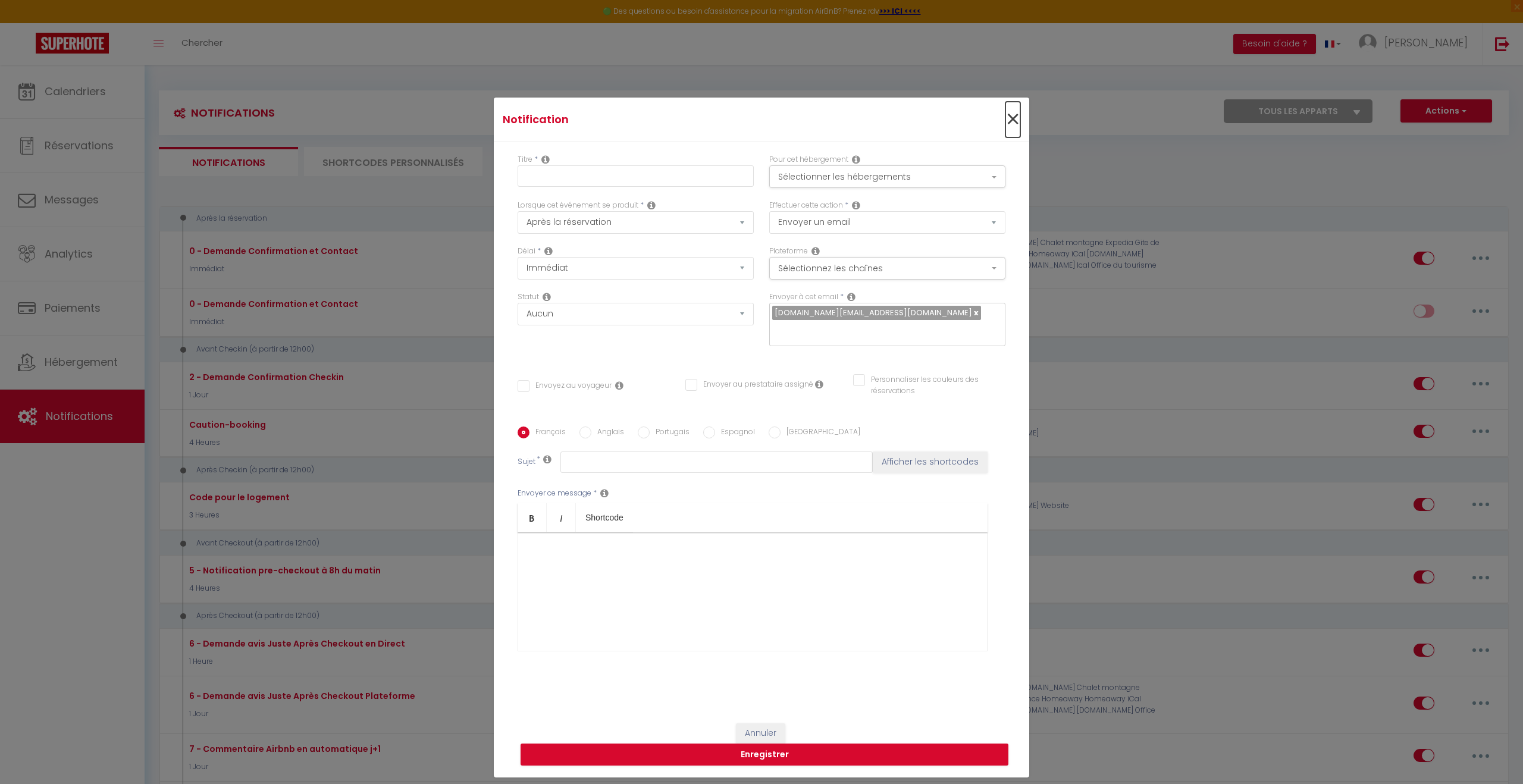
click at [1006, 130] on span "×" at bounding box center [1013, 119] width 15 height 36
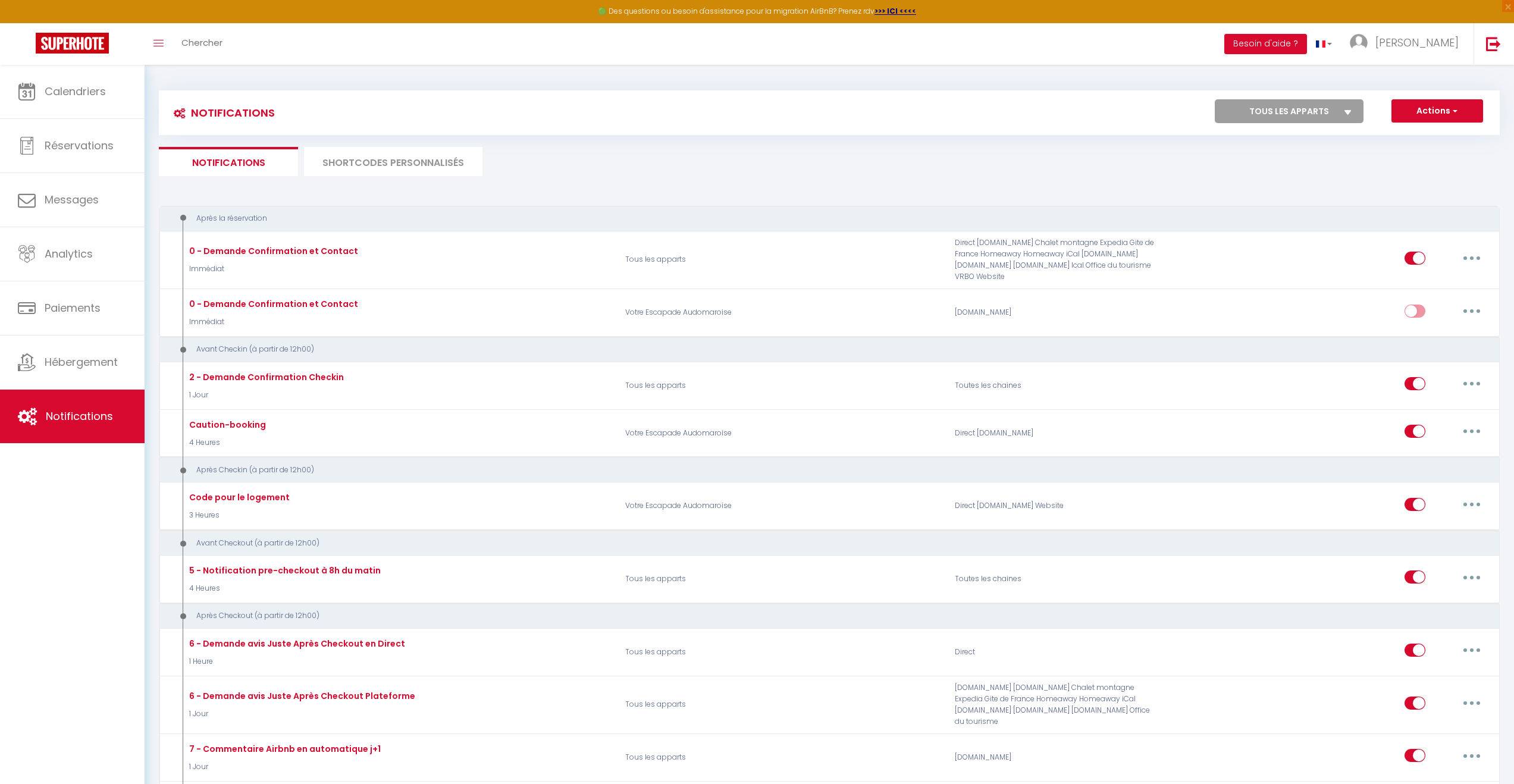
click at [350, 165] on li "SHORTCODES PERSONNALISÉS" at bounding box center [393, 161] width 179 height 29
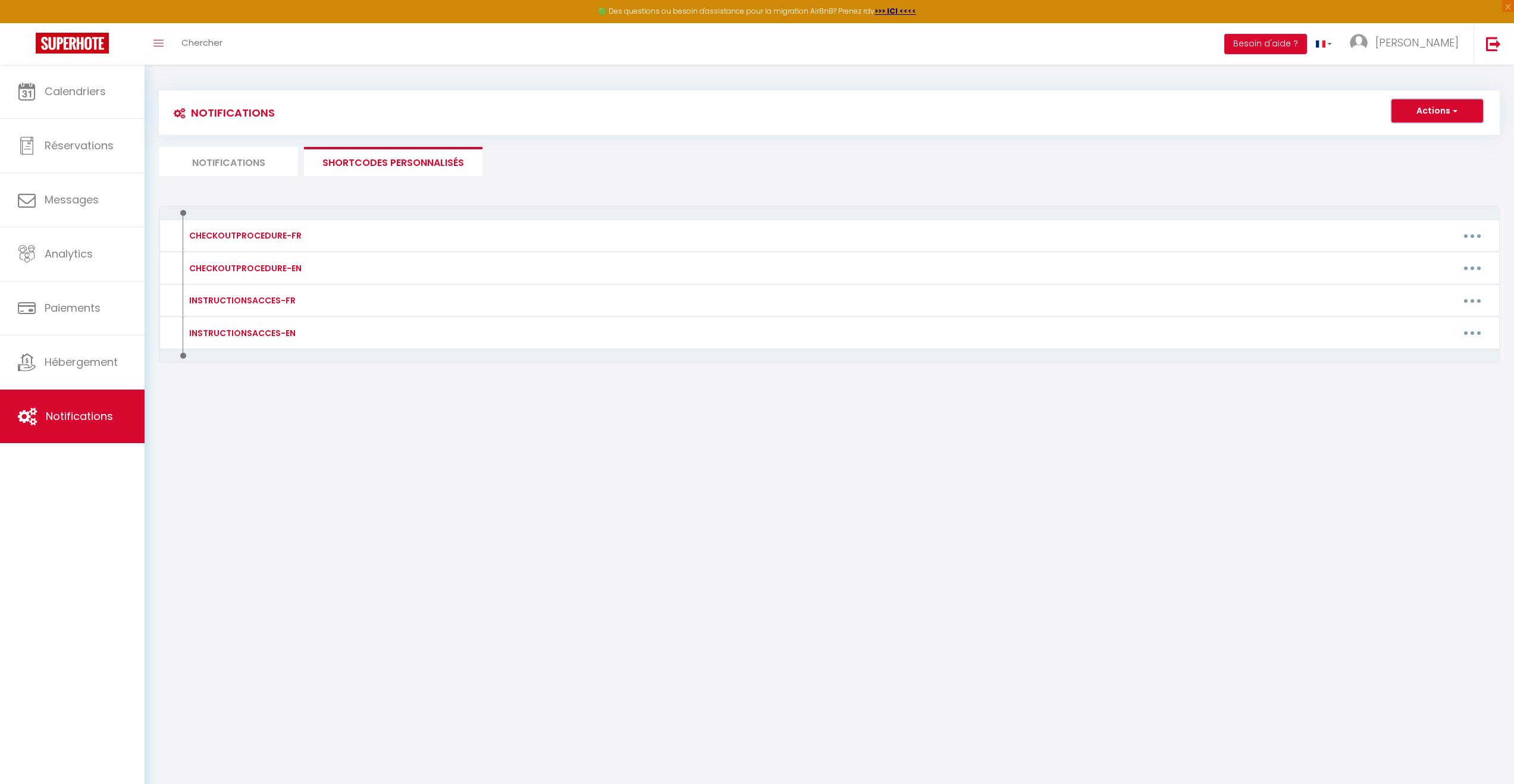
click at [1130, 107] on button "Actions" at bounding box center [1437, 111] width 92 height 23
click at [1130, 143] on link "Nouveau shortcode personnalisé" at bounding box center [1402, 137] width 161 height 15
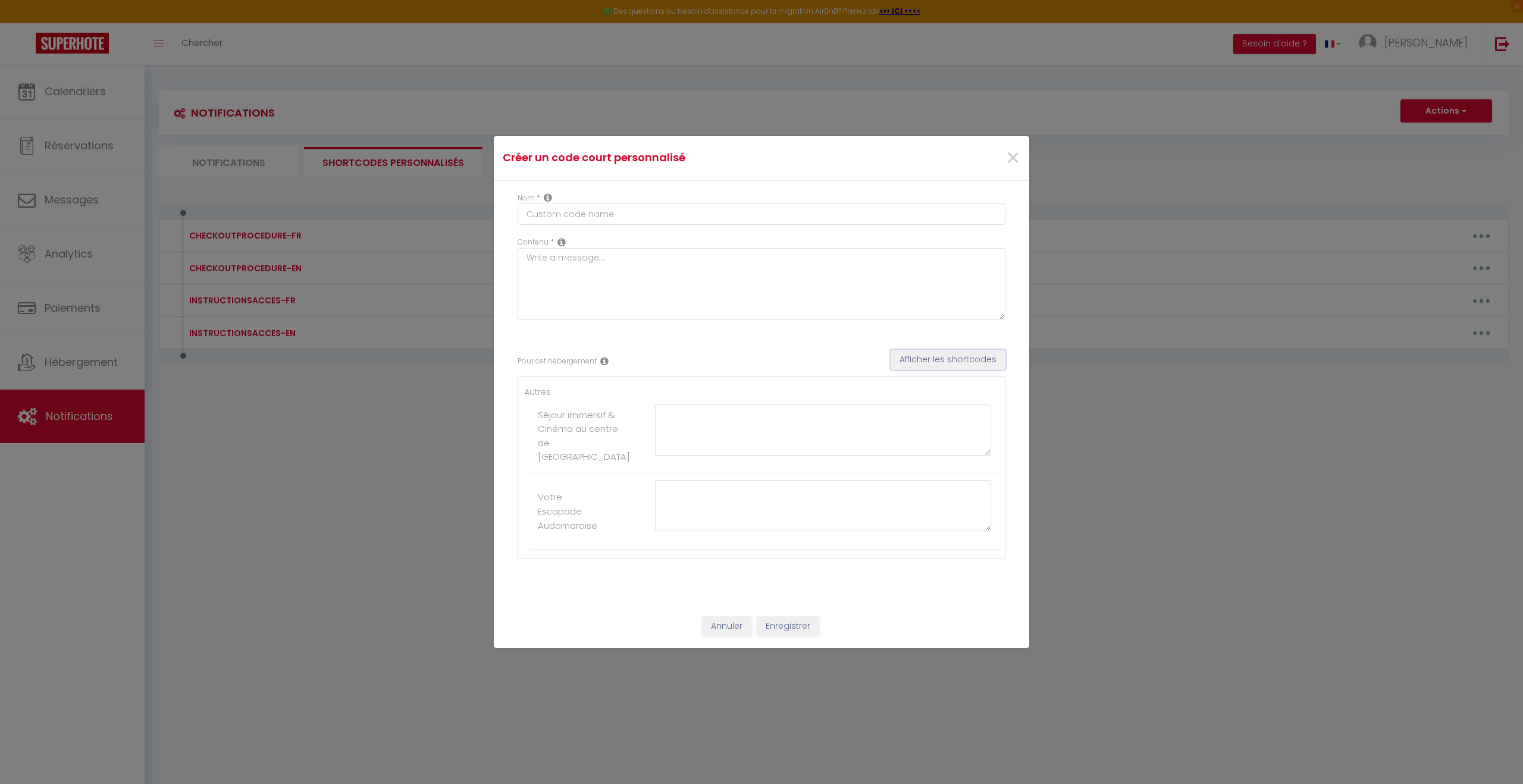
click at [938, 354] on button "Afficher les shortcodes" at bounding box center [948, 360] width 115 height 20
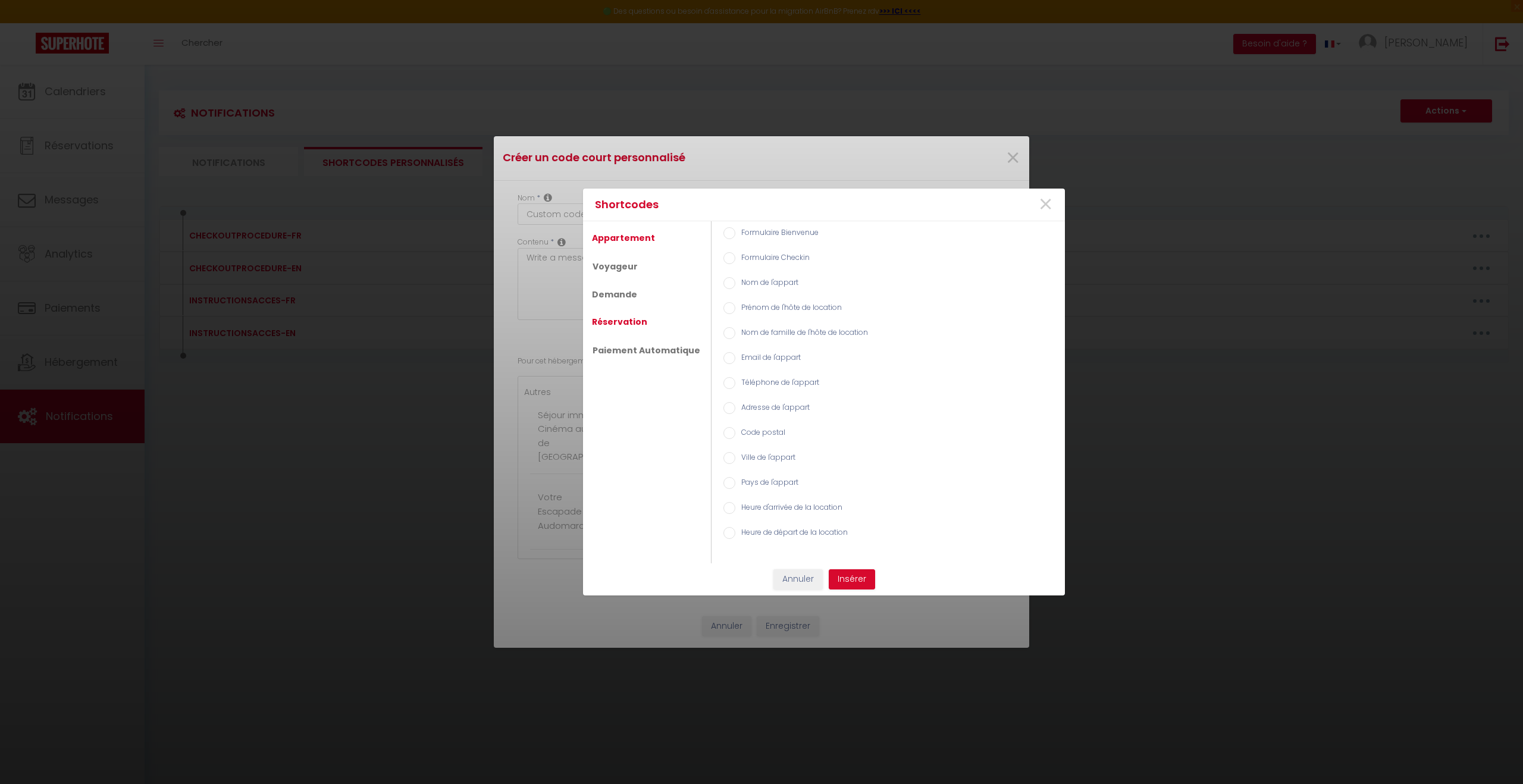
click at [626, 316] on link "Réservation" at bounding box center [619, 322] width 67 height 22
click at [611, 291] on link "Demande" at bounding box center [614, 296] width 57 height 22
click at [850, 542] on button "Insérer" at bounding box center [852, 579] width 46 height 20
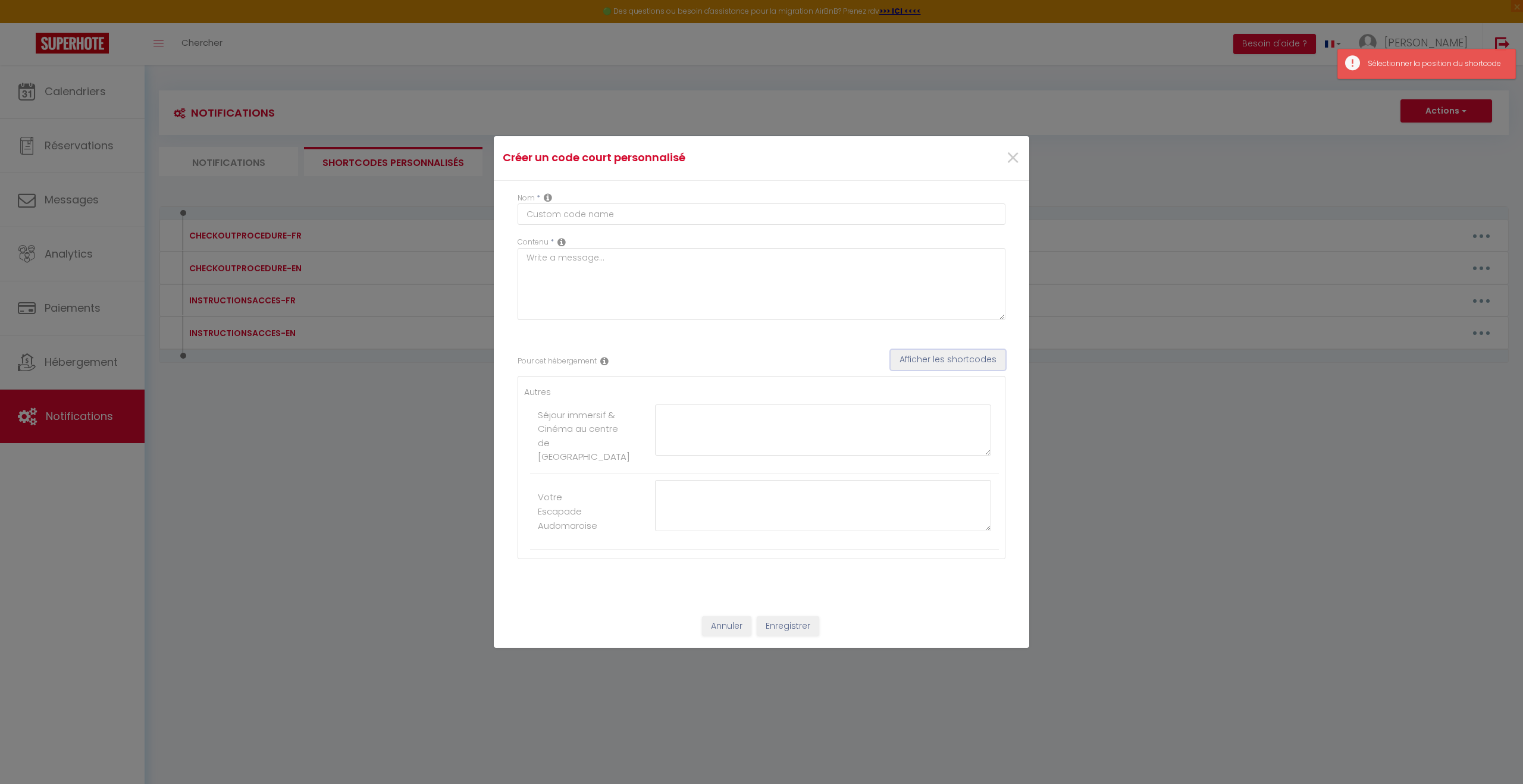
click at [918, 354] on button "Afficher les shortcodes" at bounding box center [948, 360] width 115 height 20
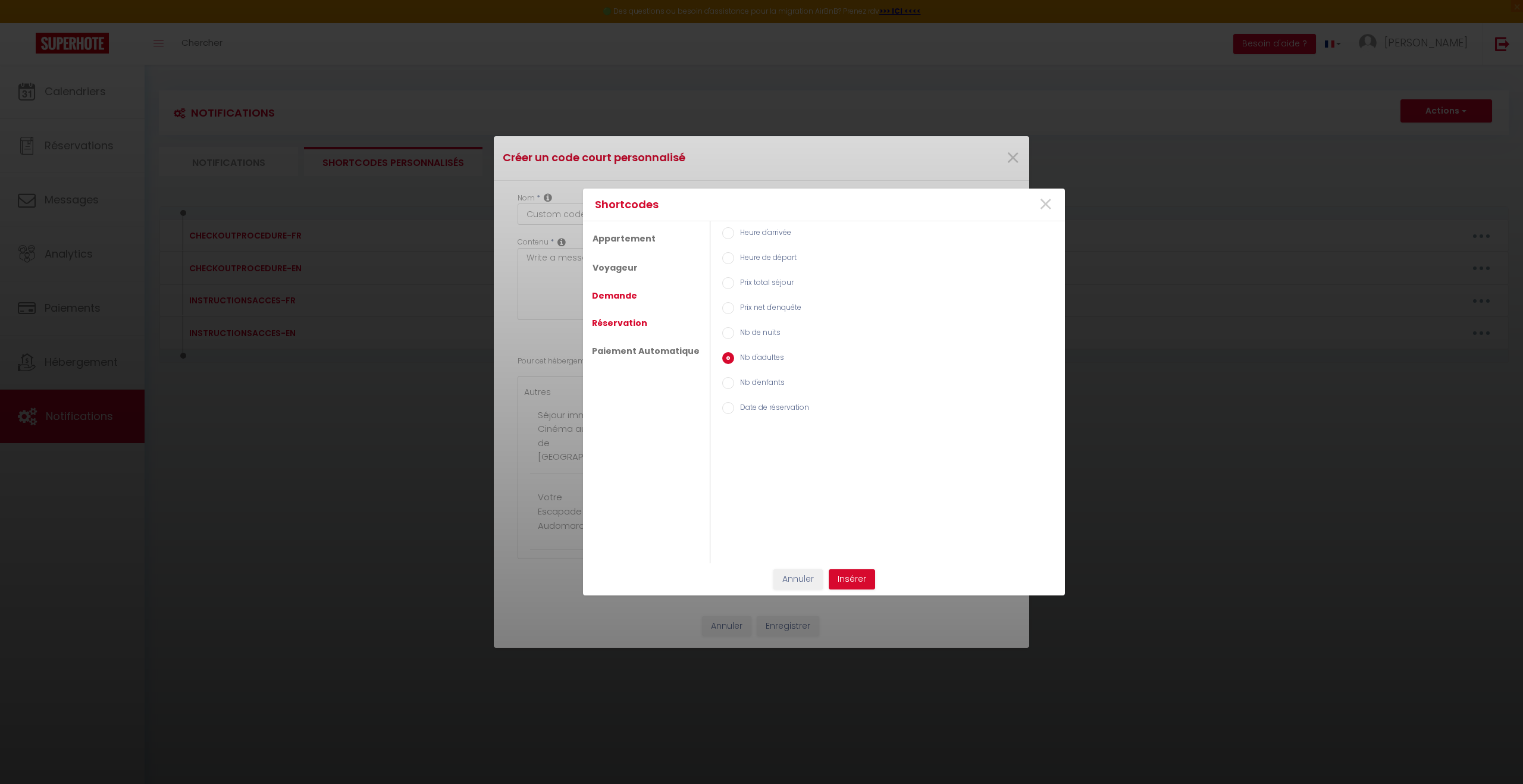
click at [633, 324] on link "Réservation" at bounding box center [619, 323] width 67 height 22
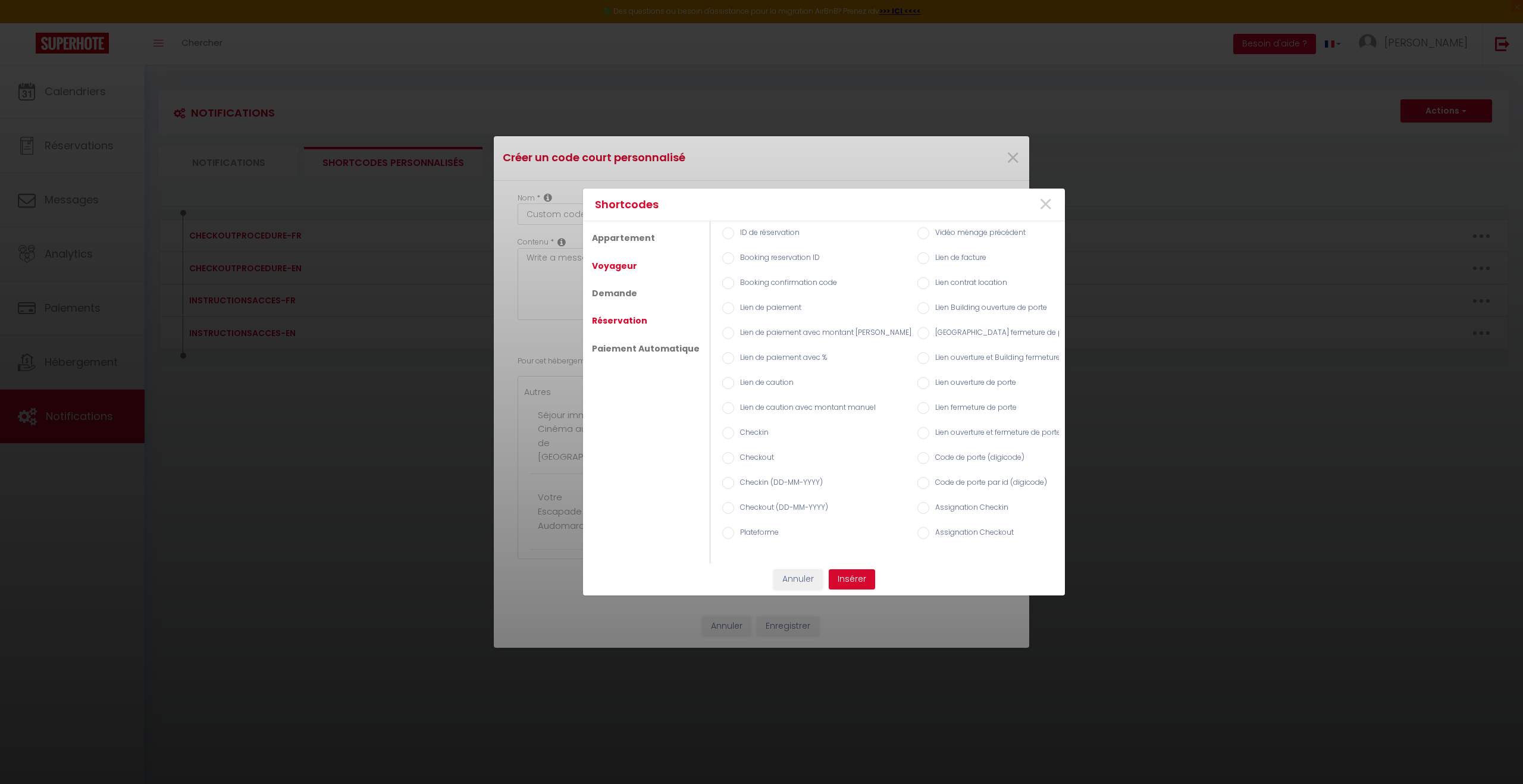
click at [614, 271] on link "Voyageur" at bounding box center [614, 266] width 57 height 22
click at [799, 542] on div "Shortcodes × Appartement Voyageur Demande Réservation Paiement Automatique Form…" at bounding box center [824, 392] width 482 height 407
click at [802, 542] on button "Annuler" at bounding box center [798, 579] width 49 height 20
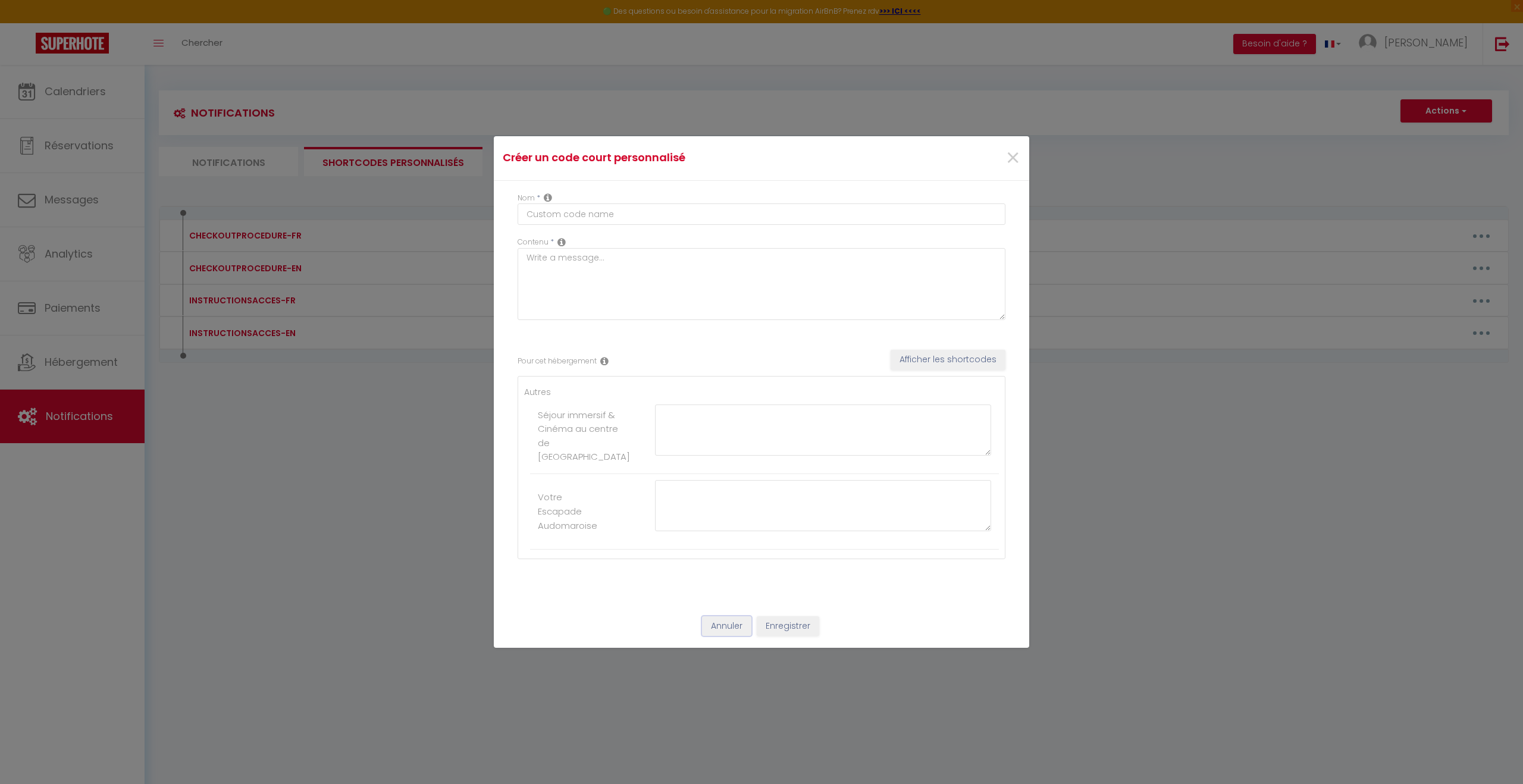
click at [741, 542] on button "Annuler" at bounding box center [727, 626] width 49 height 20
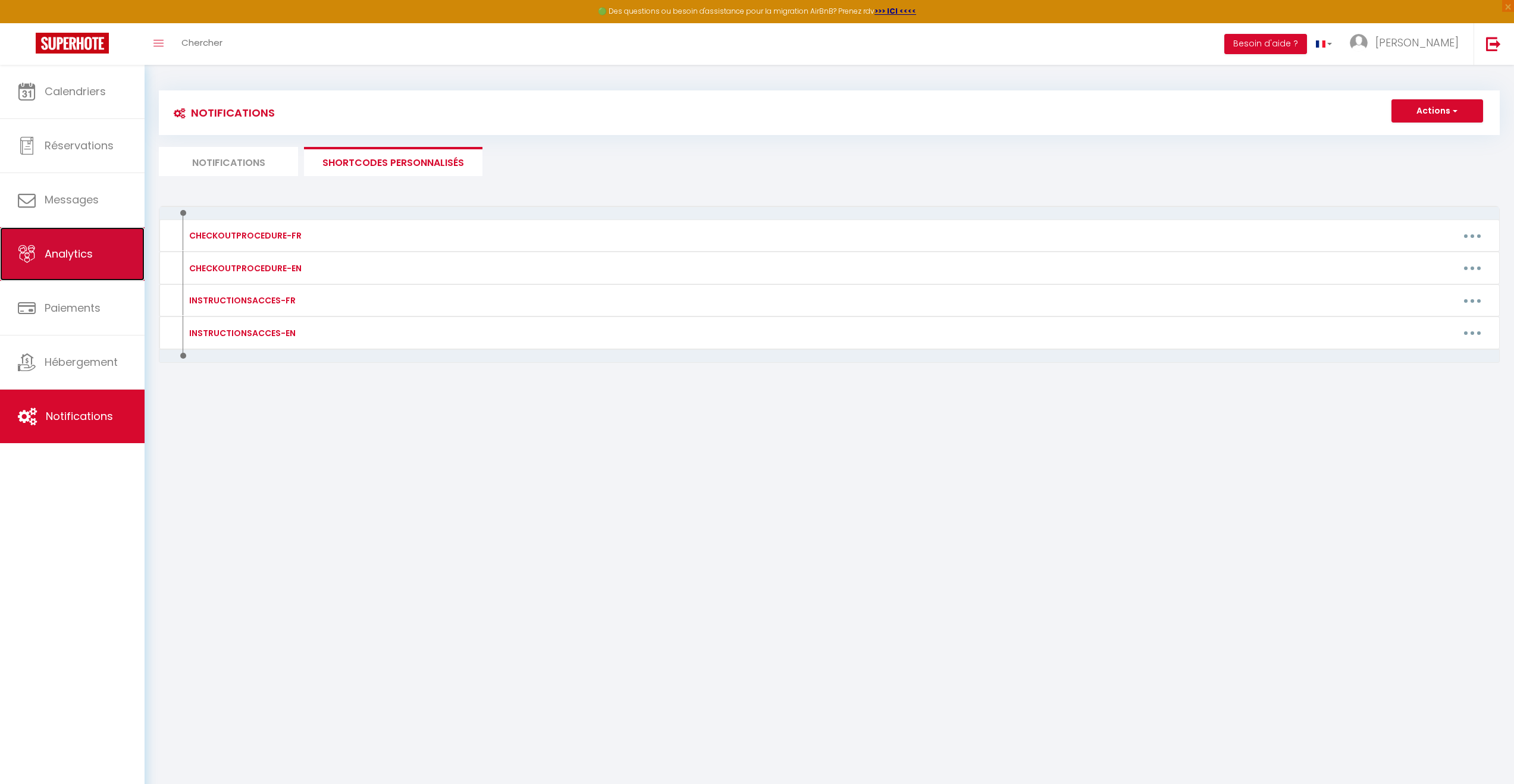
click at [74, 265] on link "Analytics" at bounding box center [72, 254] width 145 height 54
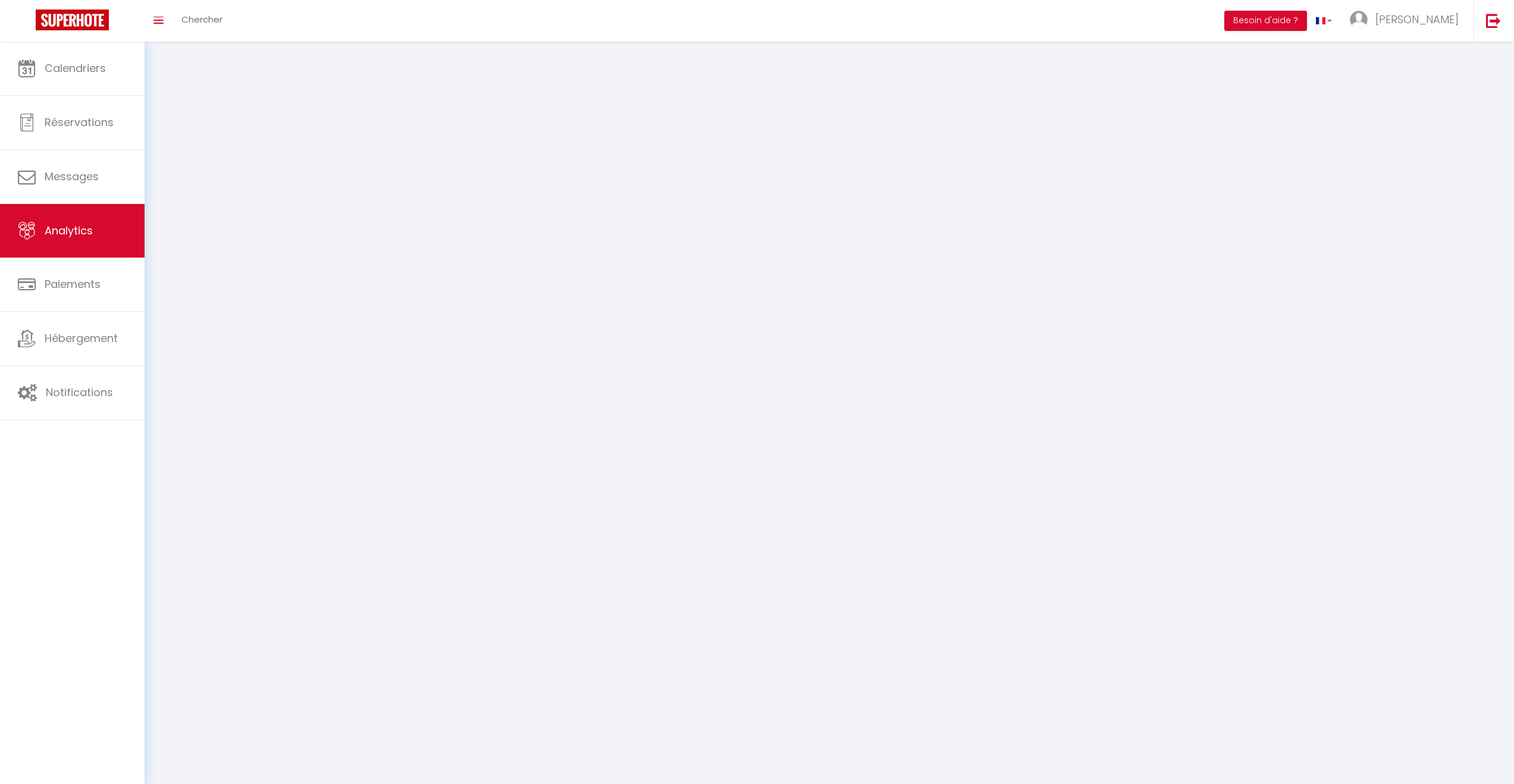
select select "2025"
select select "10"
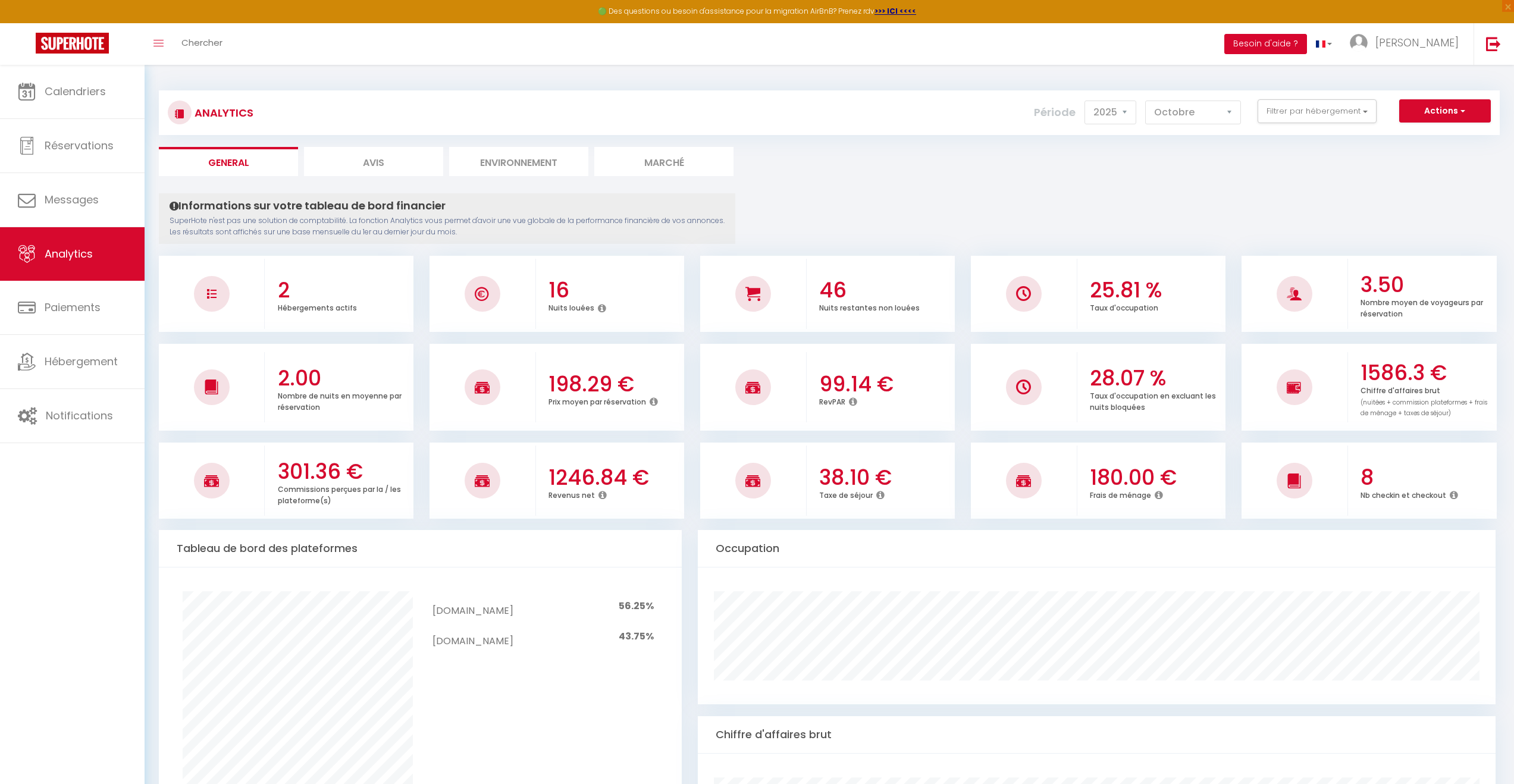
click at [1130, 43] on button "Besoin d'aide ?" at bounding box center [1265, 44] width 83 height 20
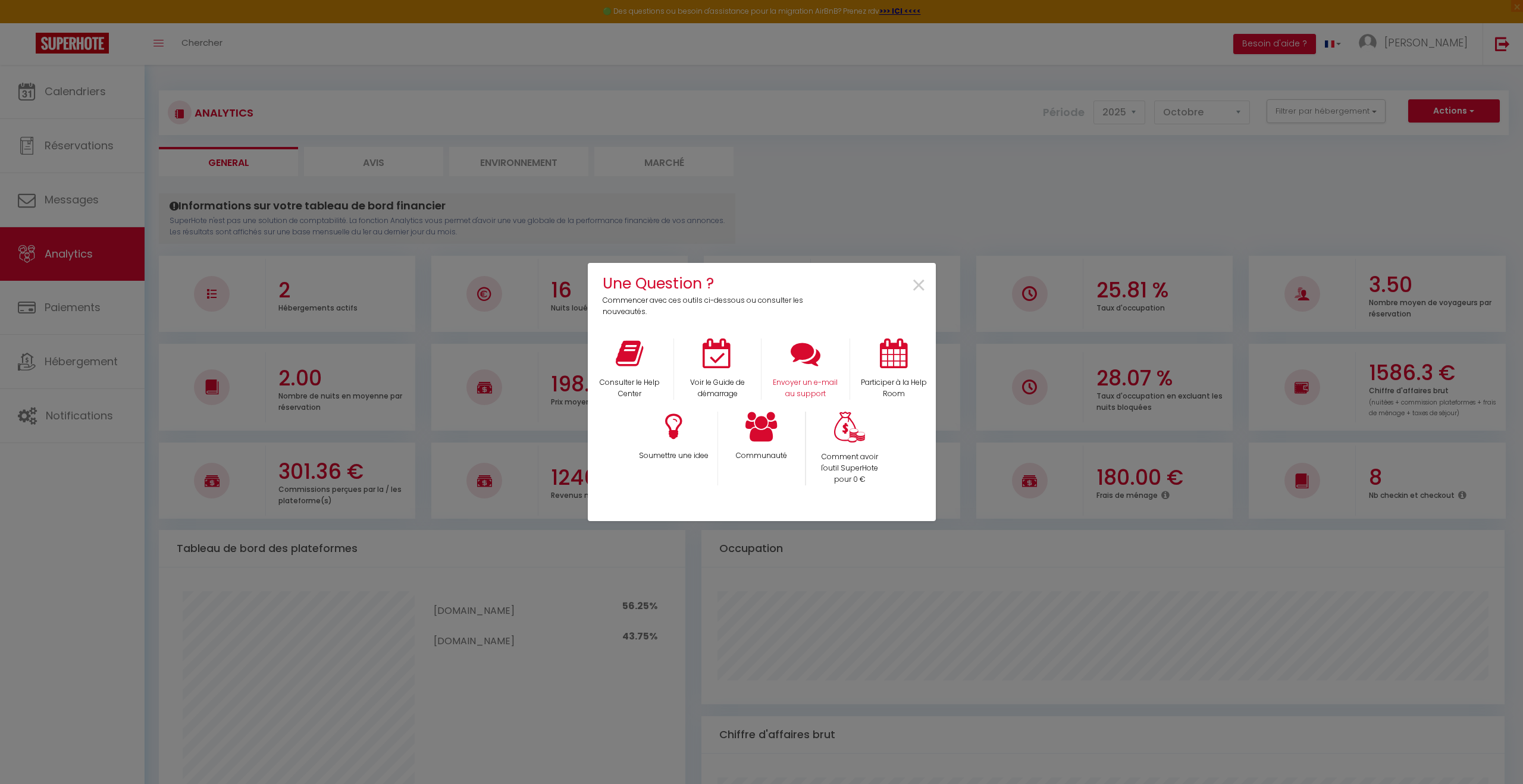
click at [787, 375] on div "Envoyer un e-mail au support" at bounding box center [805, 369] width 88 height 61
click at [857, 474] on p "Comment avoir l'outil SuperHote pour 0 €" at bounding box center [850, 468] width 72 height 34
click at [815, 382] on p "Envoyer un e-mail au support" at bounding box center [805, 388] width 72 height 23
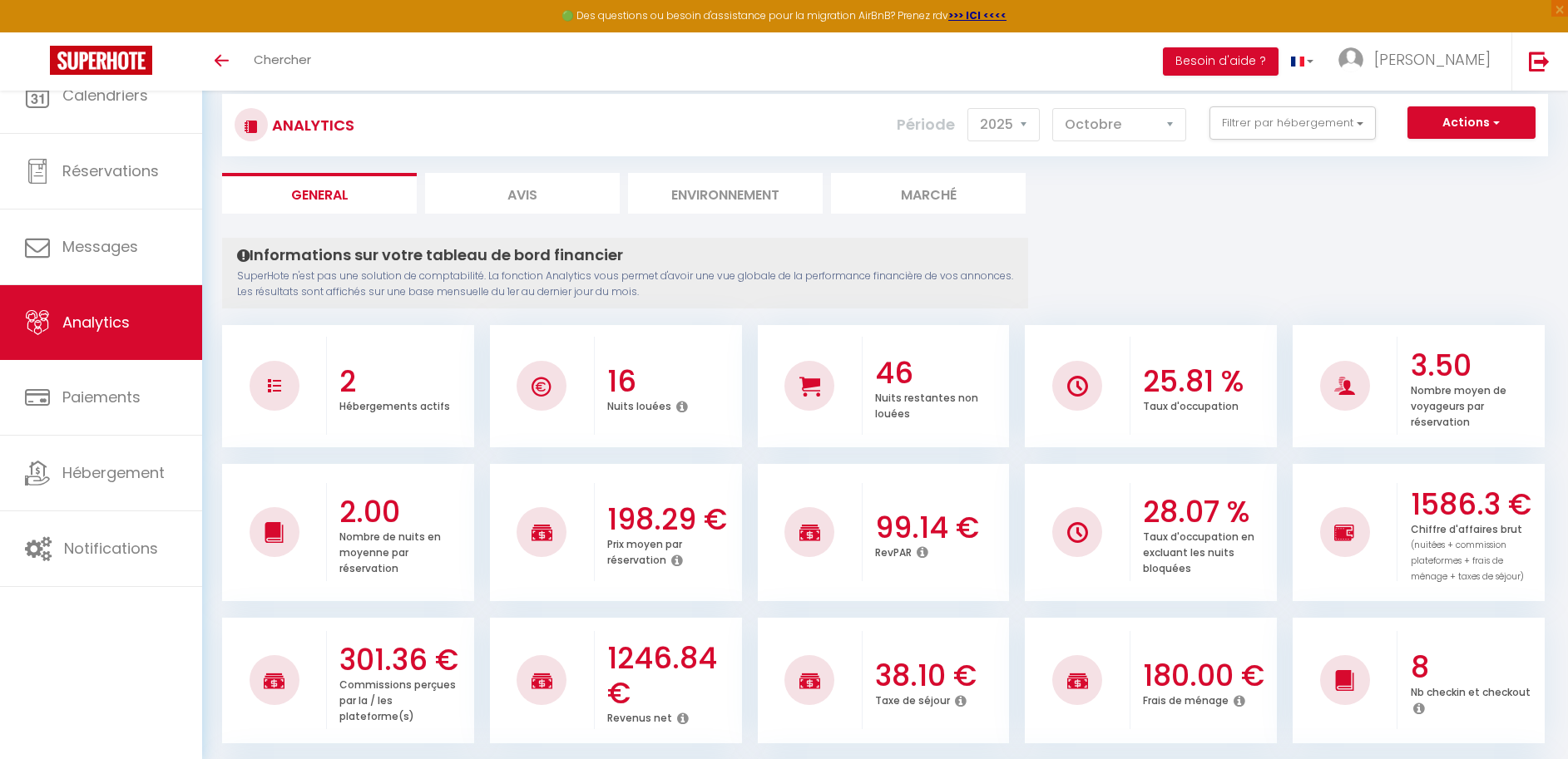
select select "2025"
select select "10"
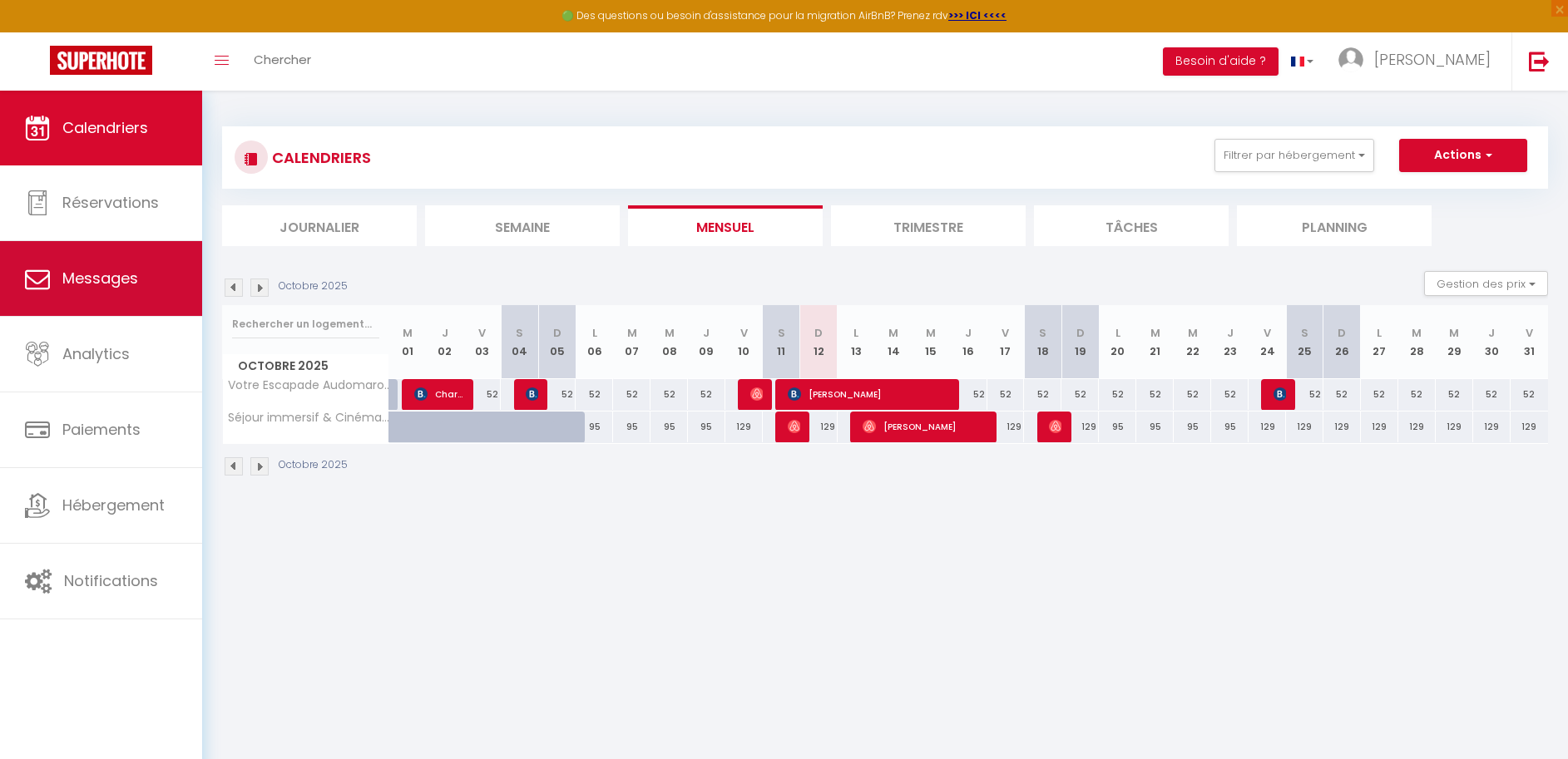
click at [123, 302] on link "Messages" at bounding box center [101, 278] width 202 height 75
select select "message"
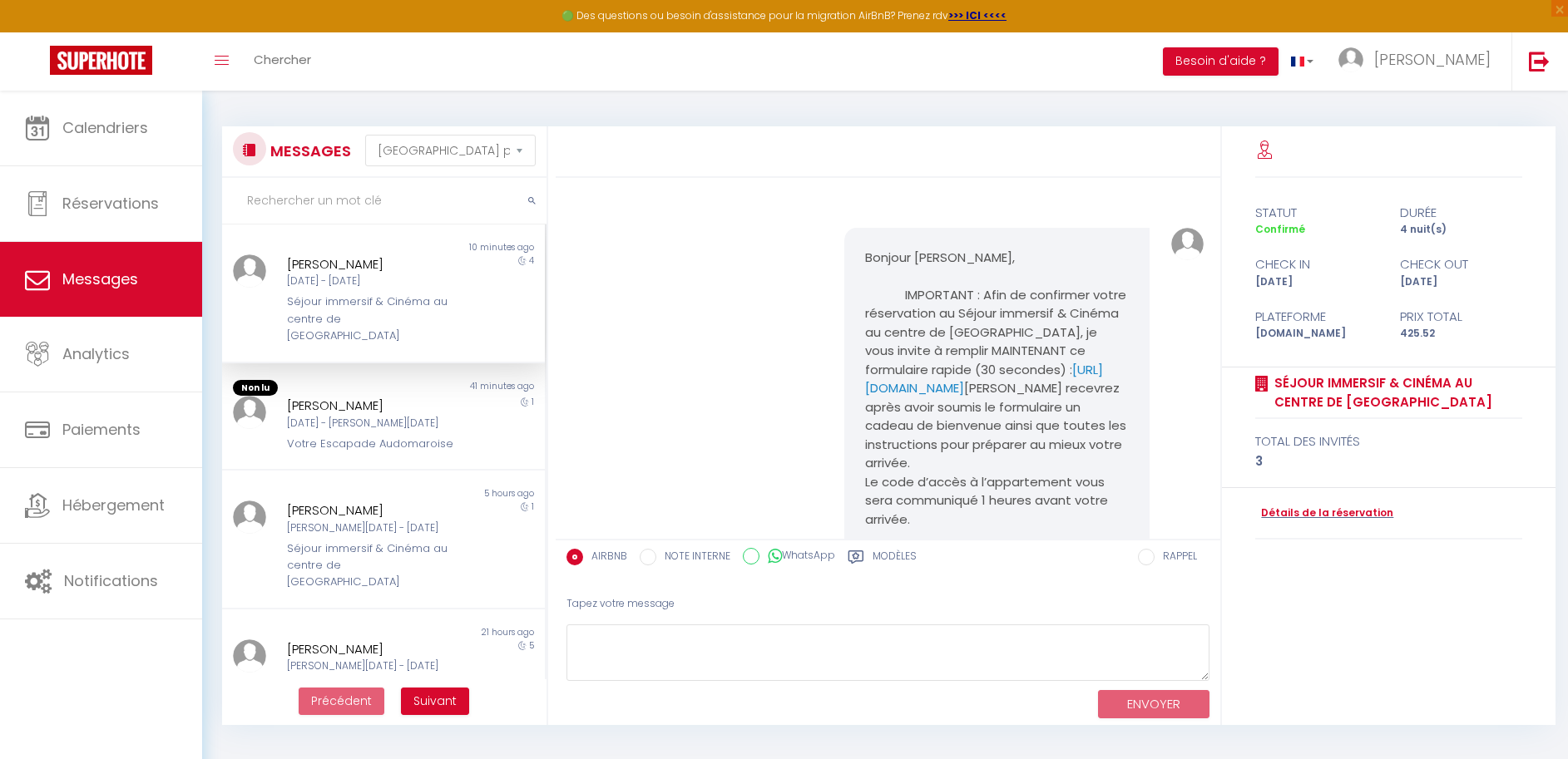
scroll to position [3690, 0]
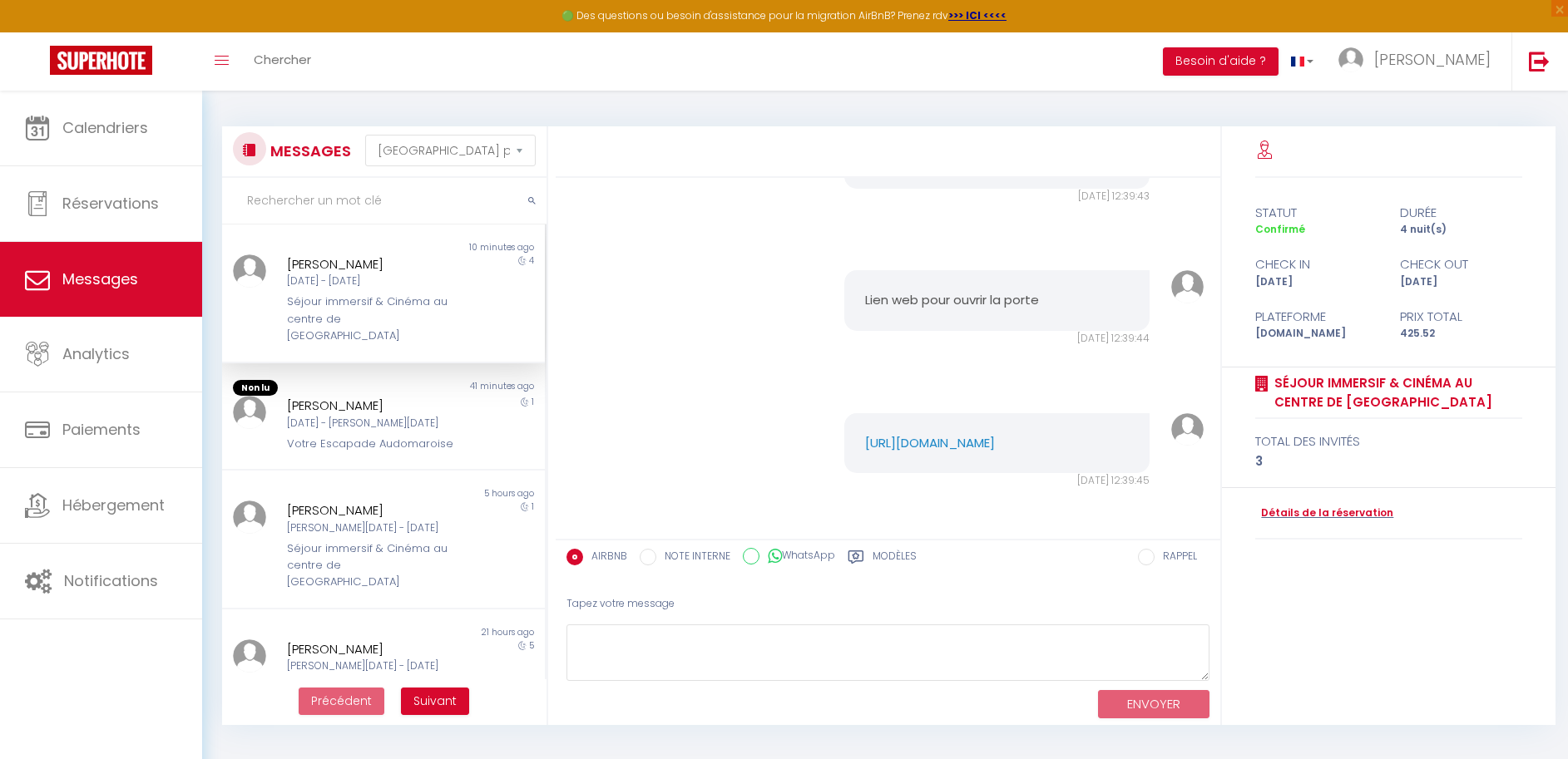
click at [364, 277] on div "Lun 13 Oct - Ven 17 Oct" at bounding box center [370, 281] width 166 height 16
click at [369, 283] on div "Lun 13 Oct - Ven 17 Oct" at bounding box center [370, 281] width 166 height 16
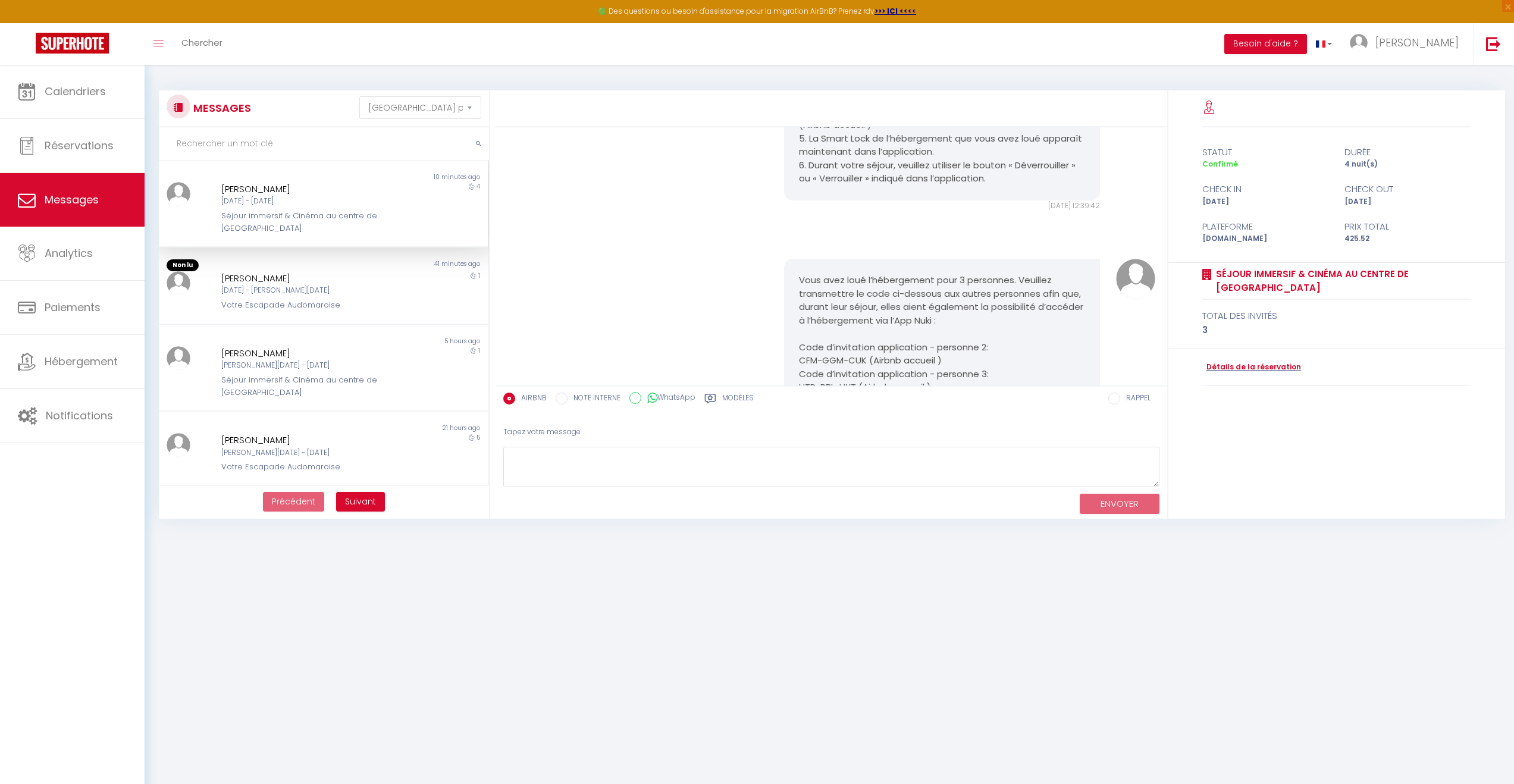
scroll to position [1358, 0]
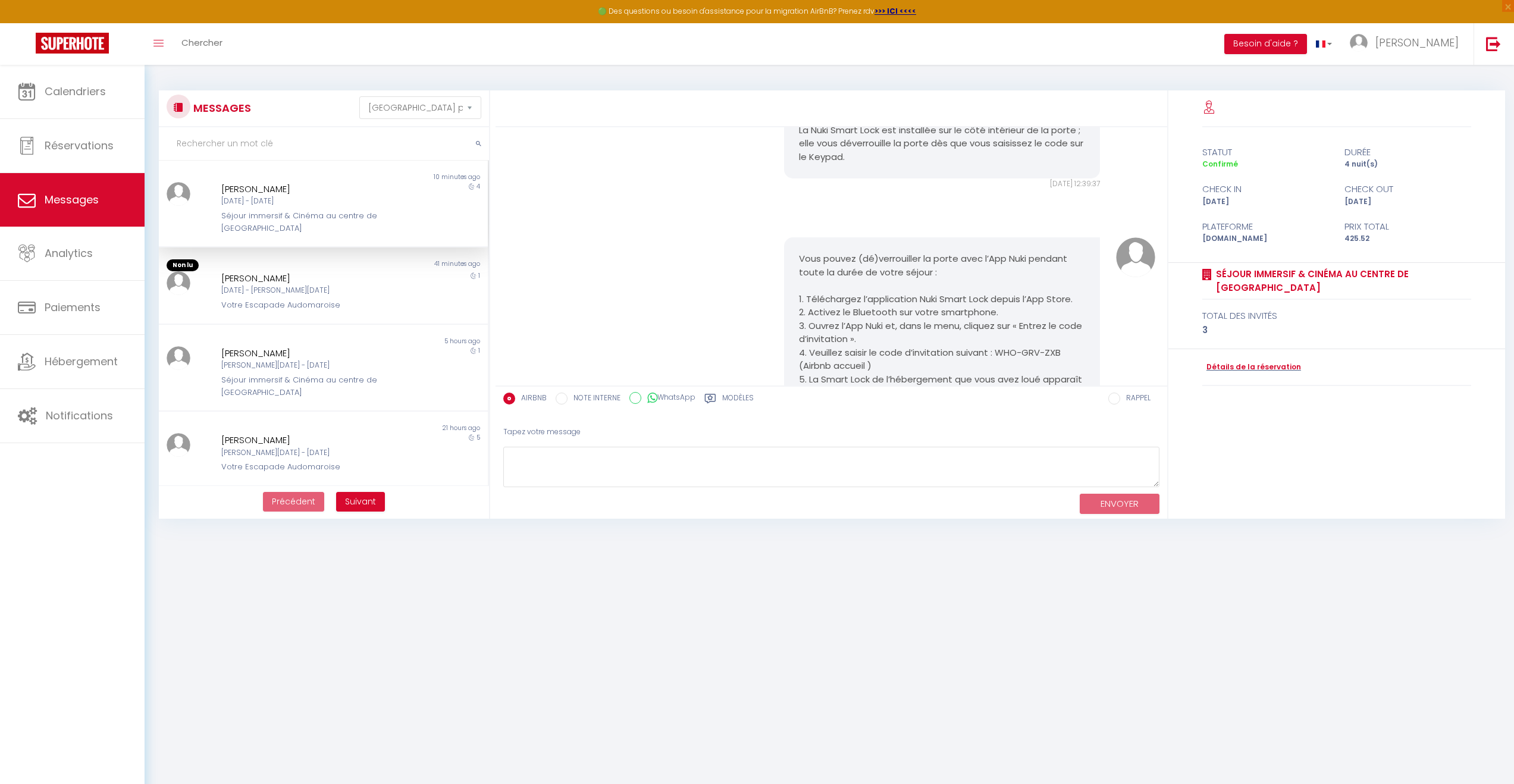
click at [719, 442] on div "Tapez votre message" at bounding box center [831, 432] width 656 height 29
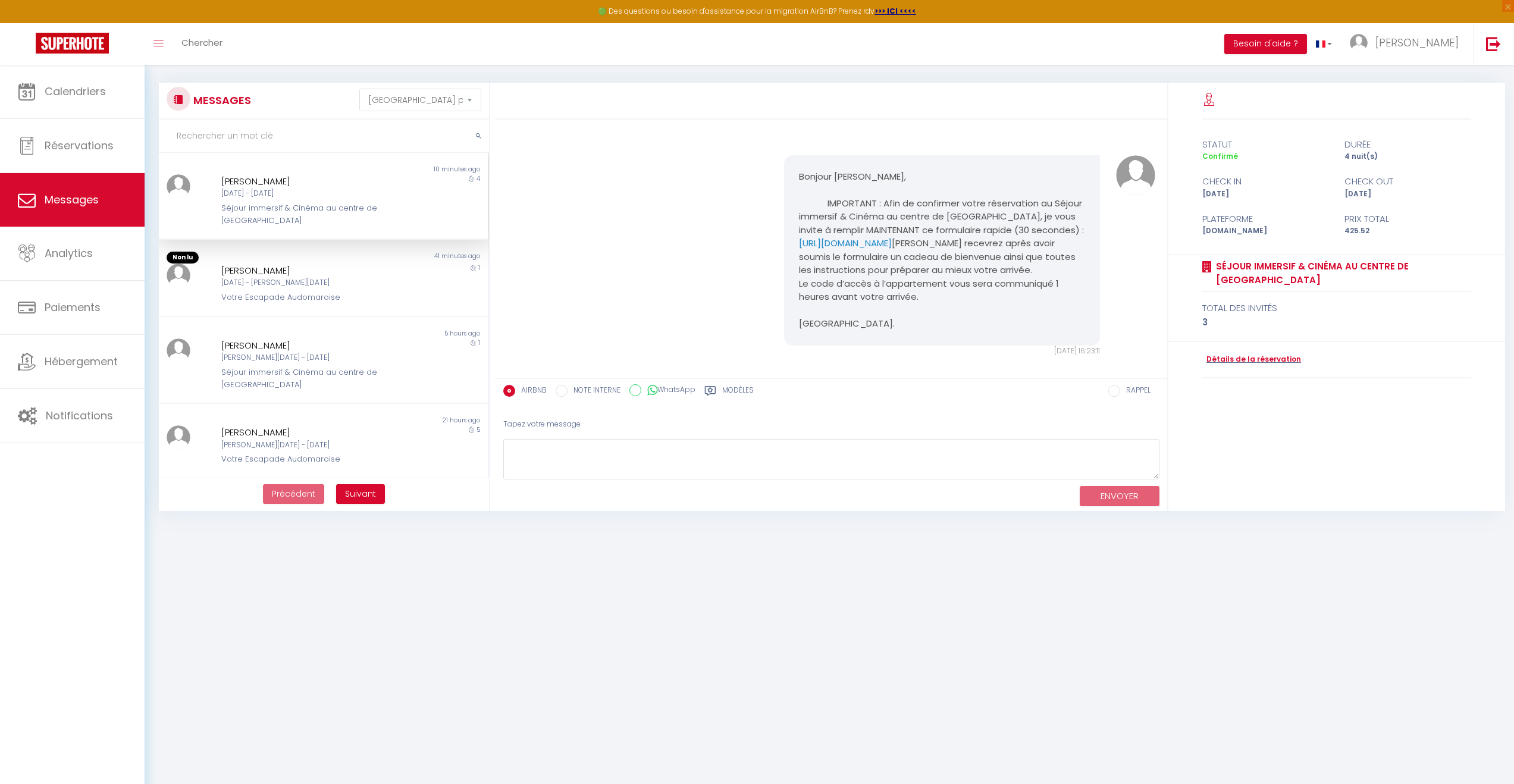
scroll to position [15, 0]
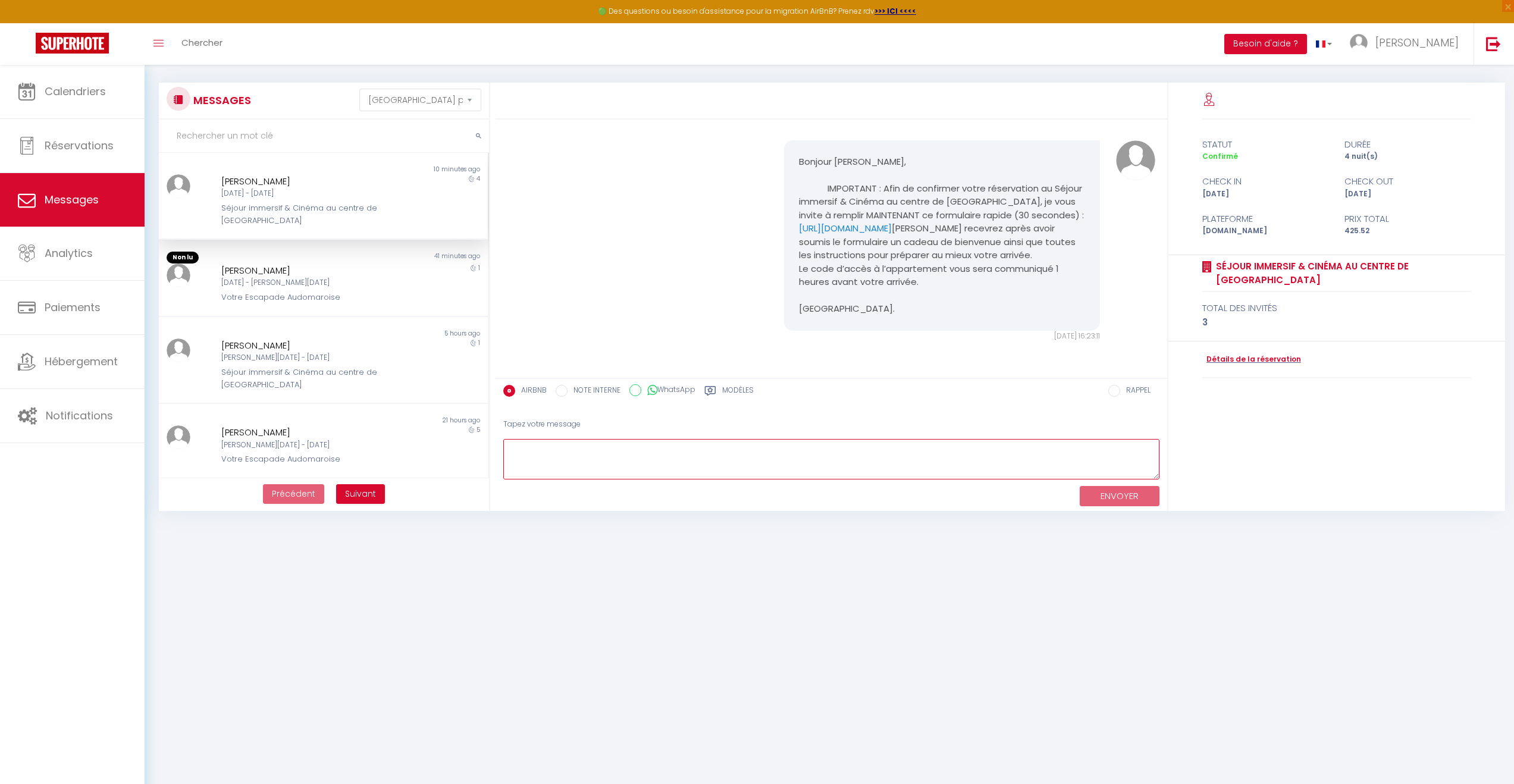
click at [543, 443] on textarea at bounding box center [831, 459] width 656 height 41
drag, startPoint x: 659, startPoint y: 460, endPoint x: 375, endPoint y: 394, distance: 291.6
click at [375, 394] on div "MESSAGES Trier par date de réservation Trier par date de message Non lu 14 minu…" at bounding box center [829, 297] width 1356 height 428
click at [615, 471] on textarea "Bonjour Cyril, serait-il possible de savoir la chambre supplementaire que vous …" at bounding box center [831, 459] width 656 height 41
drag, startPoint x: 619, startPoint y: 468, endPoint x: 445, endPoint y: 426, distance: 179.0
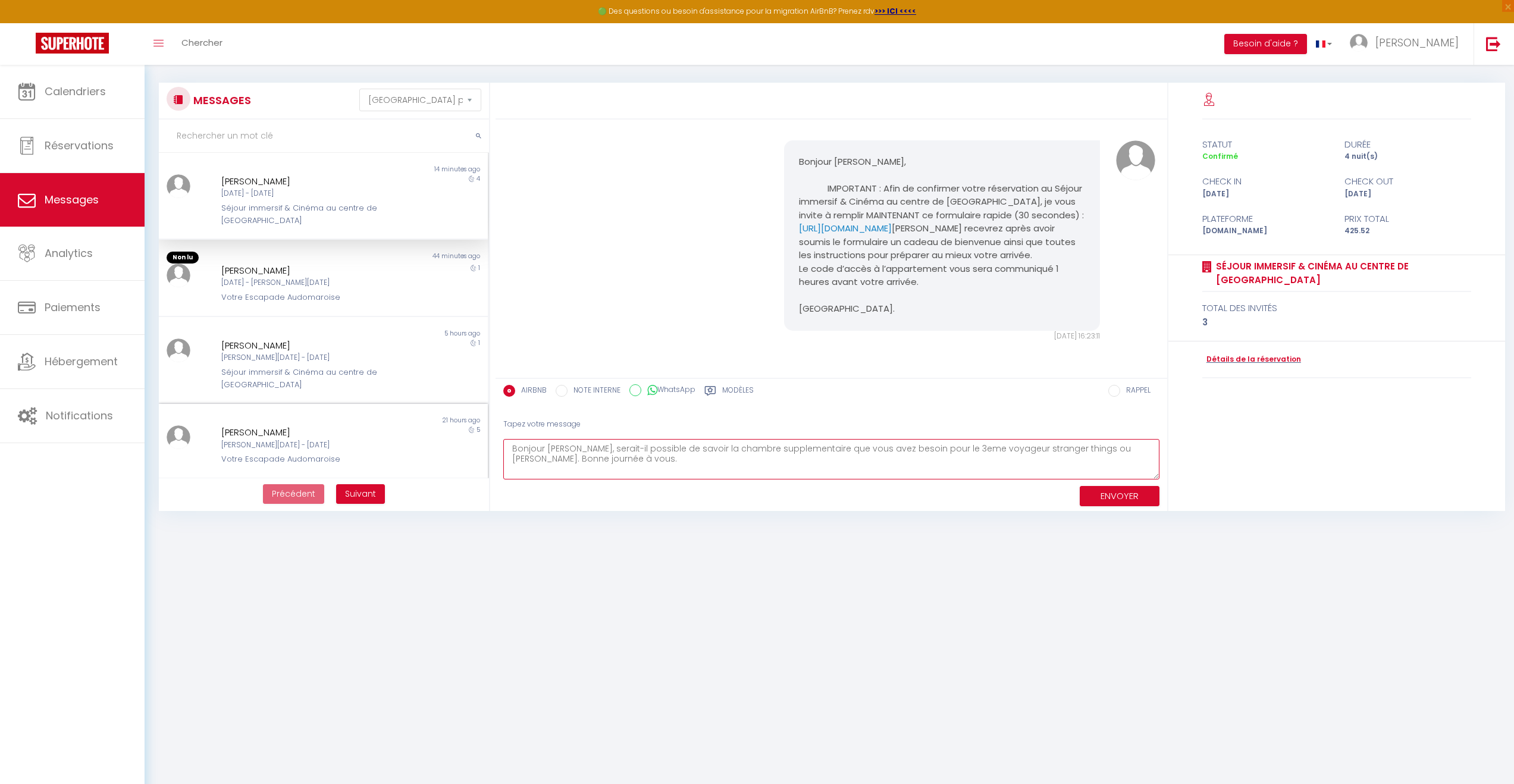
click at [445, 426] on div "MESSAGES Trier par date de réservation Trier par date de message Non lu 14 minu…" at bounding box center [829, 297] width 1356 height 428
paste textarea "Pourriez-vous me préciser quelle chambre supplémentaire vous souhaitez pour le …"
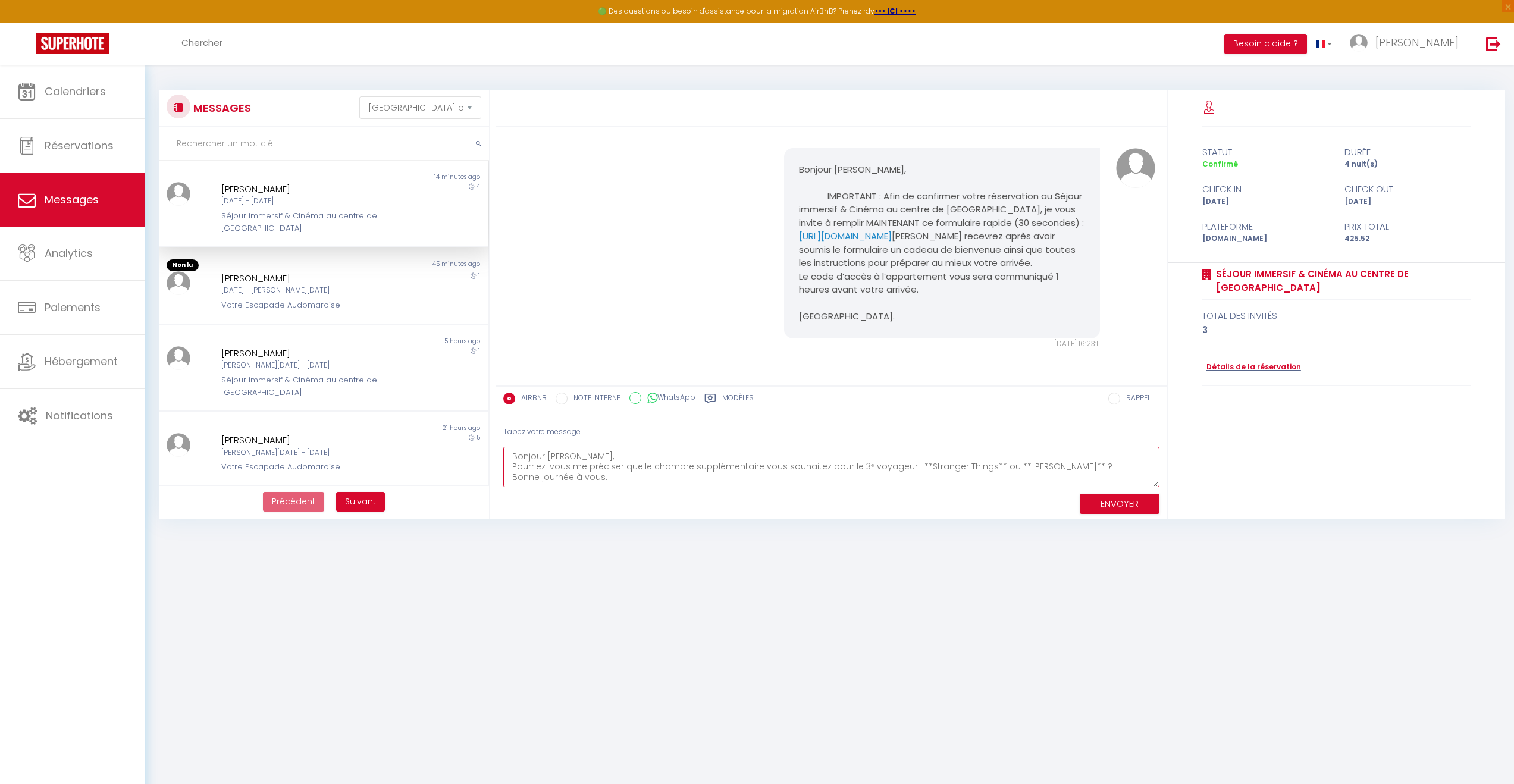
type textarea "Bonjour Cyril, Pourriez-vous me préciser quelle chambre supplémentaire vous sou…"
click at [1121, 505] on button "ENVOYER" at bounding box center [1119, 504] width 80 height 21
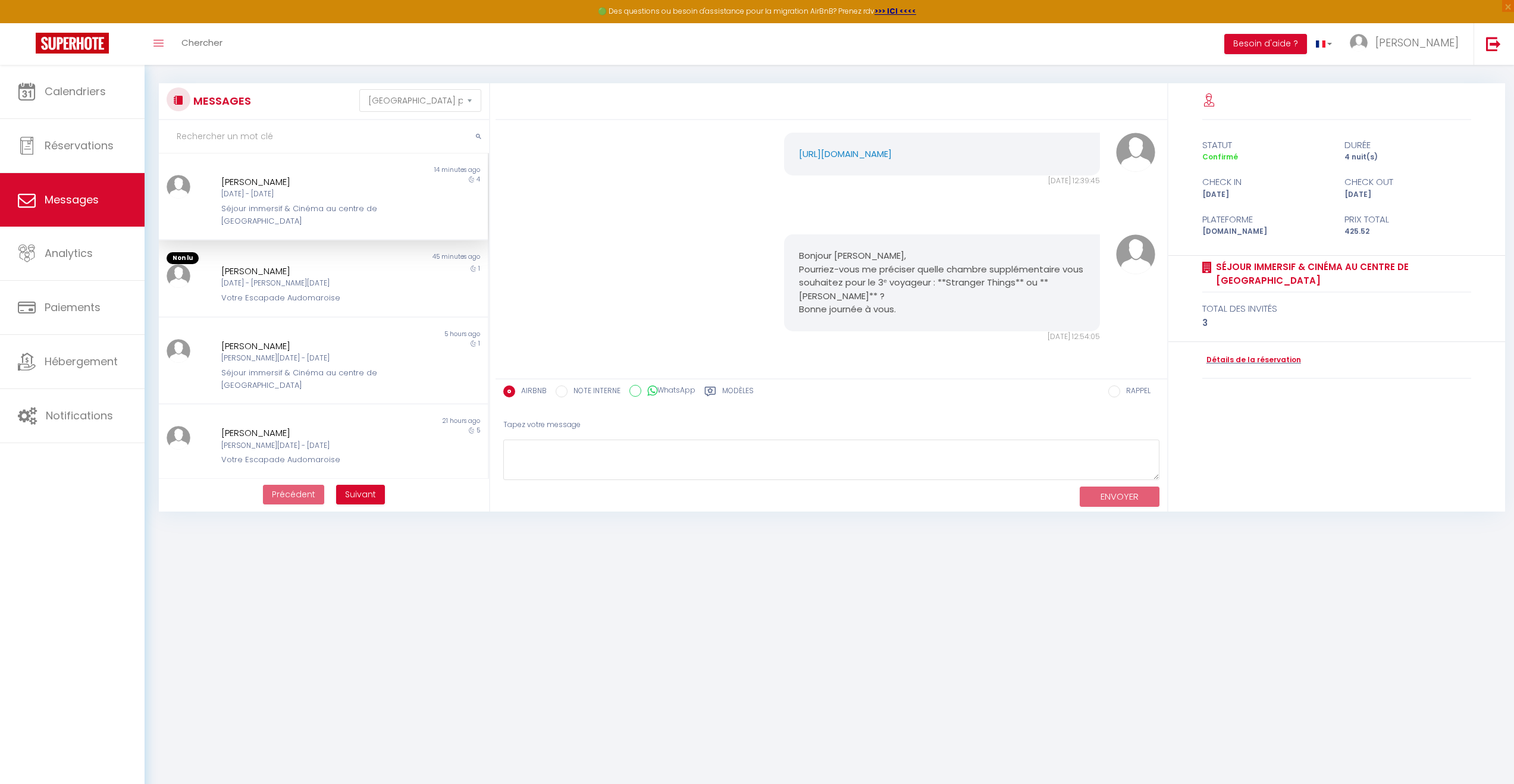
scroll to position [15, 0]
